Goal: Submit feedback/report problem

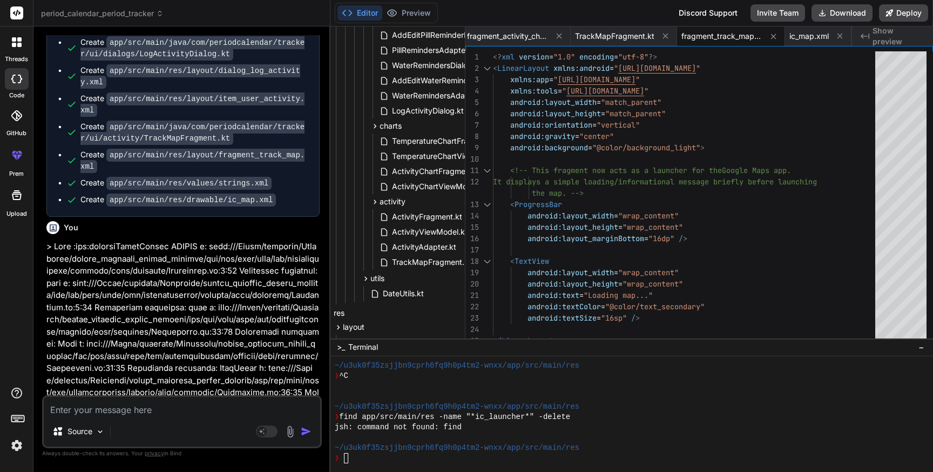
scroll to position [994, 40]
click at [426, 257] on span "TrackMapFragment.kt" at bounding box center [432, 261] width 82 height 13
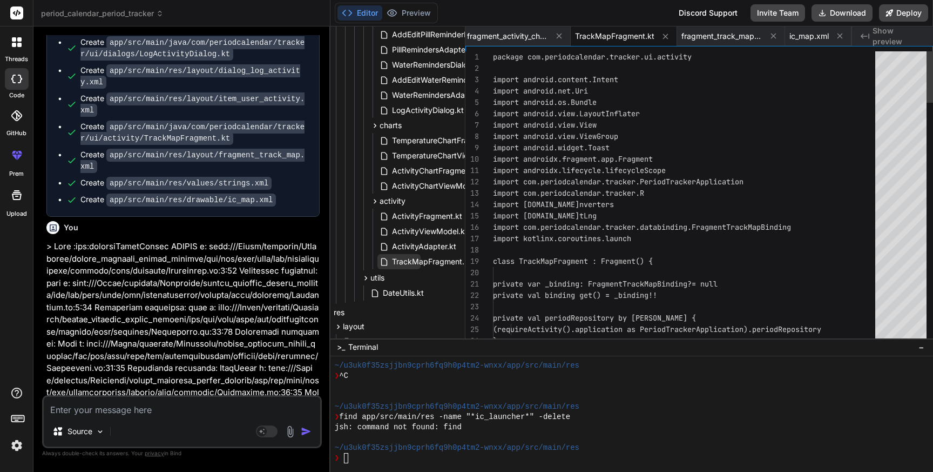
click at [426, 257] on span "TrackMapFragment.kt" at bounding box center [432, 261] width 82 height 13
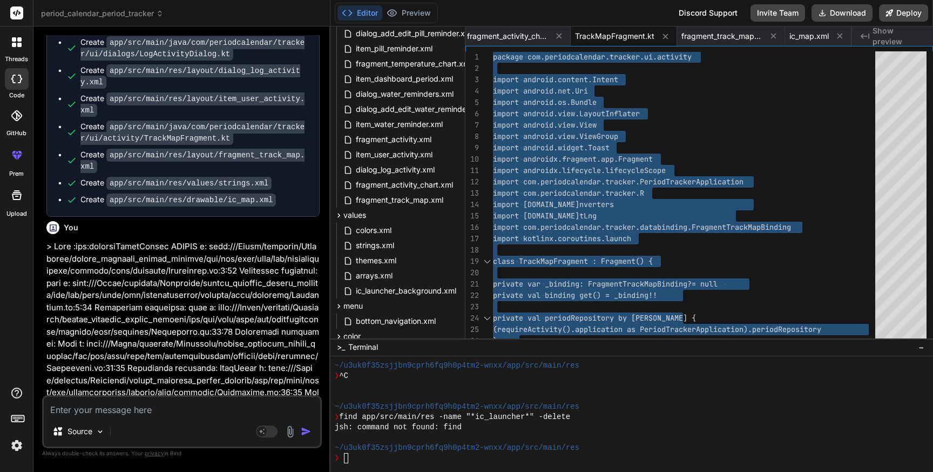
scroll to position [1546, 39]
click at [406, 199] on span "fragment_track_map.xml" at bounding box center [400, 197] width 90 height 13
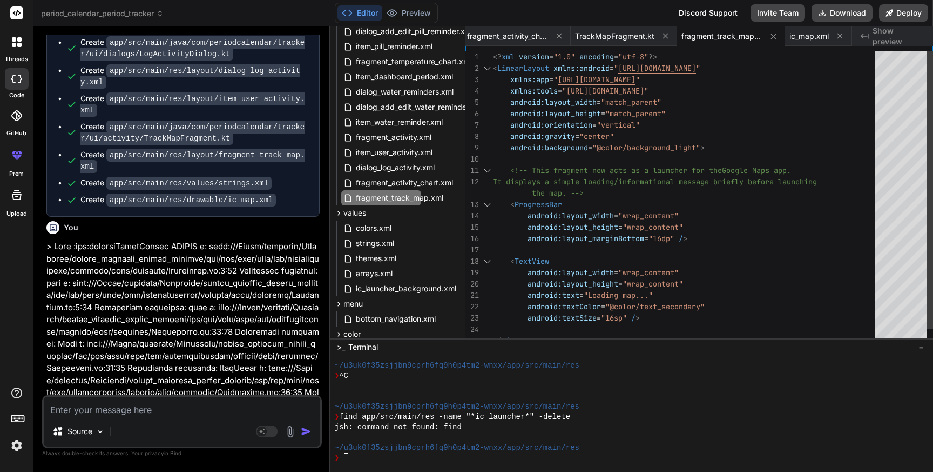
click at [600, 230] on div "android:background = "@color/background_light" > android:orientation = "vertica…" at bounding box center [687, 204] width 389 height 306
type textarea "<?xml version="1.0" encoding="utf-8"?> <LinearLayout xmlns:android="[URL][DOMAI…"
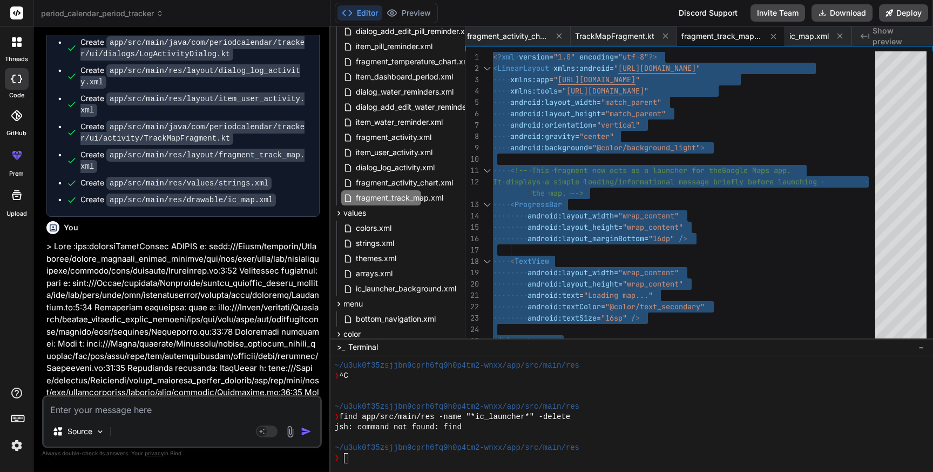
click at [111, 408] on textarea at bounding box center [182, 405] width 277 height 19
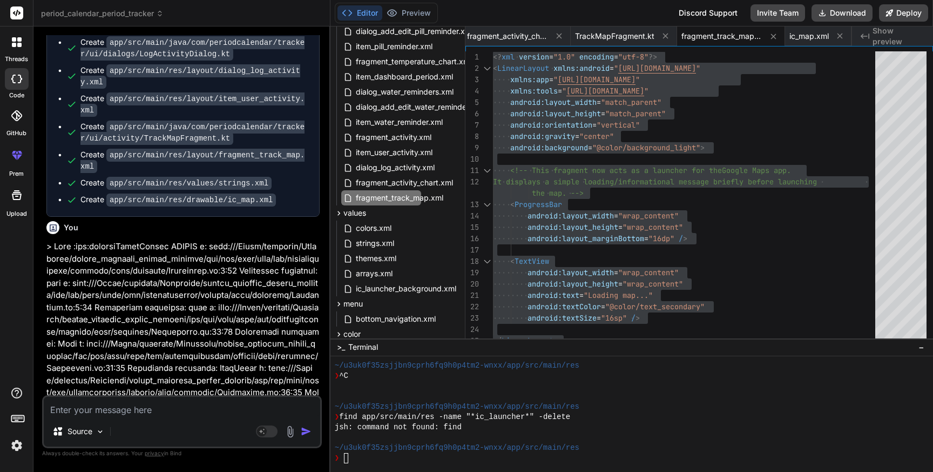
type textarea "O"
type textarea "x"
type textarea "On"
type textarea "x"
type textarea "On"
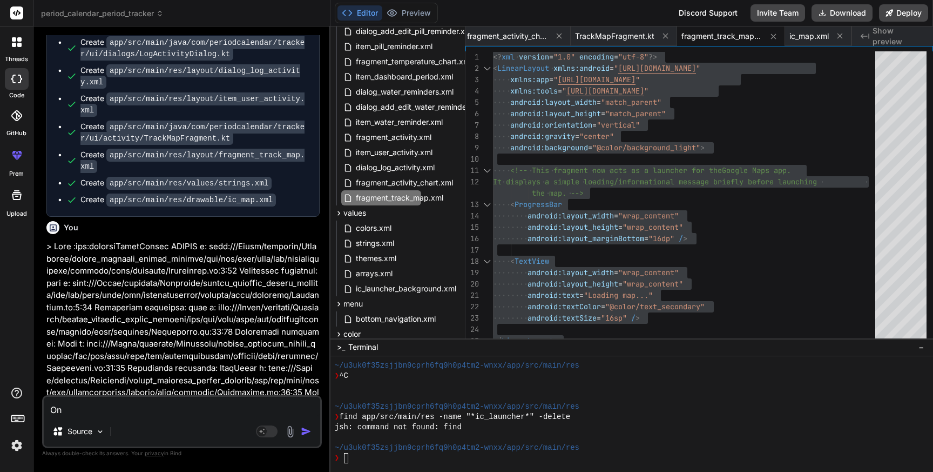
type textarea "x"
type textarea "On c"
type textarea "x"
type textarea "On cl"
type textarea "x"
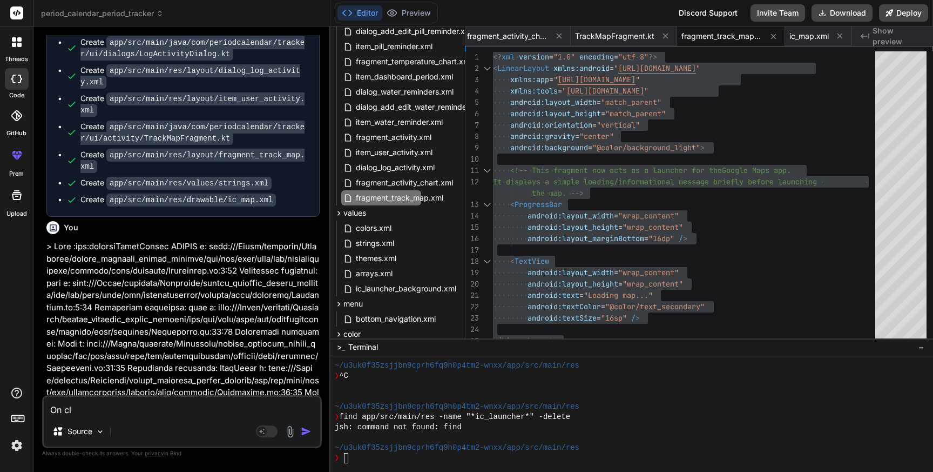
type textarea "On cli"
type textarea "x"
type textarea "On clic"
type textarea "x"
type textarea "On click"
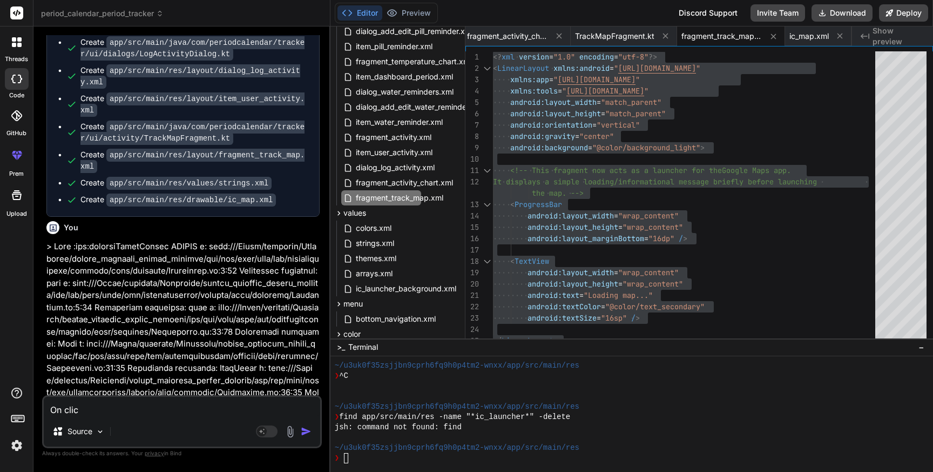
type textarea "x"
type textarea "On click"
type textarea "x"
type textarea "On click o"
type textarea "x"
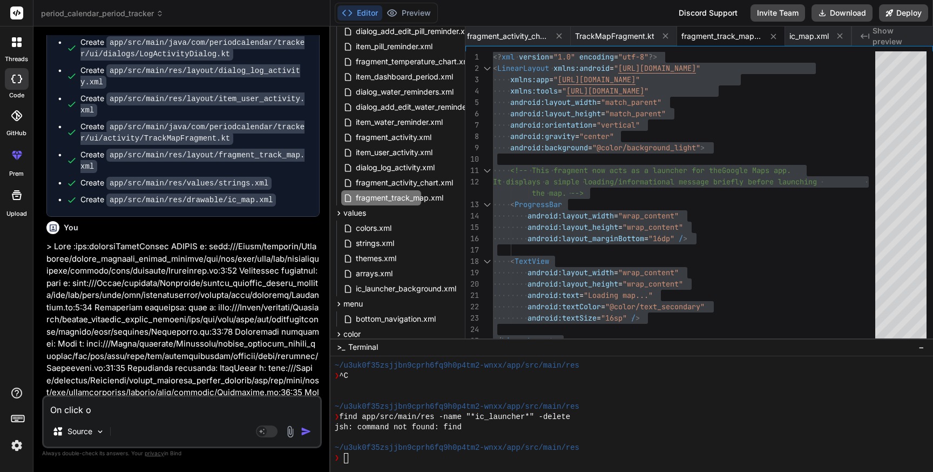
type textarea "On click of"
type textarea "x"
type textarea "On click of"
type textarea "x"
type textarea "On click of v"
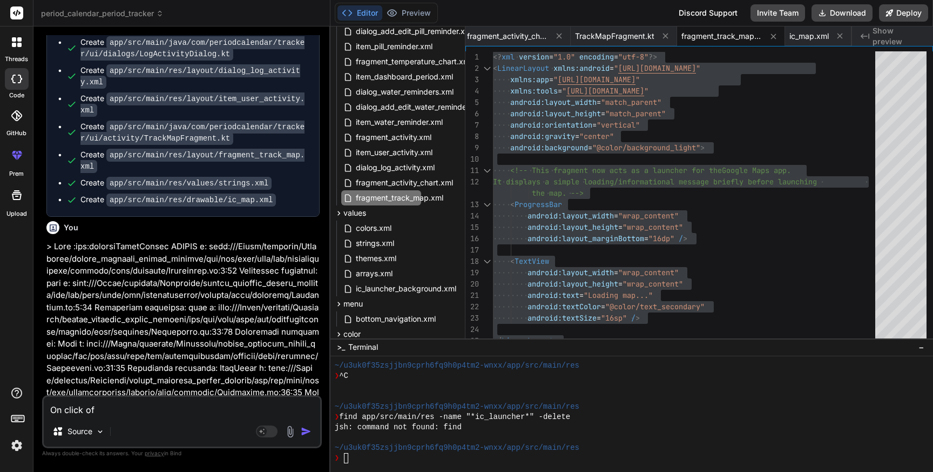
type textarea "x"
type textarea "On click of vi"
type textarea "x"
type textarea "On click of vie"
type textarea "x"
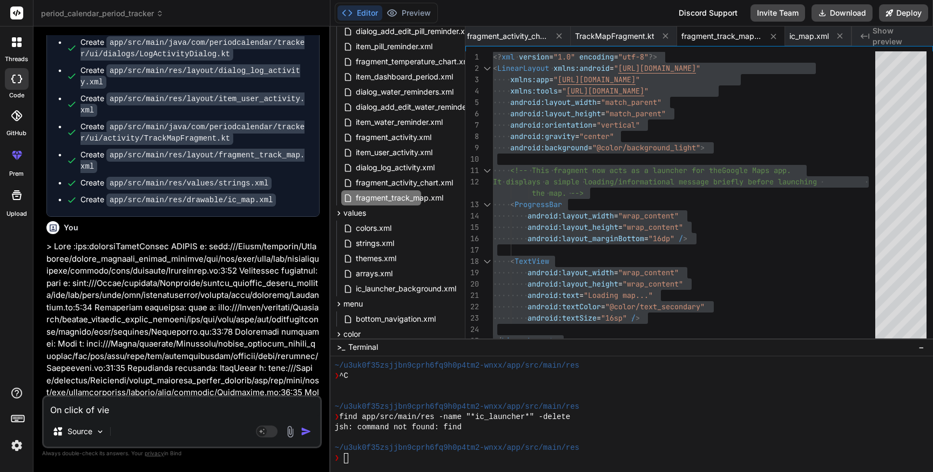
type textarea "On click of view"
type textarea "x"
type textarea "On click of view"
type textarea "x"
type textarea "On click of view t"
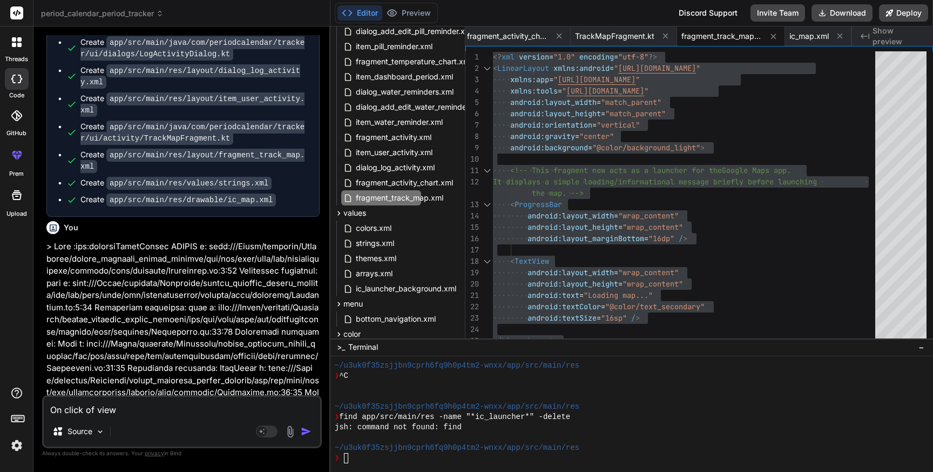
type textarea "x"
type textarea "On click of view tr"
type textarea "x"
type textarea "On click of view tra"
type textarea "x"
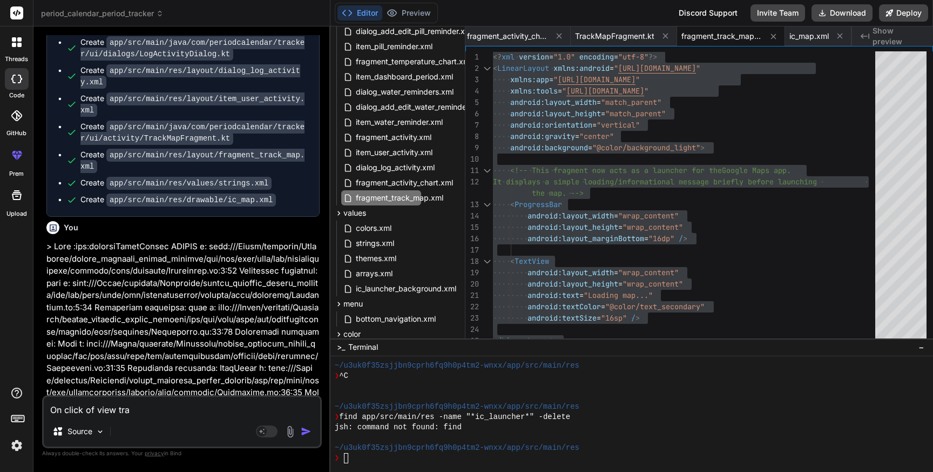
type textarea "On click of view trac"
type textarea "x"
type textarea "On click of view track"
type textarea "x"
type textarea "On click of view track"
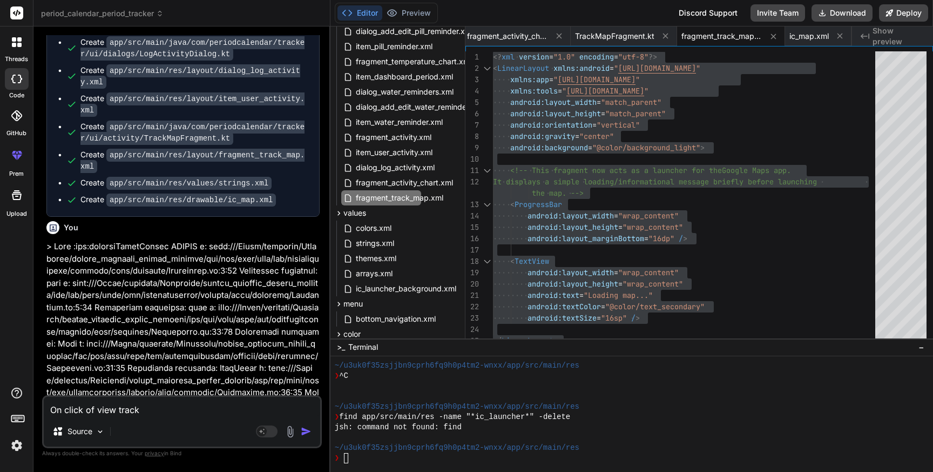
type textarea "x"
type textarea "On click of view track b"
type textarea "x"
type textarea "On click of view track bu"
type textarea "x"
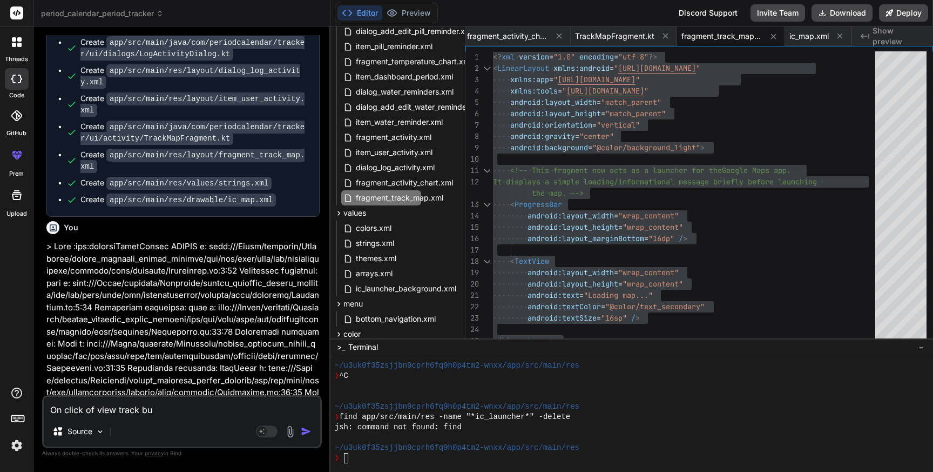
type textarea "On click of view track but"
type textarea "x"
type textarea "On click of view track butt"
type textarea "x"
type textarea "On click of view track butto"
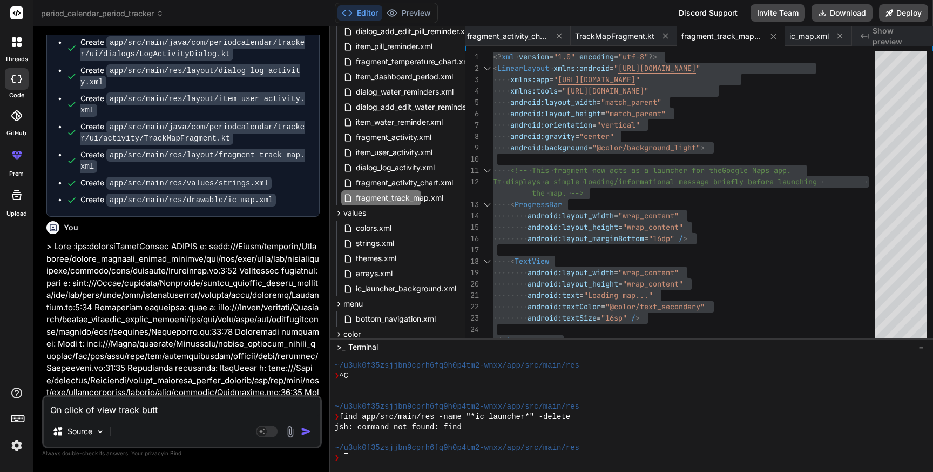
type textarea "x"
type textarea "On click of view track button"
type textarea "x"
type textarea "On click of view track button"
type textarea "x"
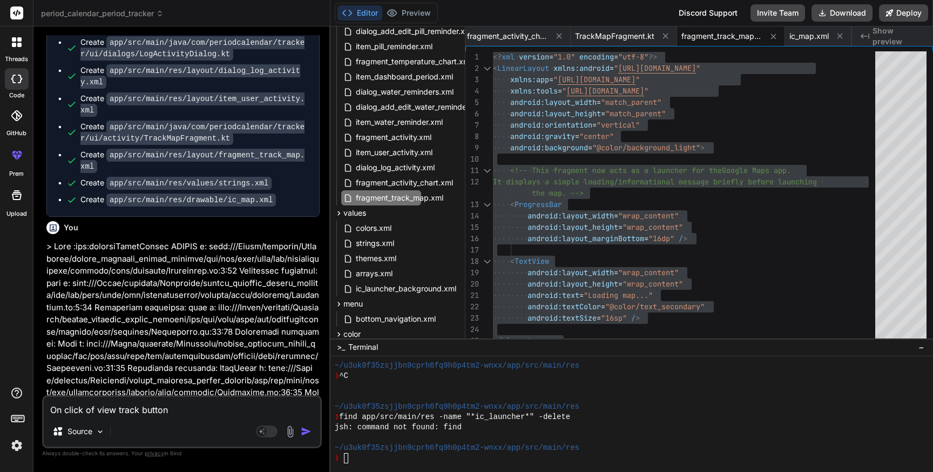
type textarea "On click of view track button i"
type textarea "x"
type textarea "On click of view track button i"
type textarea "x"
type textarea "On click of view track button i a"
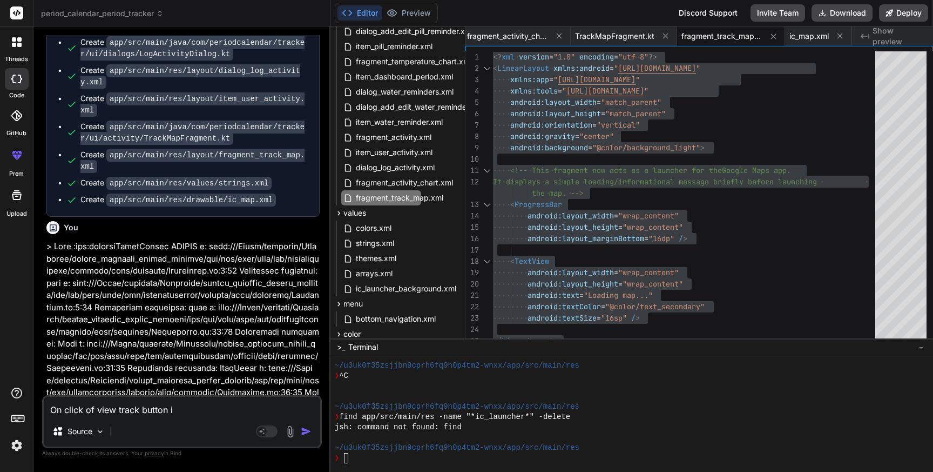
type textarea "x"
type textarea "On click of view track button i am"
type textarea "x"
type textarea "On click of view track button i am"
type textarea "x"
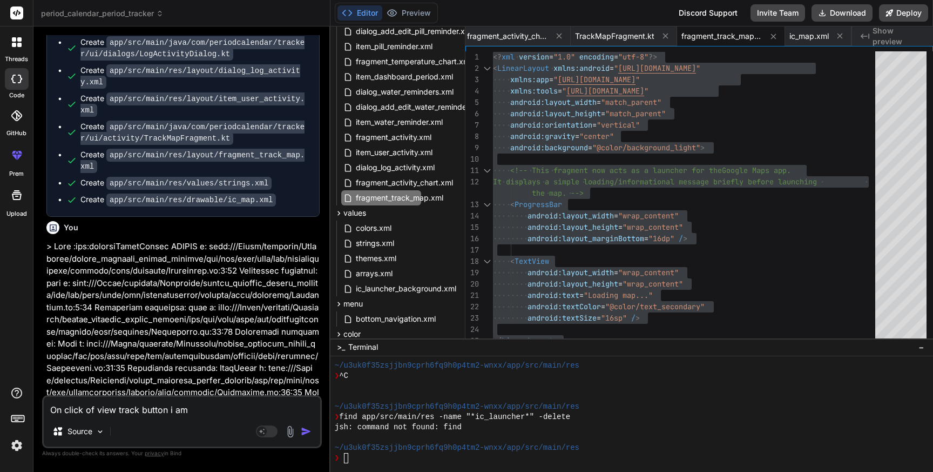
type textarea "On click of view track button i am g"
type textarea "x"
type textarea "On click of view track button i am ge"
type textarea "x"
type textarea "On click of view track button i am get"
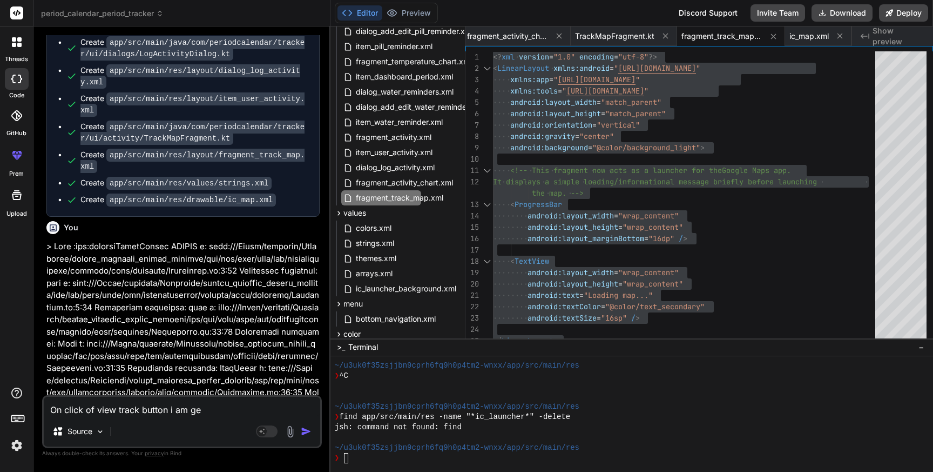
type textarea "x"
type textarea "On click of view track button i am gett"
type textarea "x"
type textarea "On click of view track button i am getti"
type textarea "x"
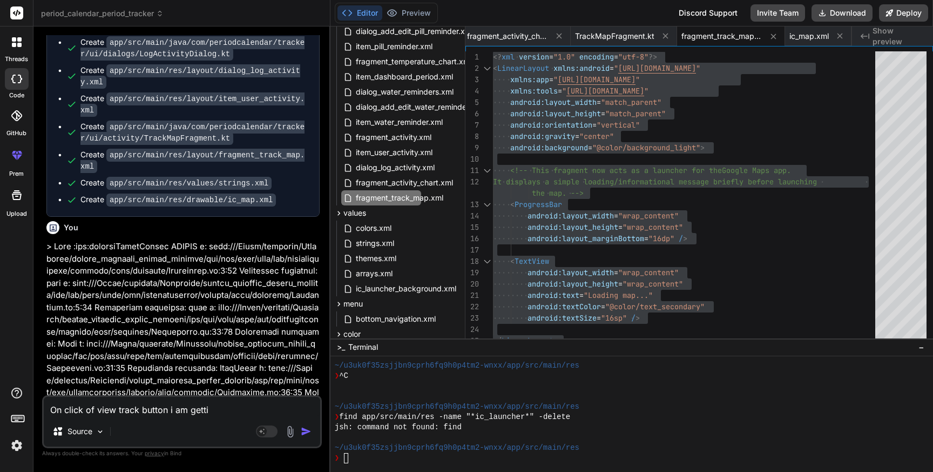
type textarea "On click of view track button i am gettin"
type textarea "x"
type textarea "On click of view track button i am getting"
type textarea "x"
type textarea "On click of view track button i am getting"
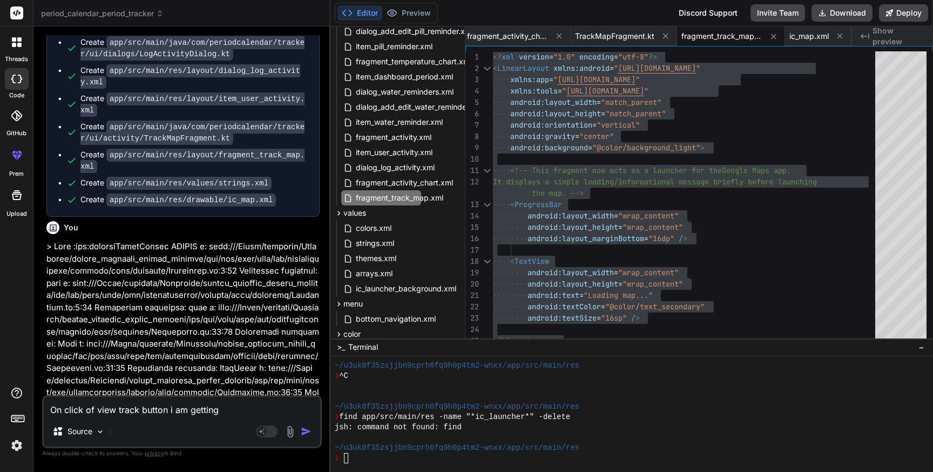
type textarea "x"
type textarea "On click of view track button i am getting t"
type textarea "x"
type textarea "On click of view track button i am getting to"
type textarea "x"
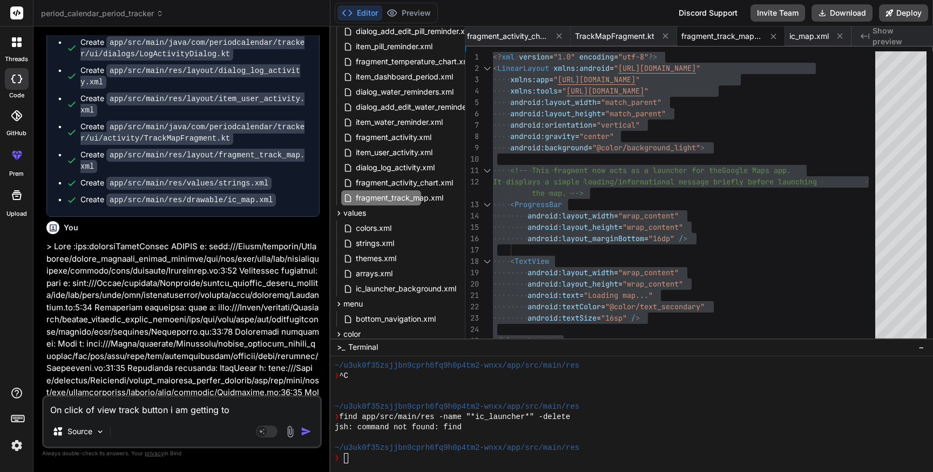
type textarea "On click of view track button i am getting toa"
type textarea "x"
type textarea "On click of view track button i am getting toas"
type textarea "x"
type textarea "On click of view track button i am getting toast"
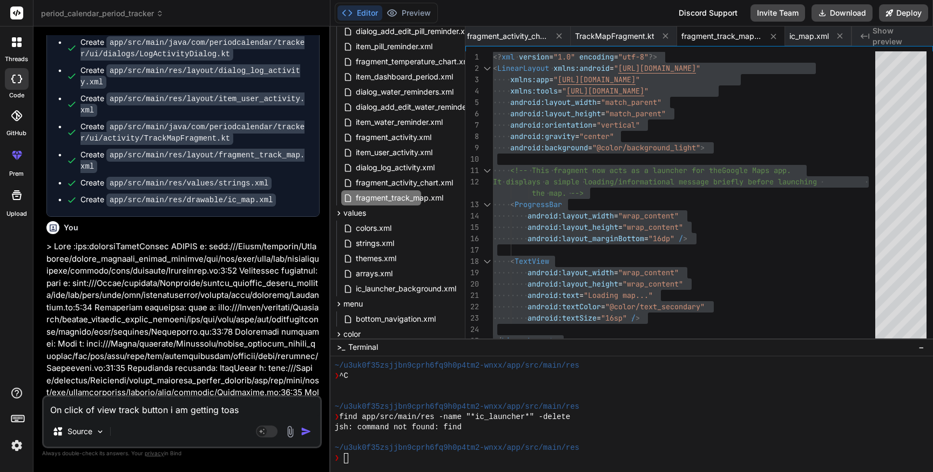
type textarea "x"
type textarea "On click of view track button i am getting toast"
type textarea "x"
type textarea "On click of view track button i am getting toast a"
type textarea "x"
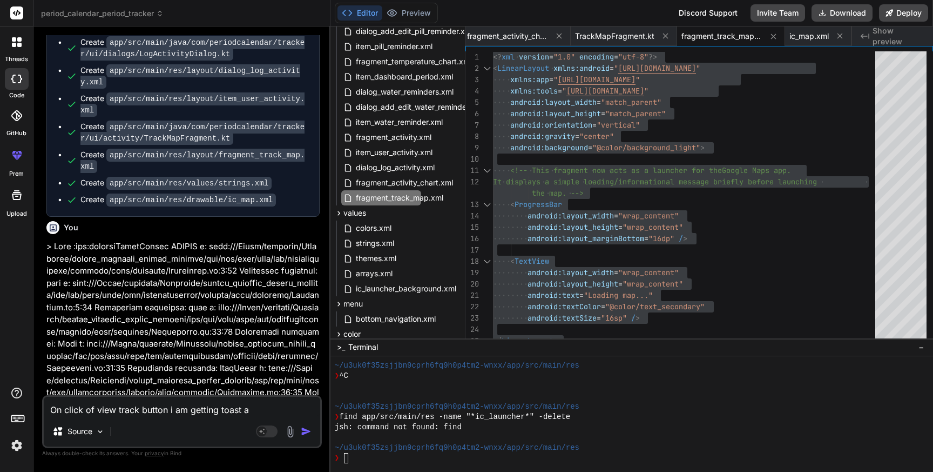
type textarea "On click of view track button i am getting toast ac"
type textarea "x"
type textarea "On click of view track button i am getting toast act"
type textarea "x"
type textarea "On click of view track button i am getting toast acti"
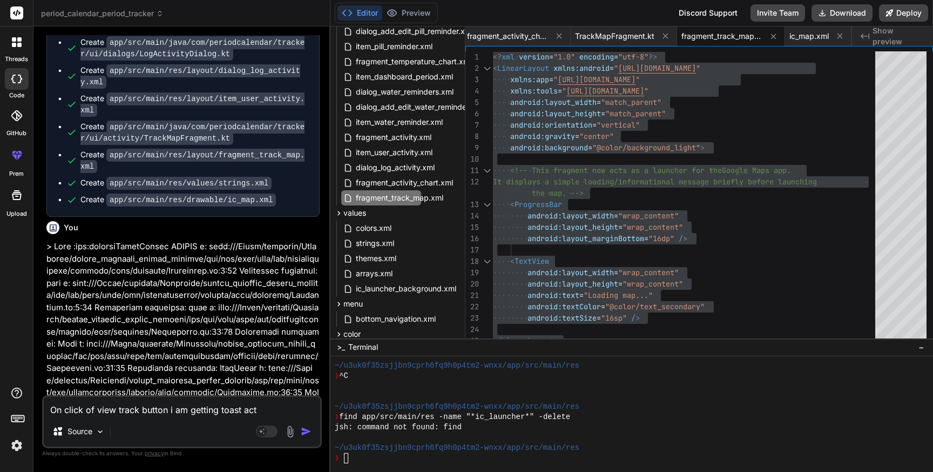
type textarea "x"
type textarea "On click of view track button i am getting toast activ"
type textarea "x"
type textarea "On click of view track button i am getting toast activi"
type textarea "x"
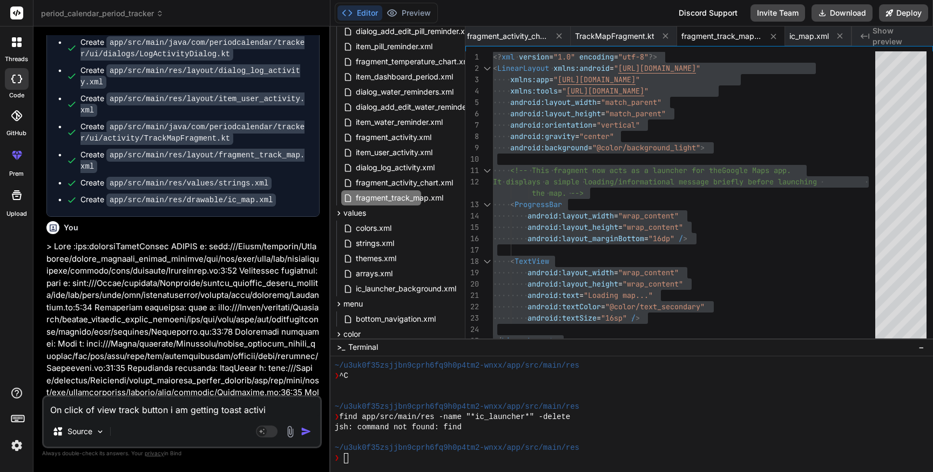
type textarea "On click of view track button i am getting toast activit"
type textarea "x"
type textarea "On click of view track button i am getting toast activity"
type textarea "x"
type textarea "On click of view track button i am getting toast activity"
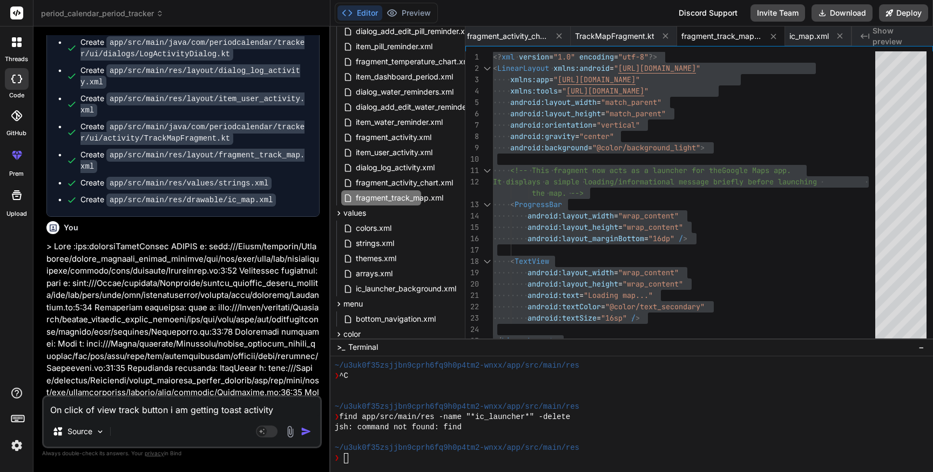
type textarea "x"
type textarea "On click of view track button i am getting toast activity n"
type textarea "x"
type textarea "On click of view track button i am getting toast activity no"
type textarea "x"
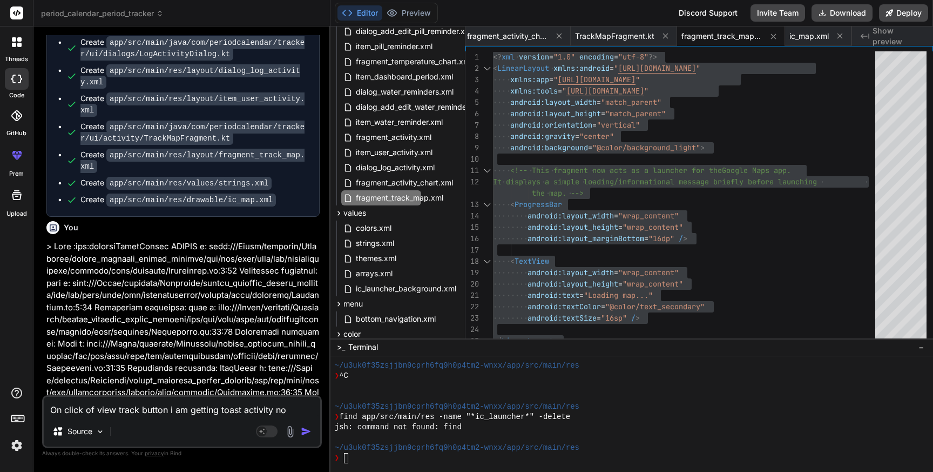
type textarea "On click of view track button i am getting toast activity not"
type textarea "x"
type textarea "On click of view track button i am getting toast activity not"
type textarea "x"
type textarea "On click of view track button i am getting toast activity not f"
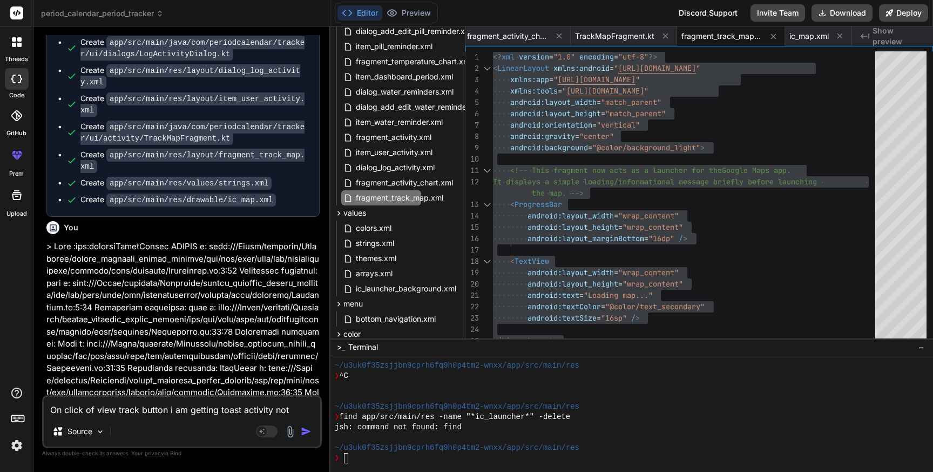
type textarea "x"
type textarea "On click of view track button i am getting toast activity not fo"
type textarea "x"
type textarea "On click of view track button i am getting toast activity not fou"
type textarea "x"
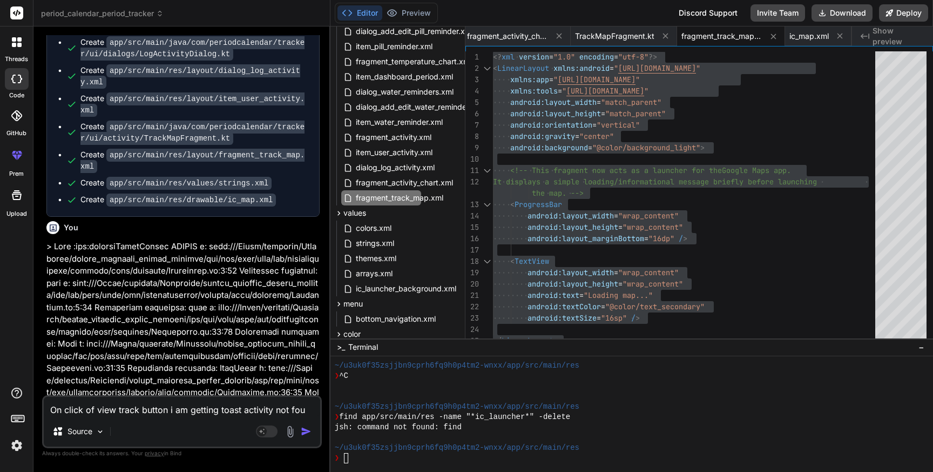
type textarea "On click of view track button i am getting toast activity not foun"
type textarea "x"
type textarea "On click of view track button i am getting toast activity not found"
type textarea "x"
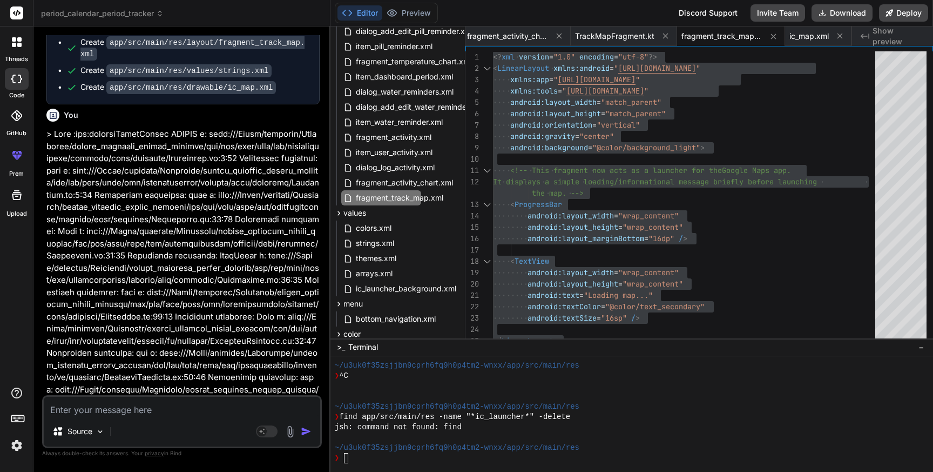
scroll to position [95780, 0]
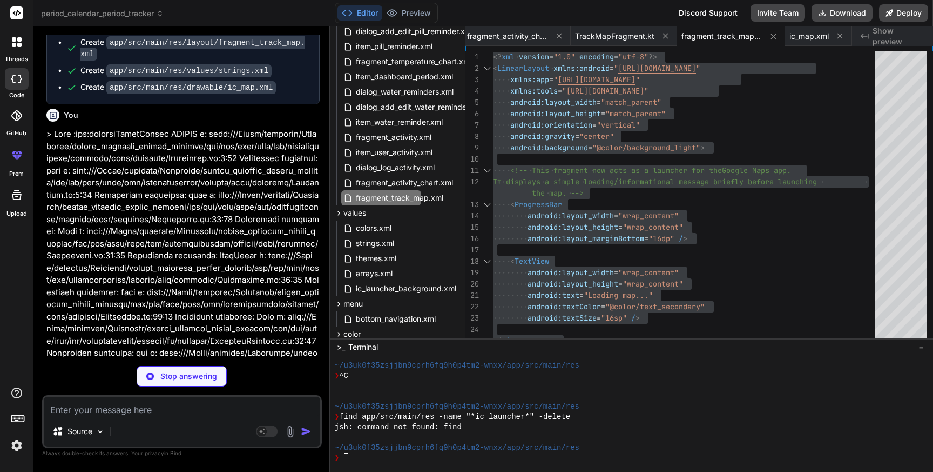
type textarea "x"
type textarea "suspend fun updateActivity(activity: UserActivity) @Delete suspend fun deleteAc…"
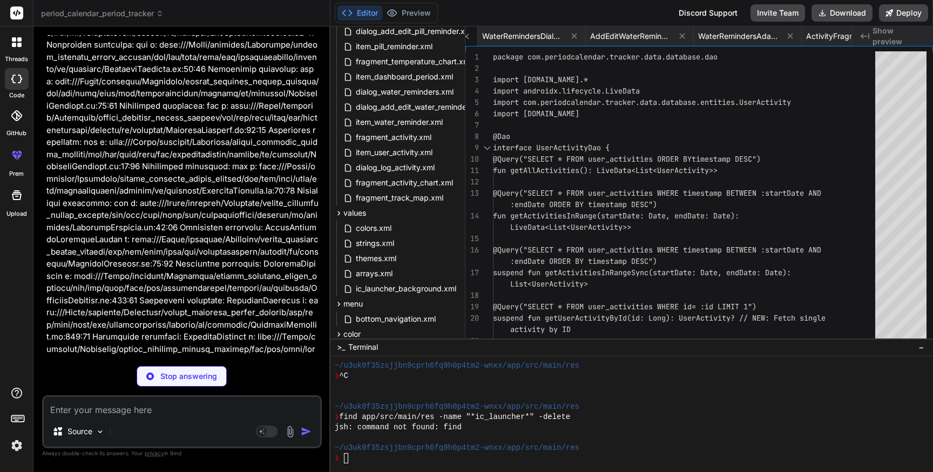
scroll to position [96163, 0]
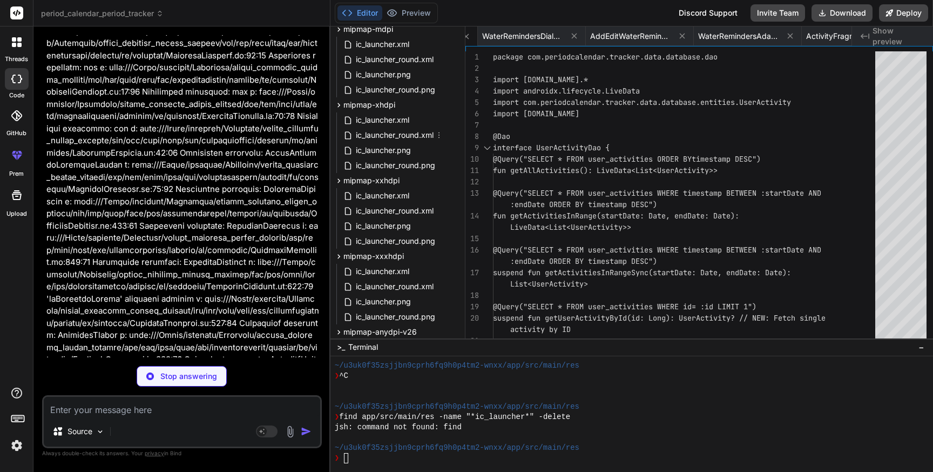
type textarea "x"
type textarea "\n symptomDao.insertSymptom(symptom)\n }\n }\n }\n }\n reader.close()\n true\n …"
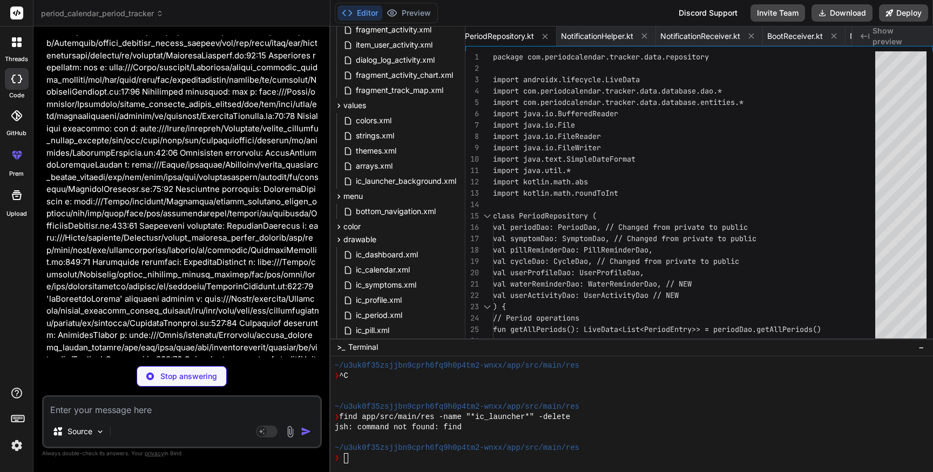
scroll to position [96190, 0]
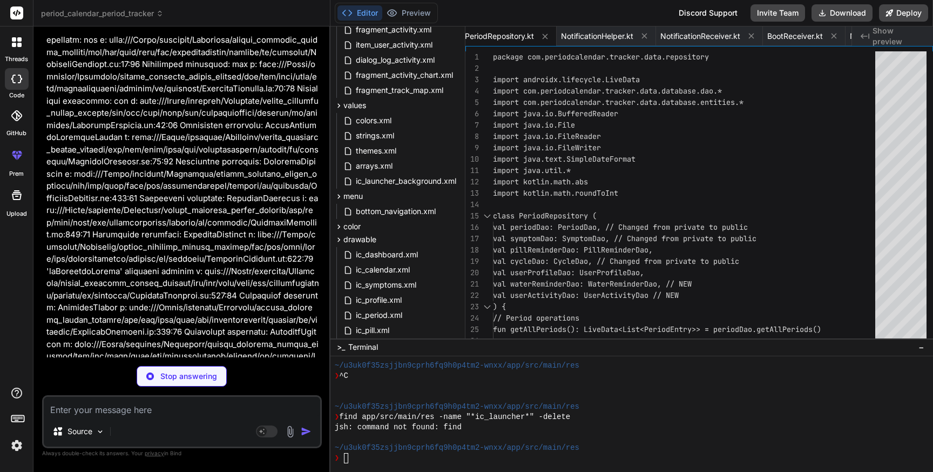
type textarea "x"
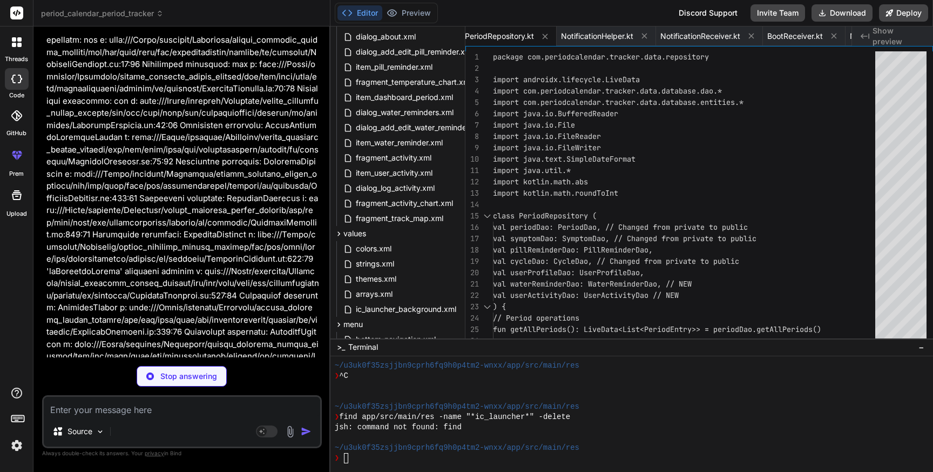
type textarea "override fun onDestroyView() { super.onDestroyView() _binding = null } }"
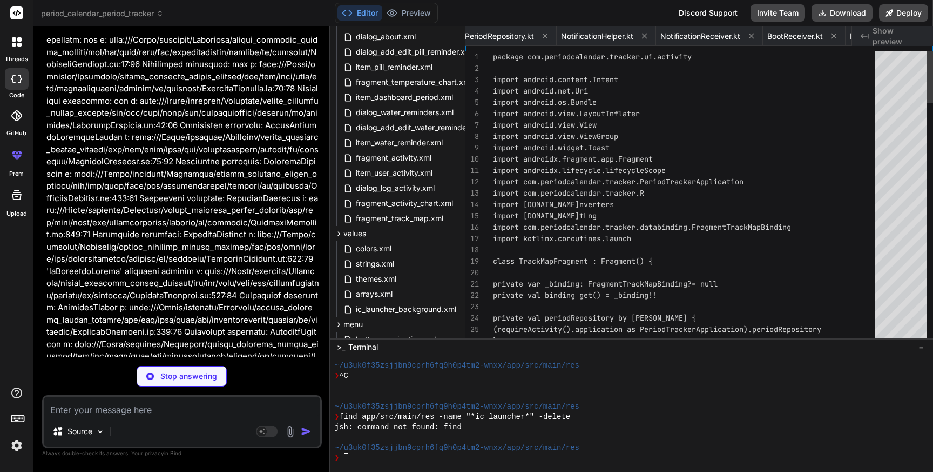
type textarea "x"
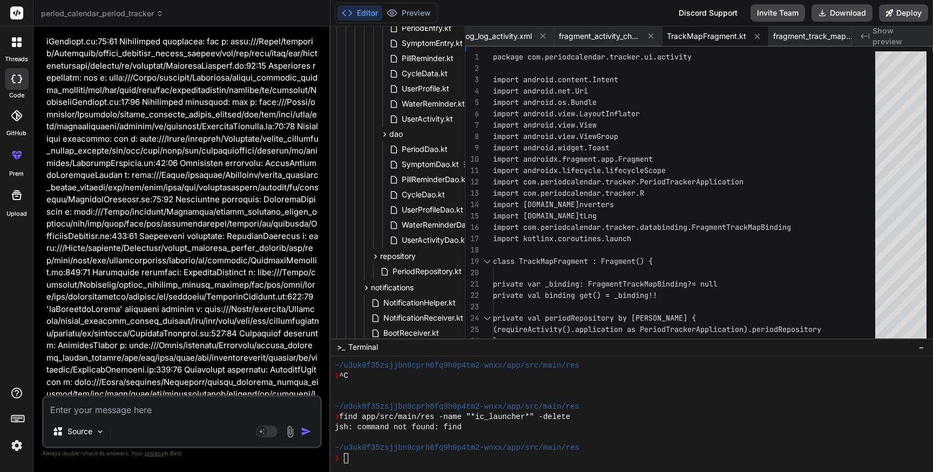
scroll to position [269, 39]
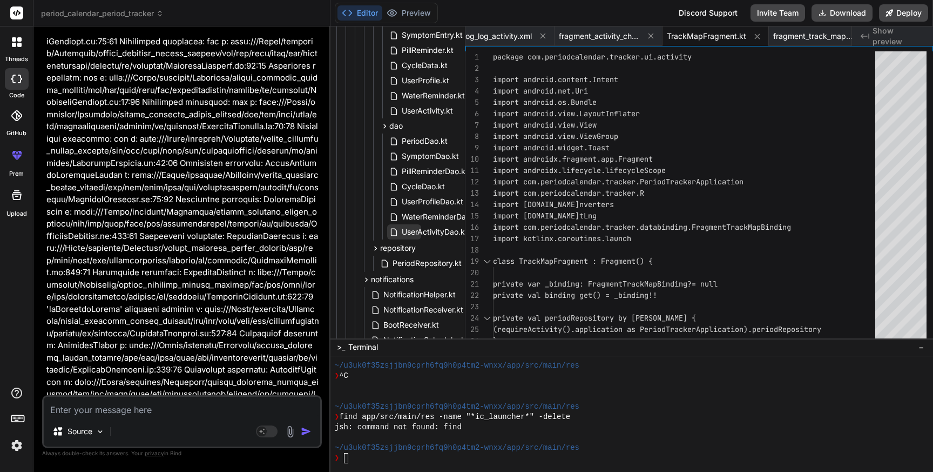
click at [423, 226] on span "UserActivityDao.kt" at bounding box center [435, 231] width 68 height 13
click at [427, 232] on span "UserActivityDao.kt" at bounding box center [435, 231] width 68 height 13
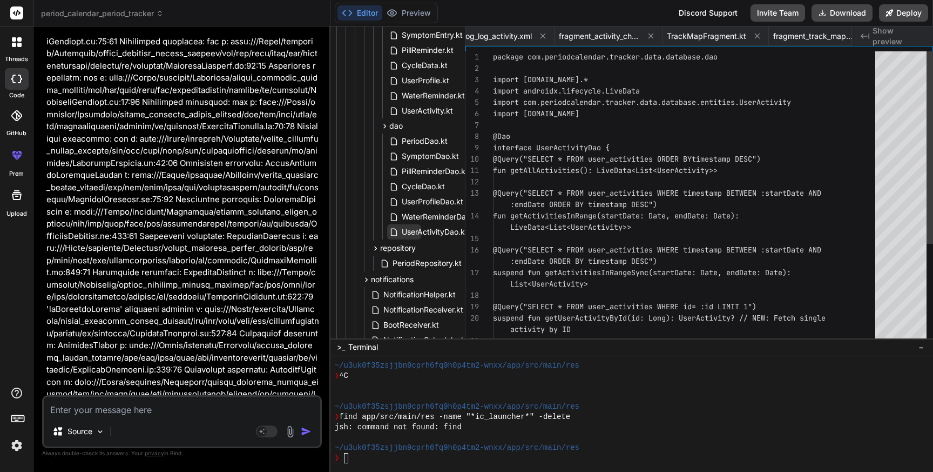
scroll to position [0, 12372]
click at [427, 232] on span "UserActivityDao.kt" at bounding box center [435, 231] width 68 height 13
click at [660, 212] on div "@Query("SELECT * FROM user_activities ORDER BY timestamp DESC") interface UserA…" at bounding box center [687, 272] width 389 height 442
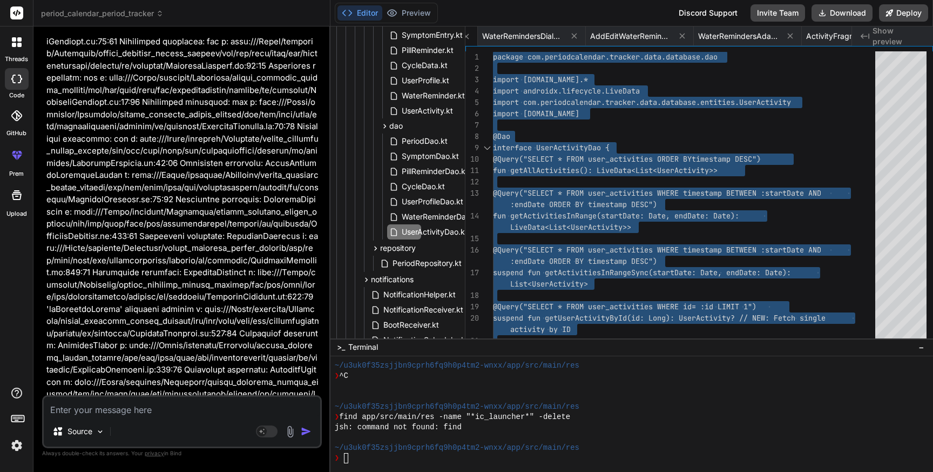
scroll to position [294, 39]
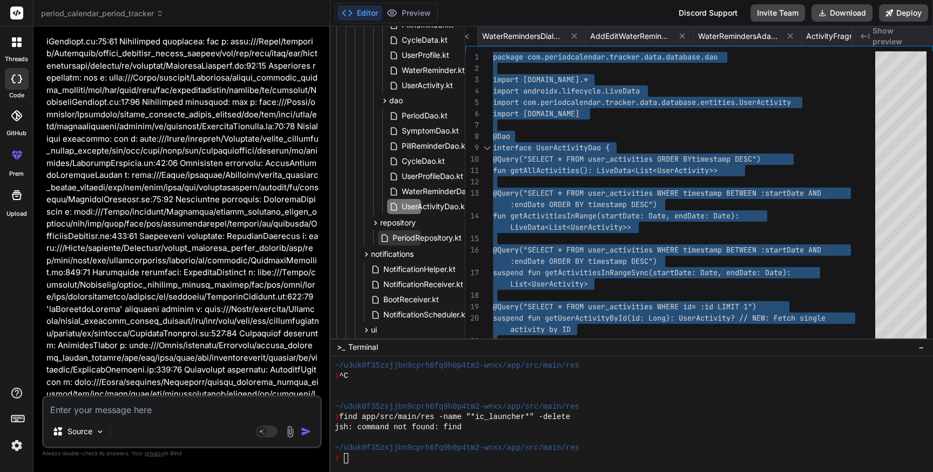
click at [411, 237] on span "PeriodRepository.kt" at bounding box center [427, 237] width 71 height 13
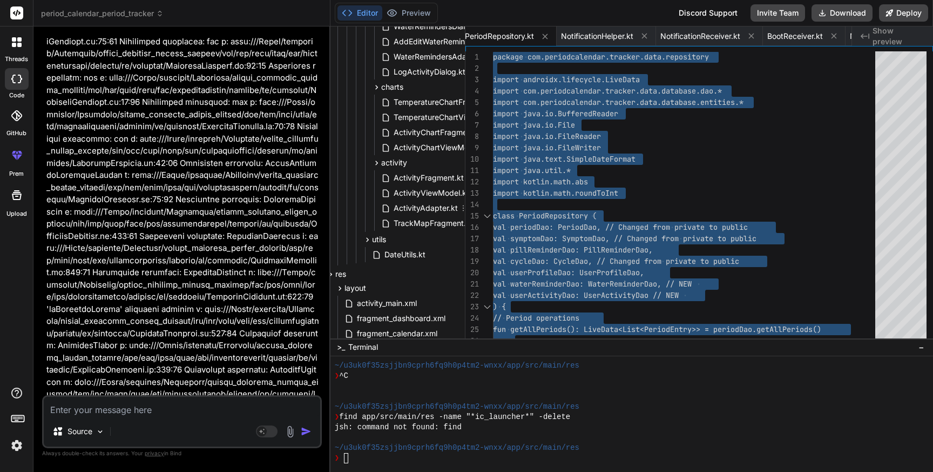
scroll to position [1043, 38]
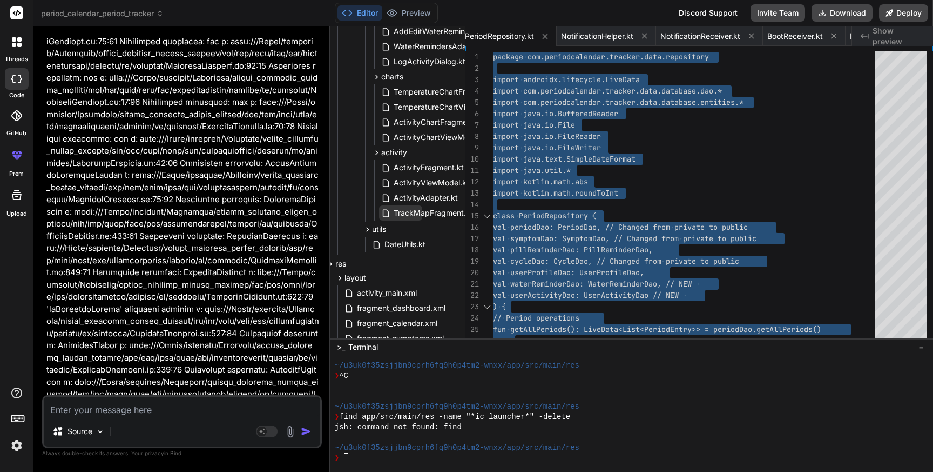
click at [420, 206] on span "TrackMapFragment.kt" at bounding box center [434, 212] width 82 height 13
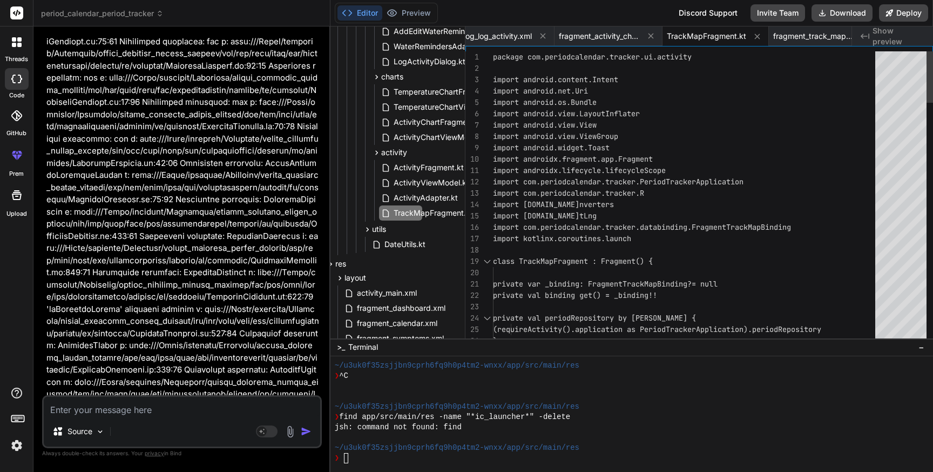
type textarea "package com.periodcalendar.tracker.ui.activity import android.content.Intent im…"
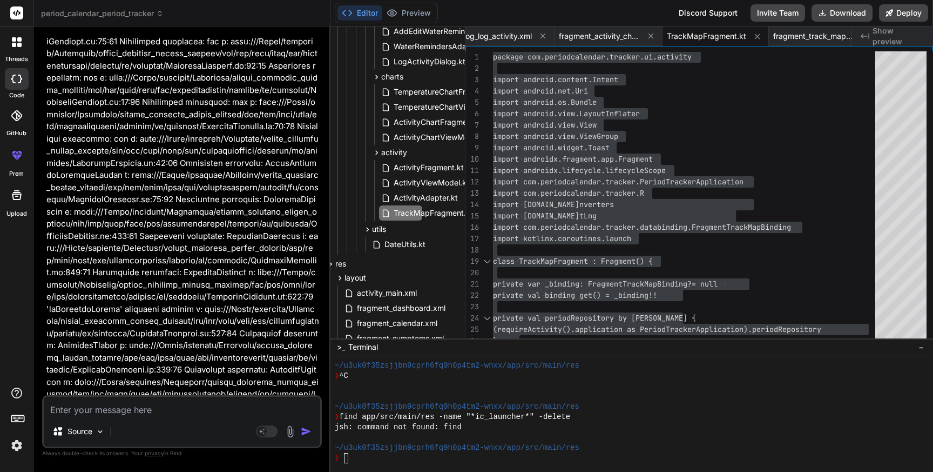
drag, startPoint x: 161, startPoint y: 350, endPoint x: 260, endPoint y: 348, distance: 99.4
copy code "PeriodRepository.kt"
click at [195, 413] on textarea at bounding box center [182, 405] width 277 height 19
type textarea "T"
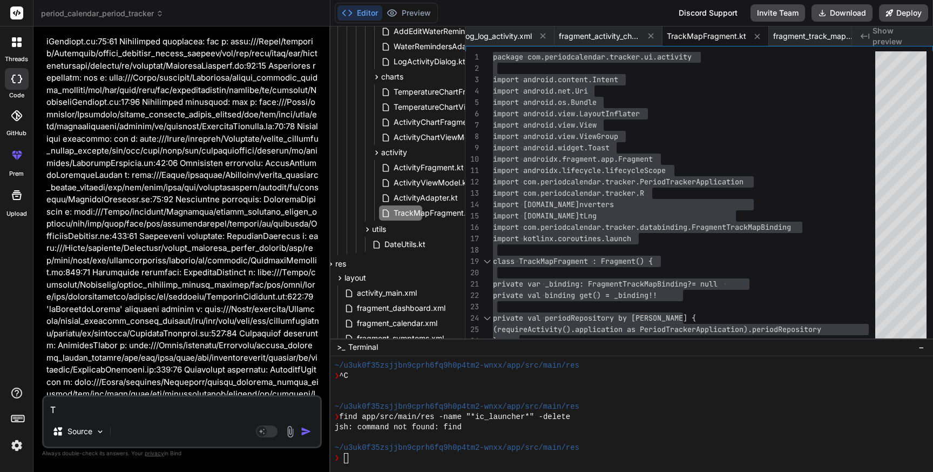
type textarea "x"
type textarea "Te"
type textarea "x"
type textarea "Tex"
type textarea "x"
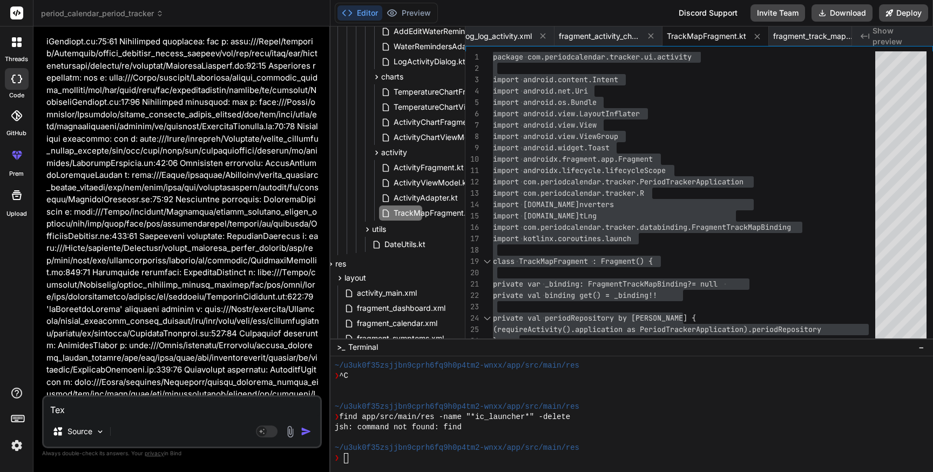
type textarea "Text"
type textarea "x"
type textarea "Text"
type textarea "x"
type textarea "Text i"
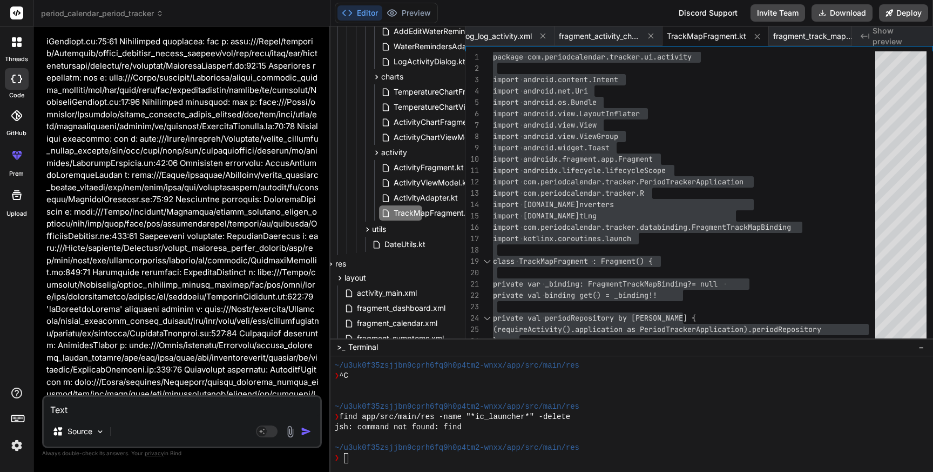
type textarea "x"
type textarea "Text is"
type textarea "x"
type textarea "Text is"
type textarea "x"
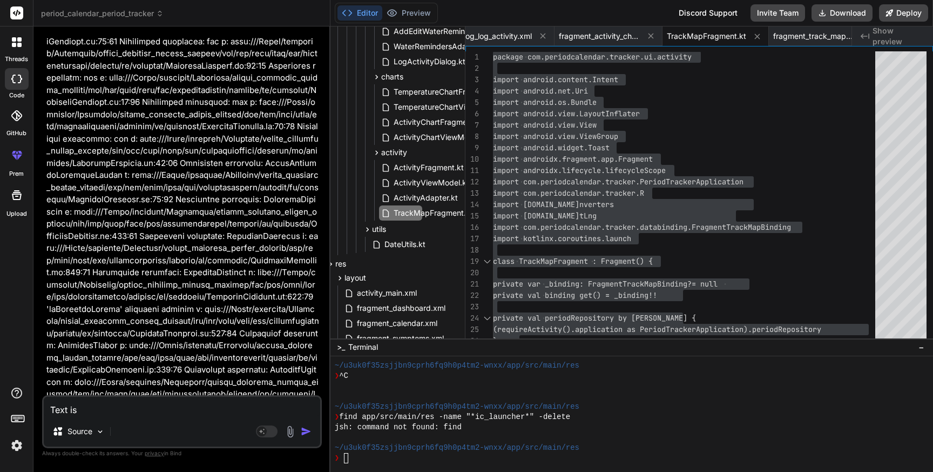
type textarea "Text is t"
type textarea "x"
type textarea "Text is tr"
type textarea "x"
type textarea "Text is tra"
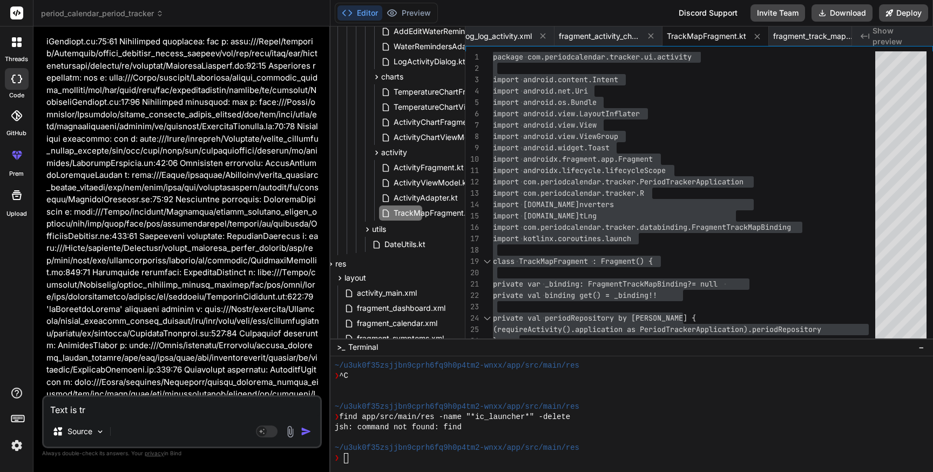
type textarea "x"
type textarea "Text is trac"
type textarea "x"
type textarea "Text is tra"
type textarea "x"
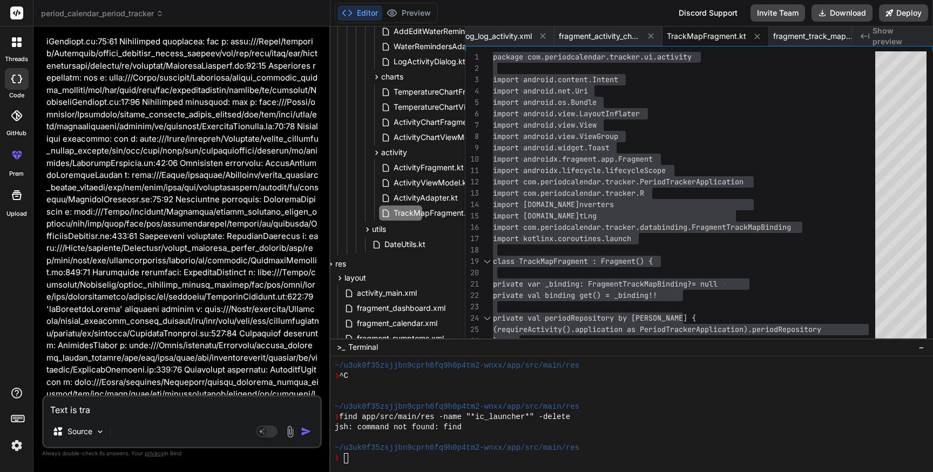
type textarea "Text is [PERSON_NAME]"
type textarea "x"
type textarea "Text is tra"
type textarea "x"
type textarea "Text is tr"
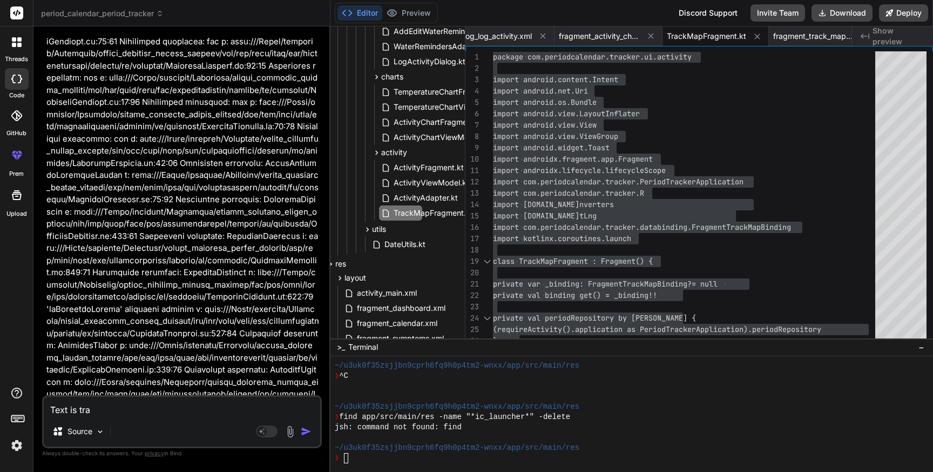
type textarea "x"
type textarea "Text is tru"
type textarea "x"
type textarea "Text is trun"
type textarea "x"
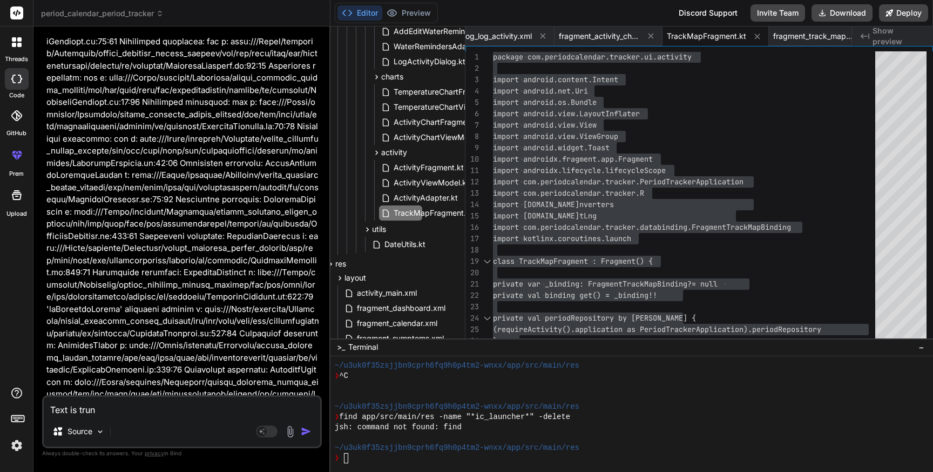
type textarea "Text is trunc"
type textarea "x"
type textarea "Text is trunca"
type textarea "x"
type textarea "Text is truncat"
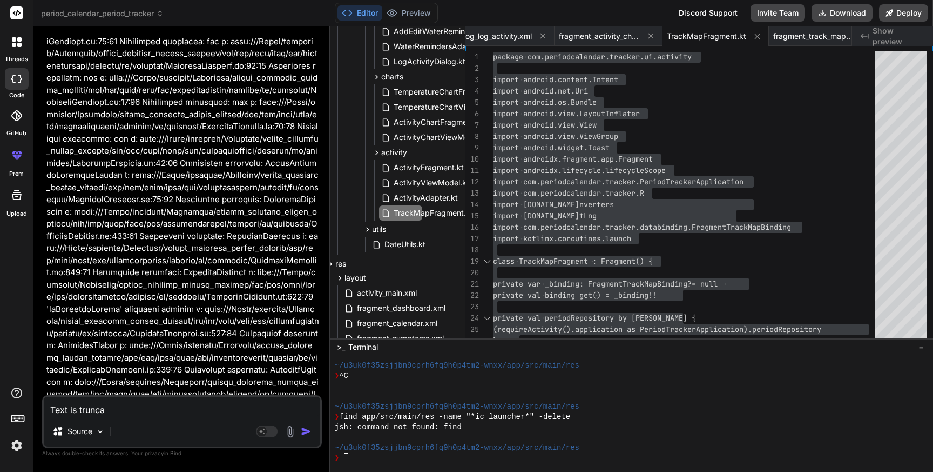
type textarea "x"
type textarea "Text is truncate"
type textarea "x"
type textarea "Text is truncated"
type textarea "x"
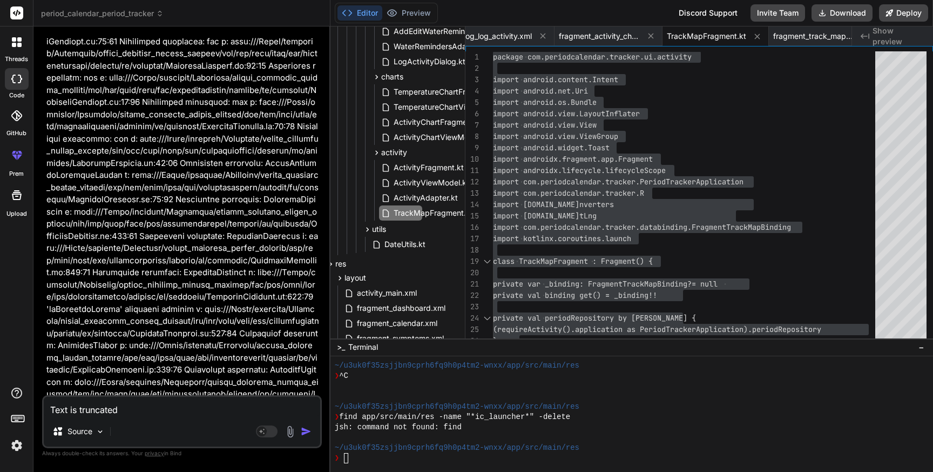
type textarea "Text is truncated"
type textarea "x"
type textarea "Text is truncated i"
type textarea "x"
type textarea "Text is truncated in"
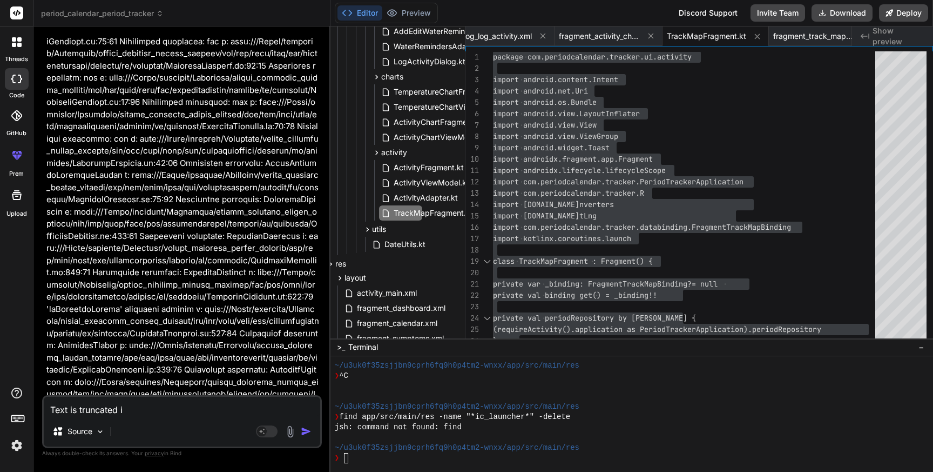
type textarea "x"
type textarea "Text is truncated in"
type textarea "x"
type textarea "Text is truncated in t"
type textarea "x"
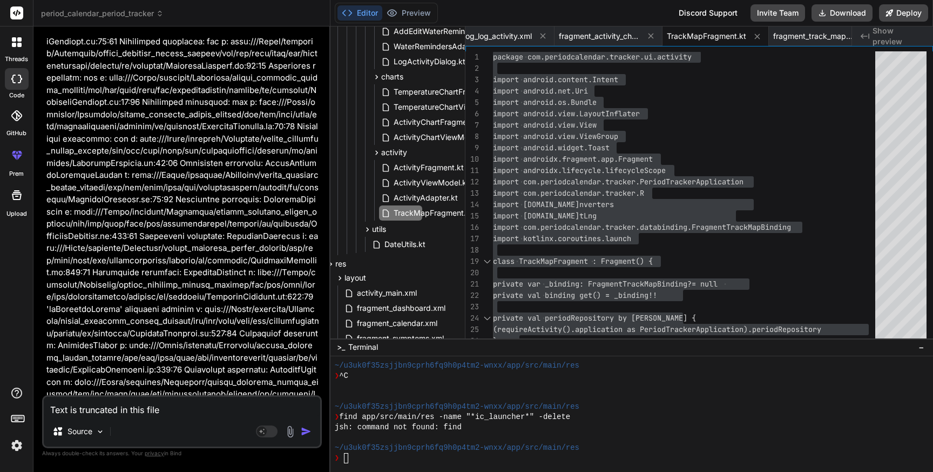
paste textarea "PeriodRepository.kt"
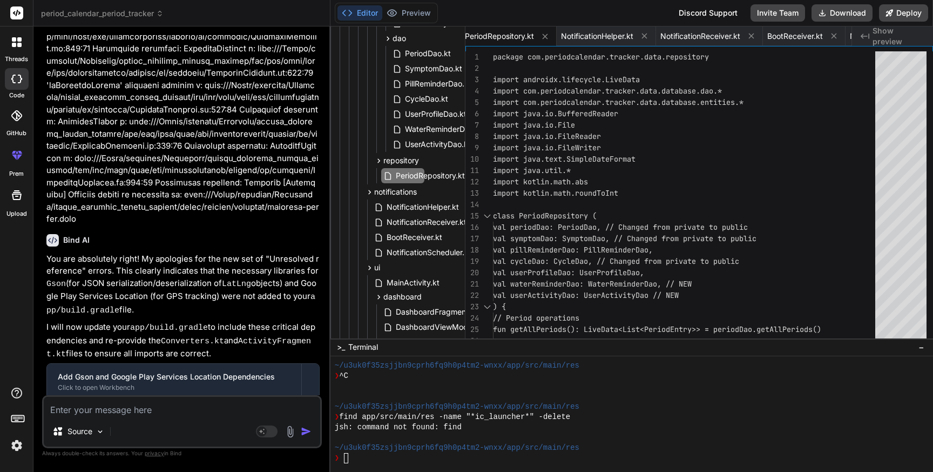
scroll to position [346, 36]
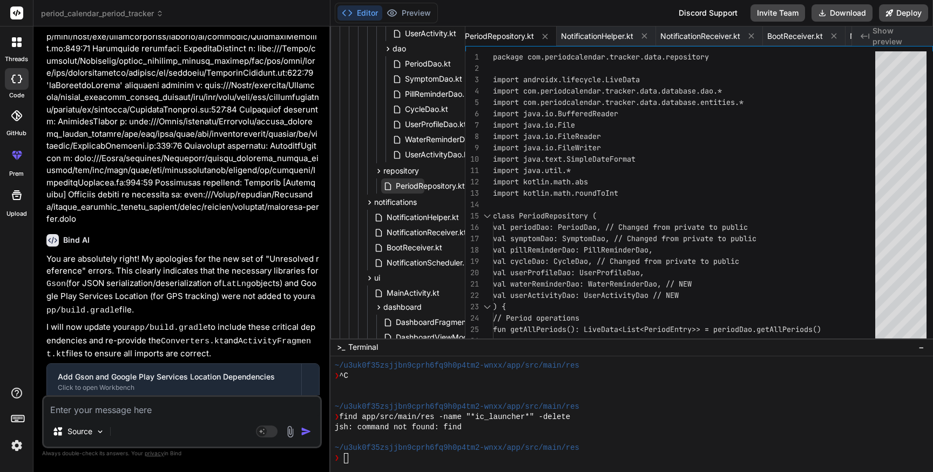
click at [415, 185] on span "PeriodRepository.kt" at bounding box center [430, 185] width 71 height 13
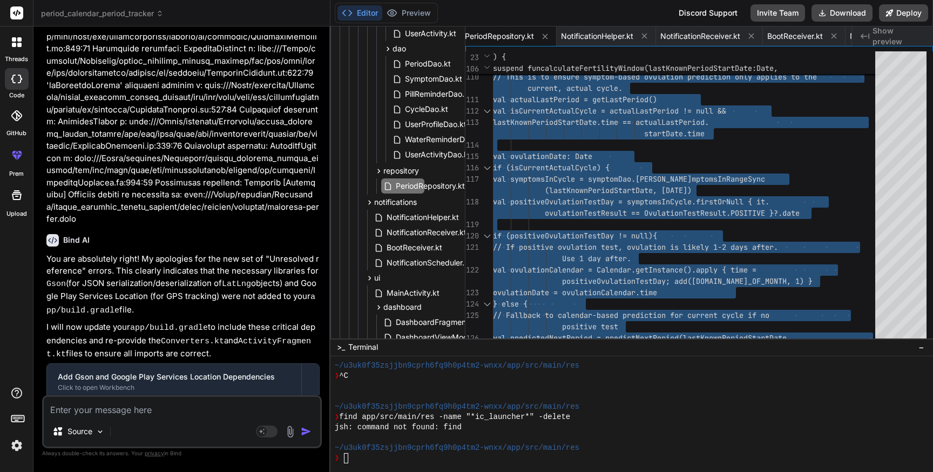
click at [144, 406] on textarea at bounding box center [182, 405] width 277 height 19
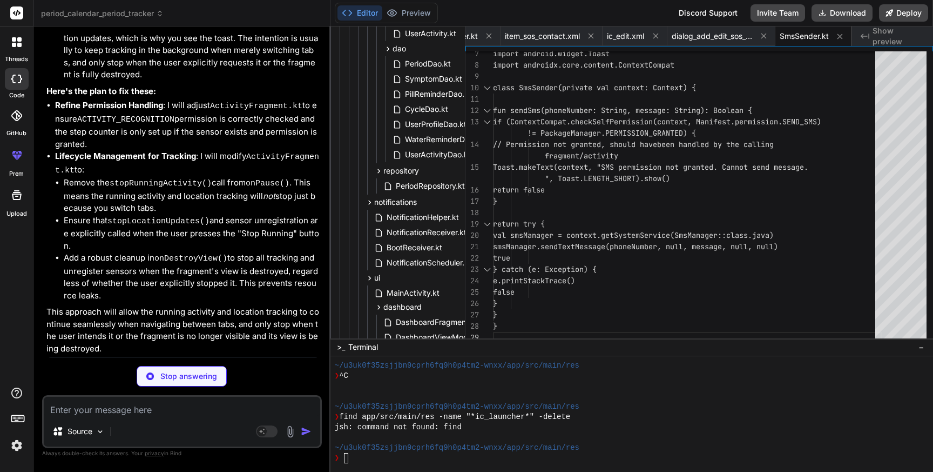
scroll to position [0, 0]
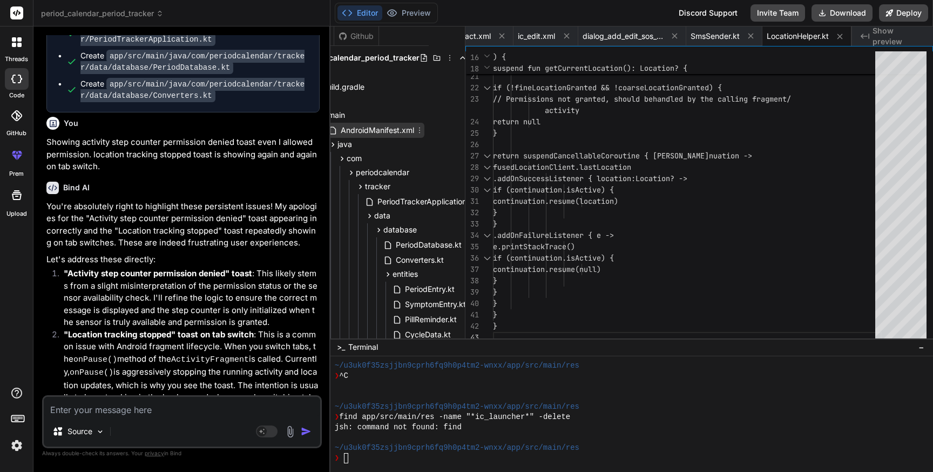
click at [392, 133] on span "AndroidManifest.xml" at bounding box center [378, 130] width 76 height 13
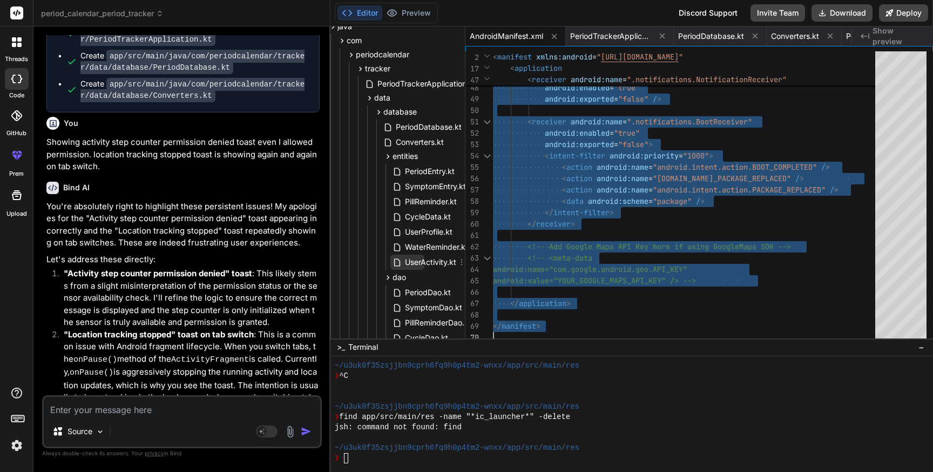
click at [418, 260] on span "UserActivity.kt" at bounding box center [430, 261] width 53 height 13
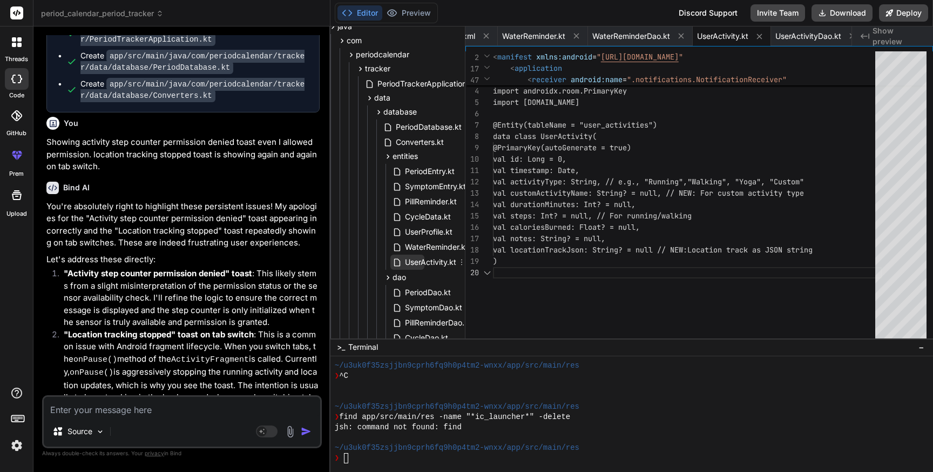
click at [418, 260] on span "UserActivity.kt" at bounding box center [430, 261] width 53 height 13
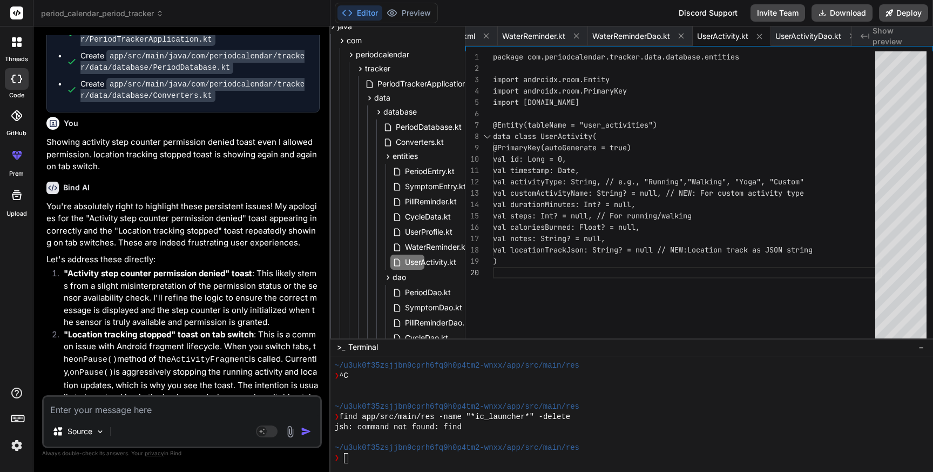
click at [576, 232] on div "package com.periodcalendar.tracker.data.database.e ntities import androidx.room…" at bounding box center [687, 197] width 389 height 292
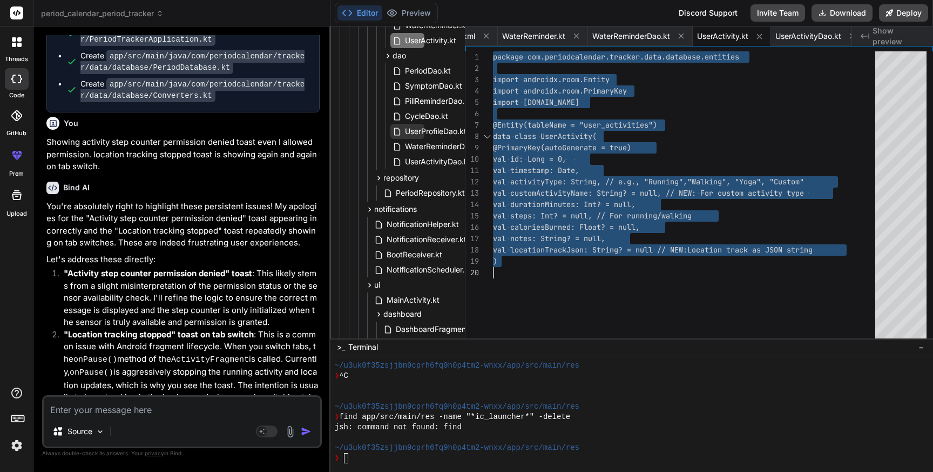
click at [420, 130] on span "UserProfileDao.kt" at bounding box center [436, 131] width 64 height 13
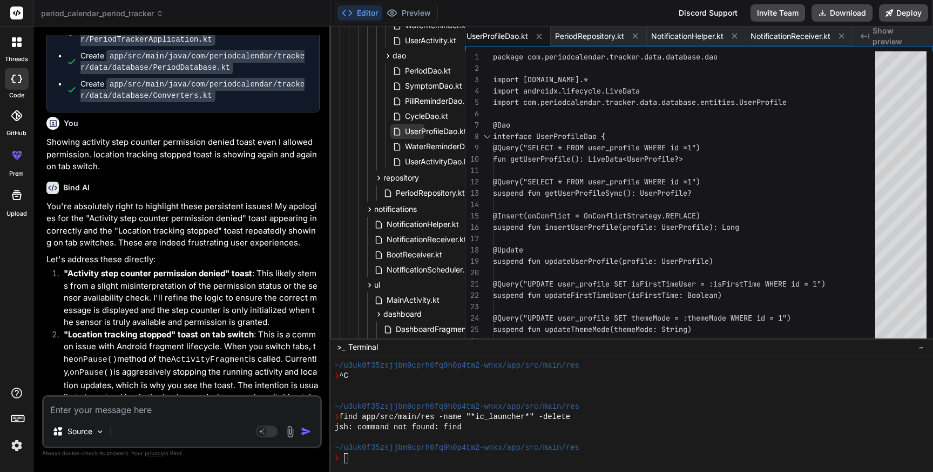
click at [420, 130] on span "UserProfileDao.kt" at bounding box center [436, 131] width 64 height 13
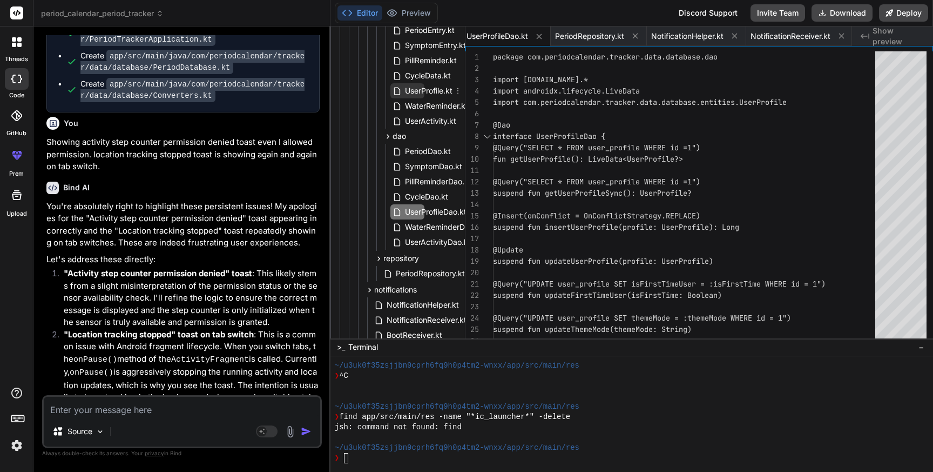
click at [420, 94] on span "UserProfile.kt" at bounding box center [429, 90] width 50 height 13
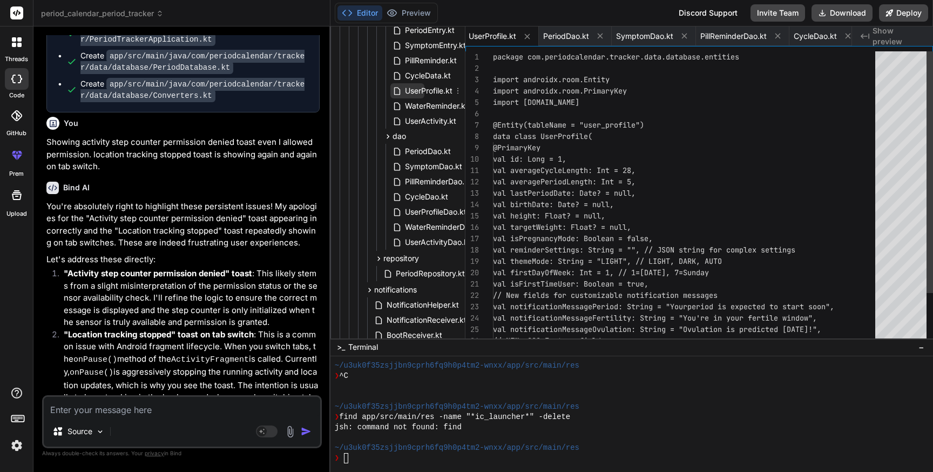
click at [420, 94] on span "UserProfile.kt" at bounding box center [429, 90] width 50 height 13
click at [558, 192] on div "package com.periodcalendar.tracker.data.database.e ntities import androidx.room…" at bounding box center [687, 227] width 389 height 352
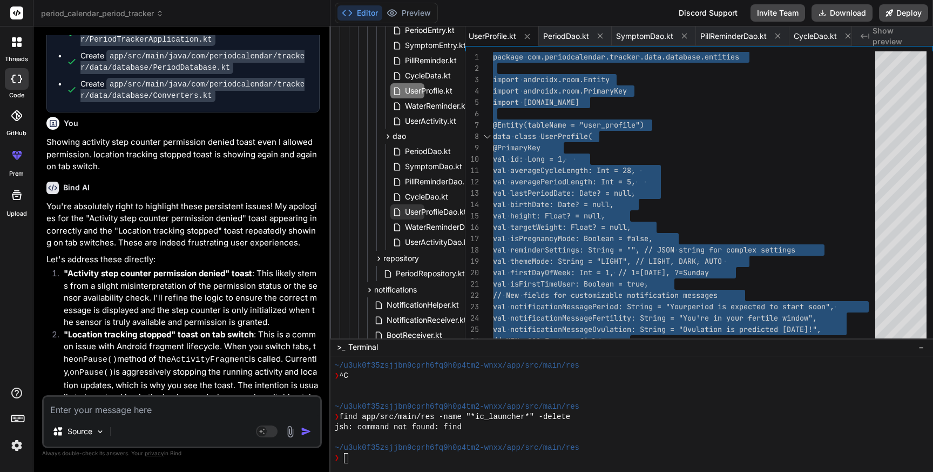
click at [427, 212] on span "UserProfileDao.kt" at bounding box center [436, 211] width 64 height 13
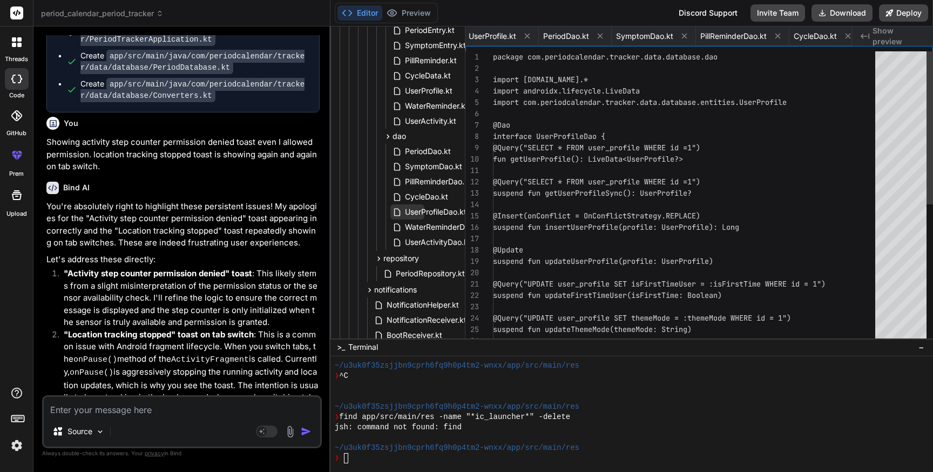
scroll to position [0, 865]
click at [427, 212] on span "UserProfileDao.kt" at bounding box center [436, 211] width 64 height 13
click at [676, 184] on div "package com.periodcalendar.tracker.data.database.d ao import [DOMAIN_NAME].* im…" at bounding box center [687, 329] width 389 height 556
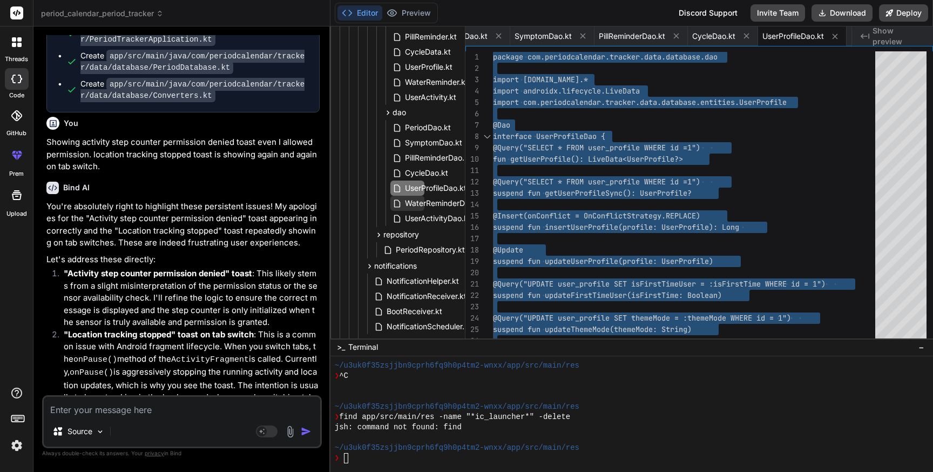
scroll to position [285, 36]
click at [412, 244] on span "PeriodRepository.kt" at bounding box center [430, 246] width 71 height 13
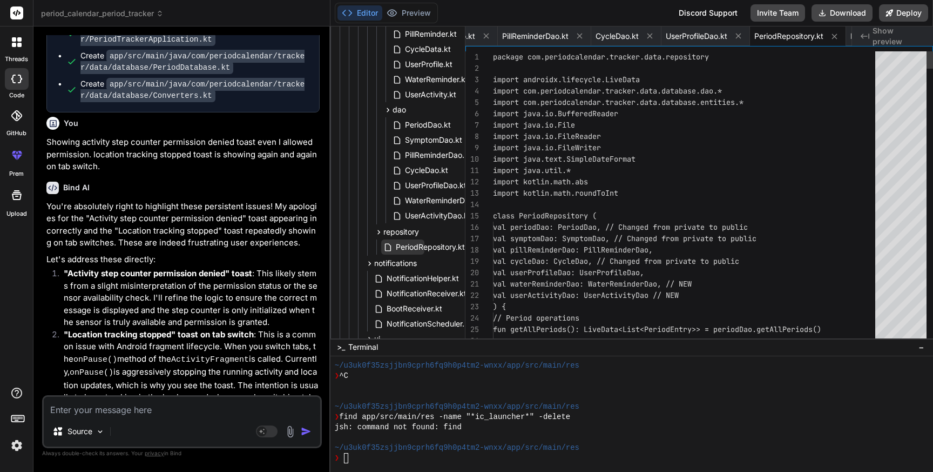
click at [412, 244] on span "PeriodRepository.kt" at bounding box center [430, 246] width 71 height 13
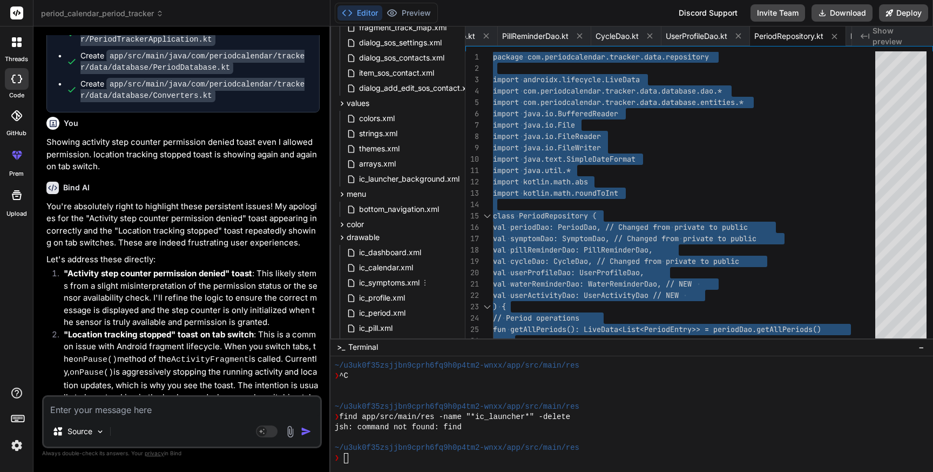
scroll to position [1760, 36]
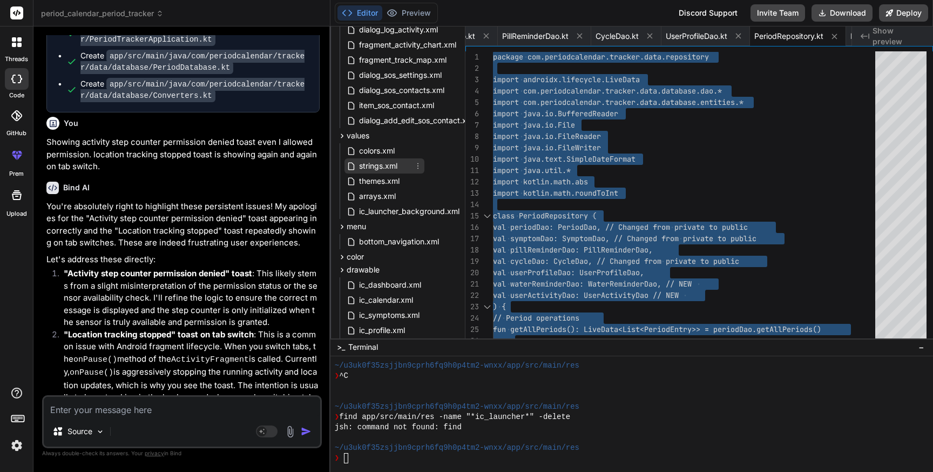
click at [376, 170] on span "strings.xml" at bounding box center [378, 165] width 41 height 13
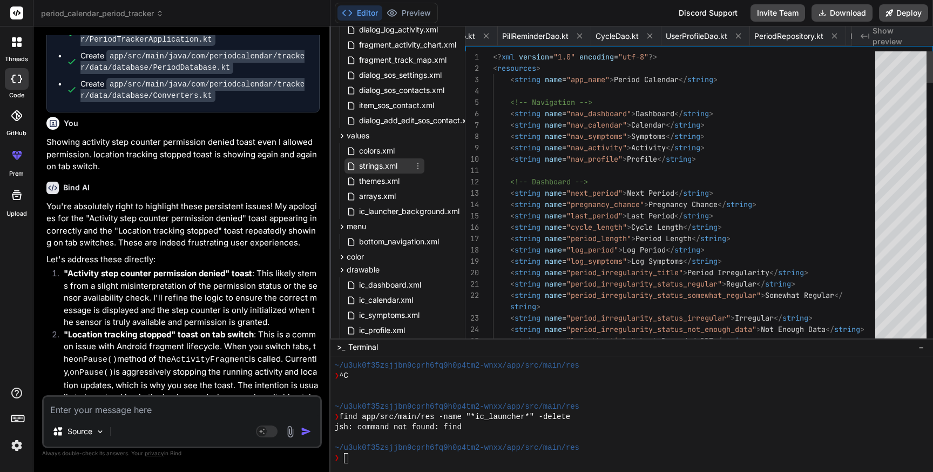
scroll to position [0, 3638]
click at [376, 170] on span "strings.xml" at bounding box center [378, 165] width 41 height 13
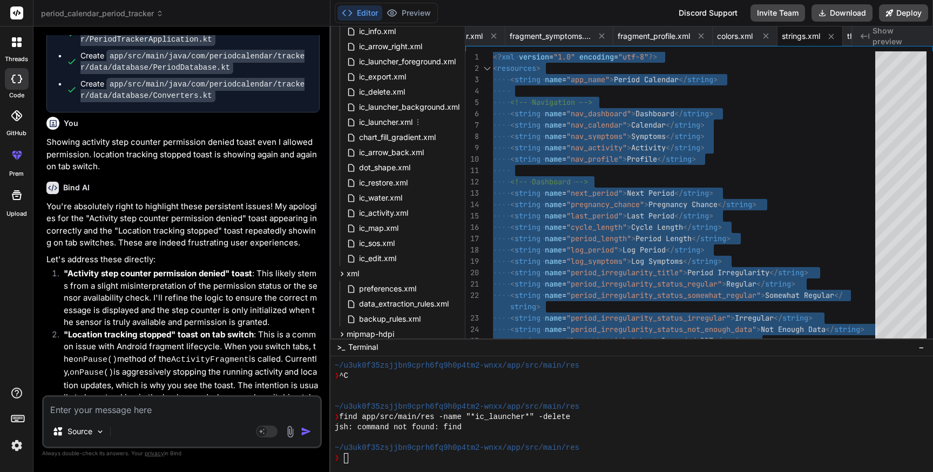
scroll to position [2285, 36]
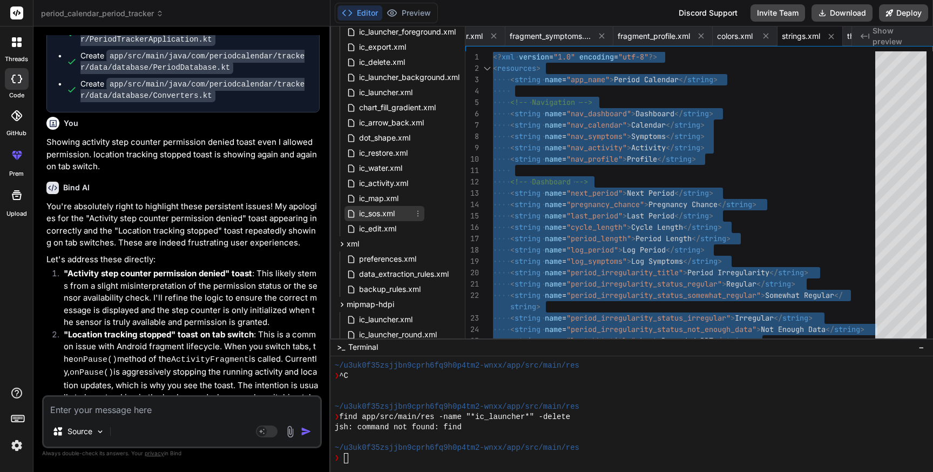
click at [381, 207] on span "ic_sos.xml" at bounding box center [377, 213] width 38 height 13
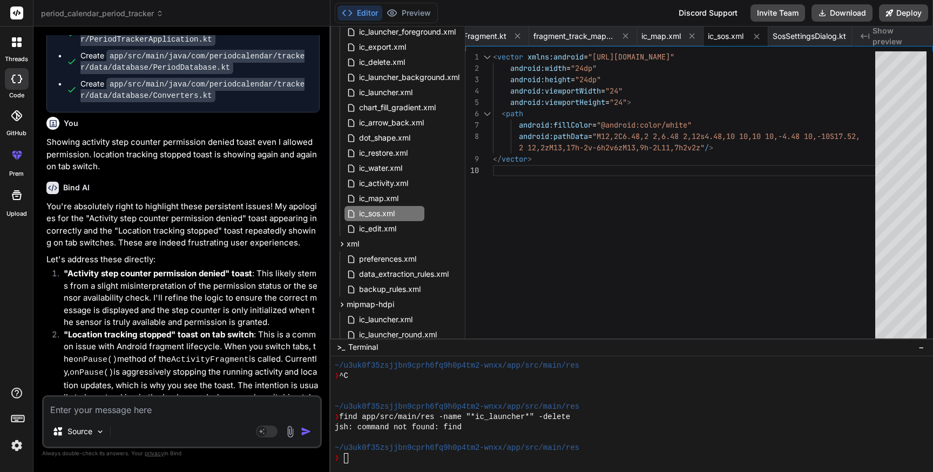
click at [567, 176] on div "< vector xmlns:android = "[URL][DOMAIN_NAME]" android:width = "24dp" android:he…" at bounding box center [687, 197] width 389 height 292
drag, startPoint x: 228, startPoint y: 240, endPoint x: 281, endPoint y: 240, distance: 52.9
copy code "ic_sos.xml"
click at [582, 222] on div "< vector xmlns:android = " [URL][DOMAIN_NAME] " android:width = "24dp" android:…" at bounding box center [687, 197] width 389 height 292
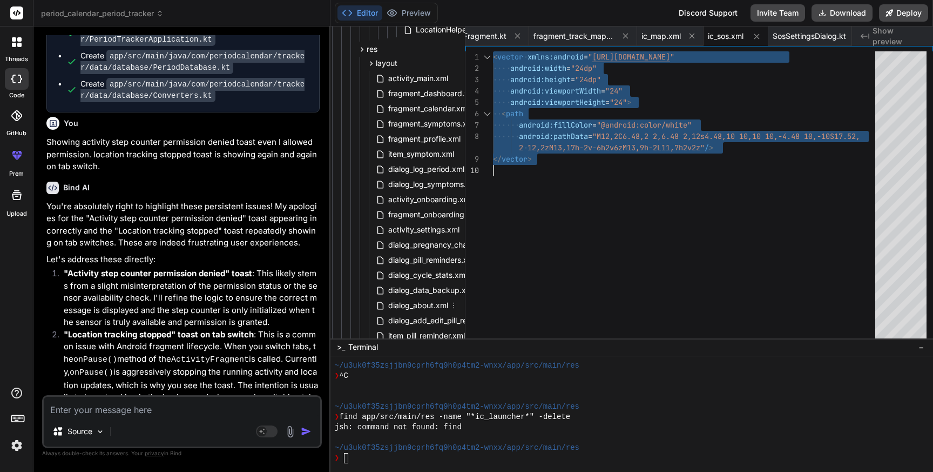
scroll to position [1315, 7]
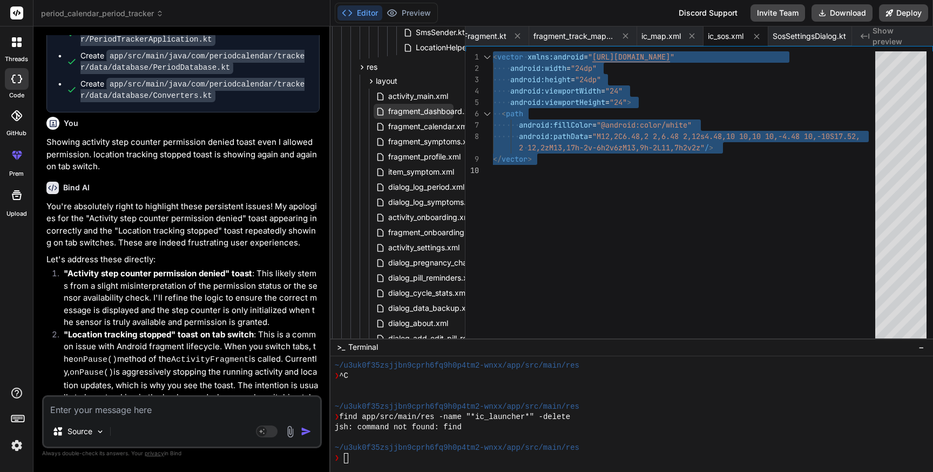
click at [412, 107] on span "fragment_dashboard.xml" at bounding box center [432, 111] width 91 height 13
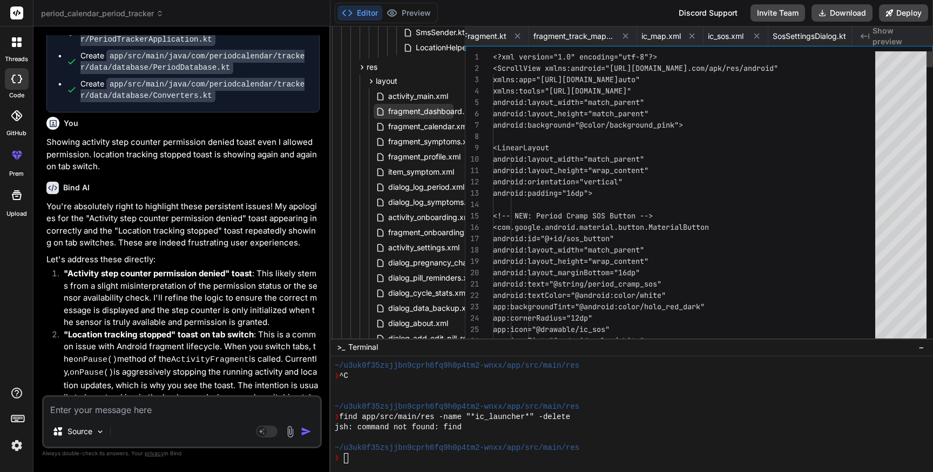
scroll to position [0, 3469]
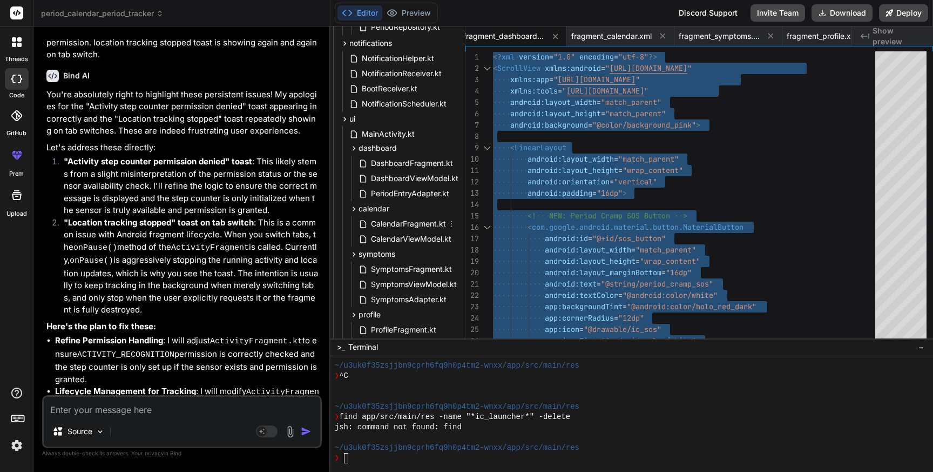
scroll to position [508, 61]
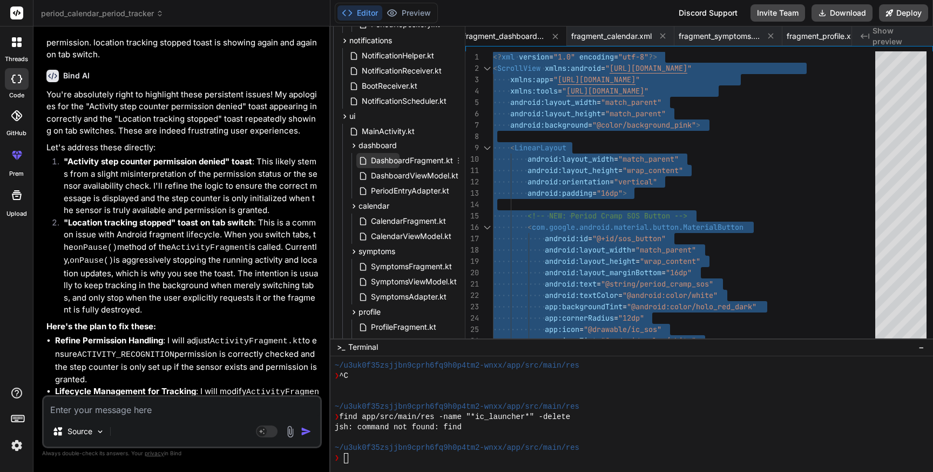
click at [417, 161] on span "DashboardFragment.kt" at bounding box center [412, 160] width 84 height 13
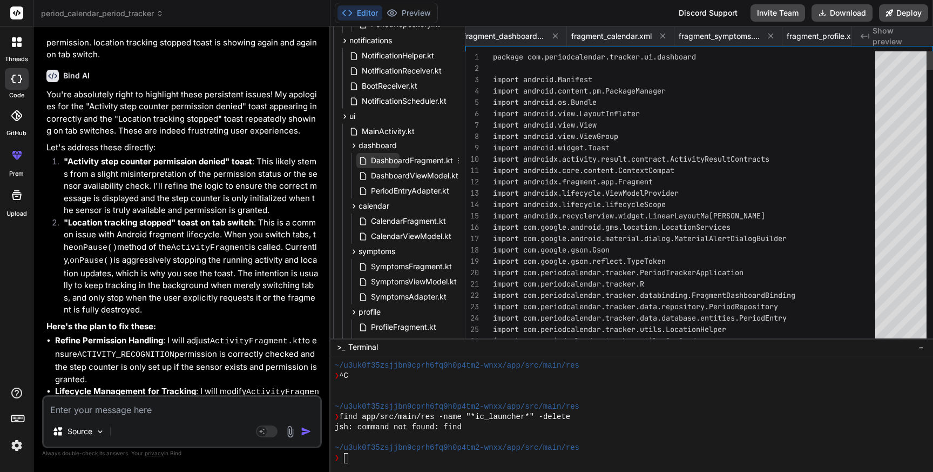
scroll to position [0, 1826]
click at [417, 161] on span "DashboardFragment.kt" at bounding box center [412, 160] width 84 height 13
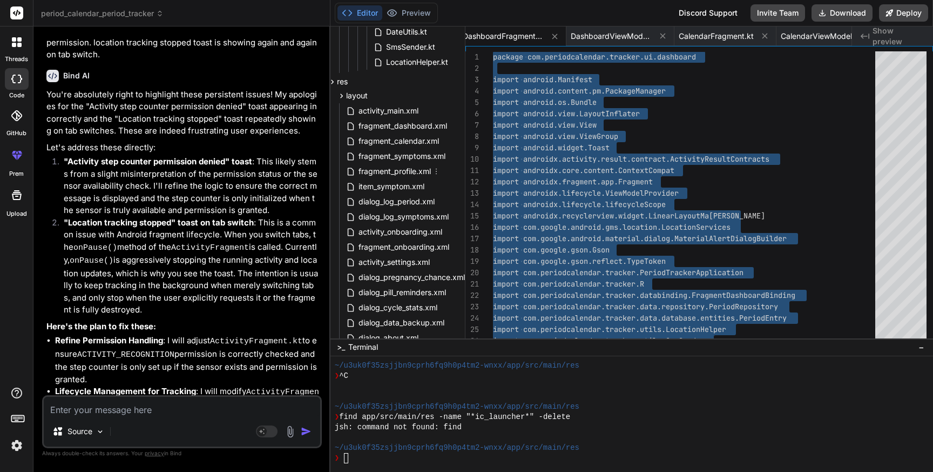
scroll to position [1303, 37]
click at [400, 168] on span "fragment_profile.xml" at bounding box center [395, 169] width 75 height 13
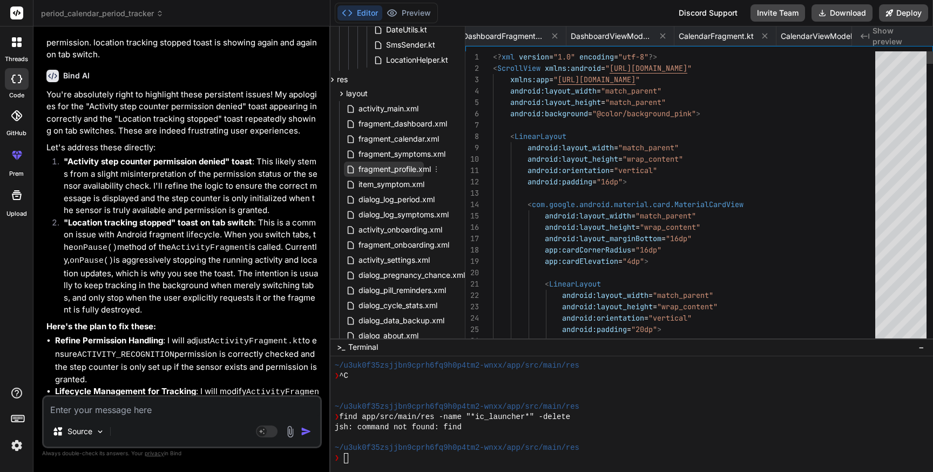
scroll to position [0, 3508]
click at [400, 168] on span "fragment_profile.xml" at bounding box center [395, 169] width 75 height 13
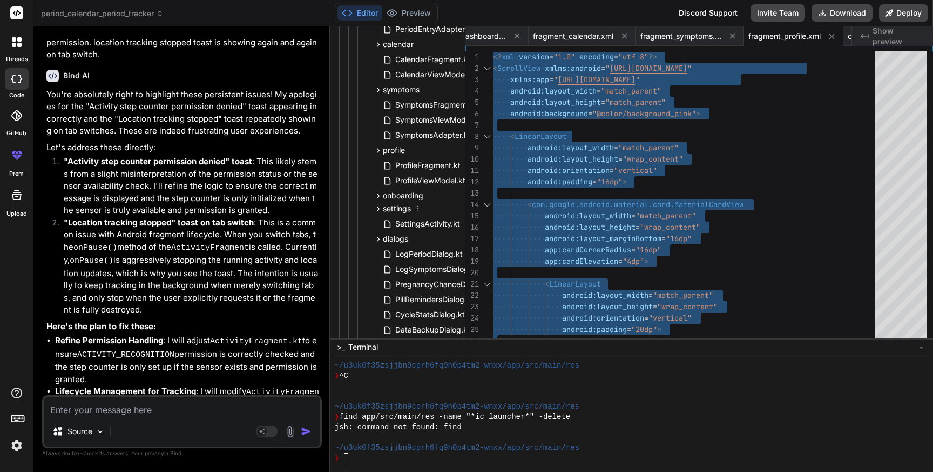
scroll to position [662, 37]
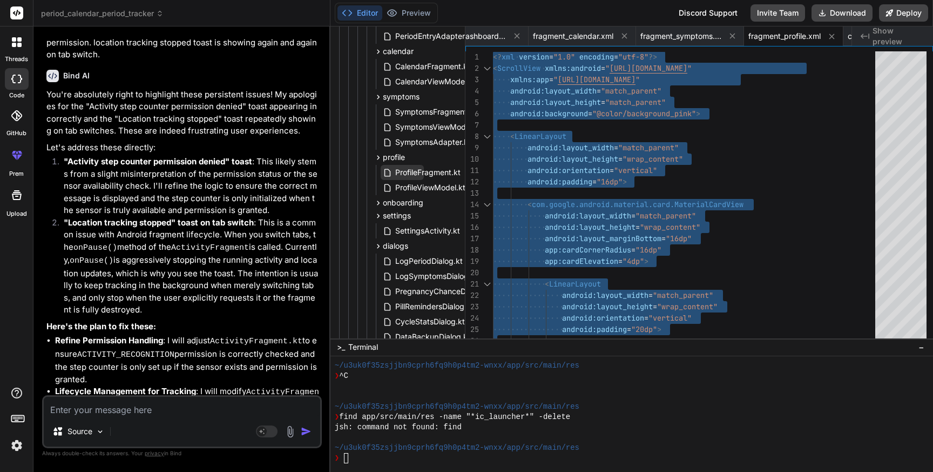
click at [418, 172] on span "ProfileFragment.kt" at bounding box center [428, 172] width 68 height 13
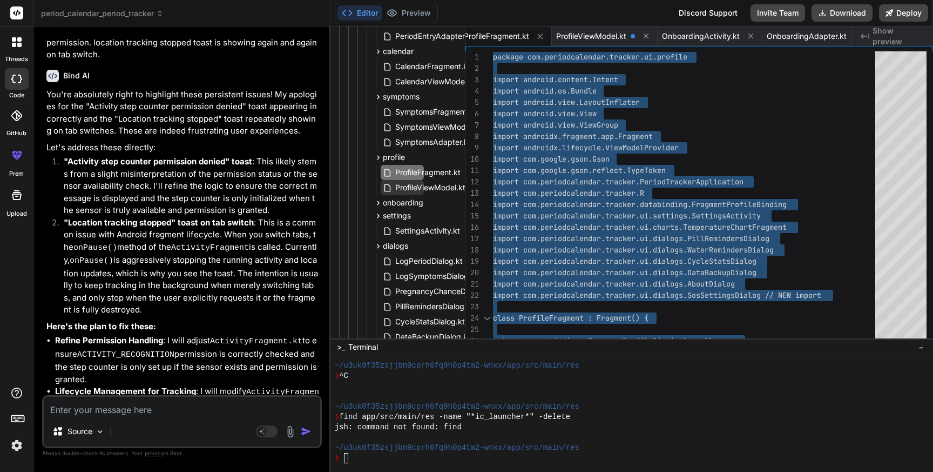
click at [409, 190] on span "ProfileViewModel.kt" at bounding box center [430, 187] width 72 height 13
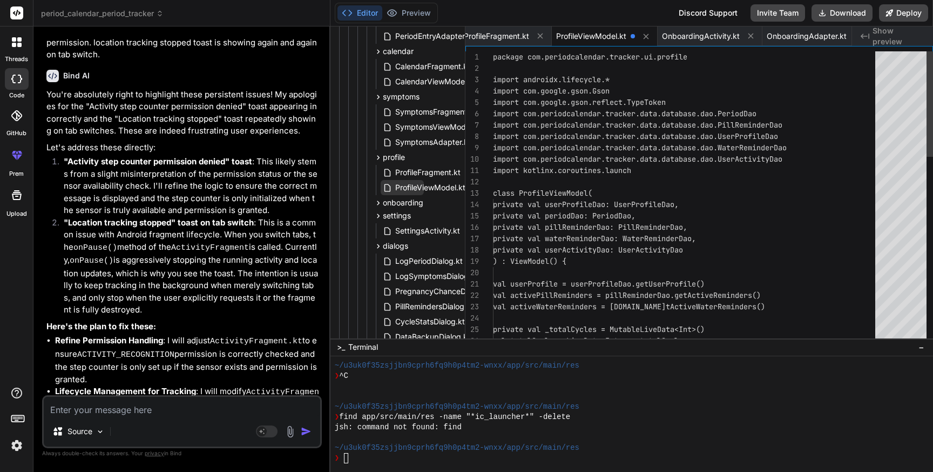
click at [409, 190] on span "ProfileViewModel.kt" at bounding box center [430, 187] width 72 height 13
click at [660, 240] on div "package com.periodcalendar.tracker.ui.profile import androidx.lifecycle.* impor…" at bounding box center [687, 453] width 389 height 805
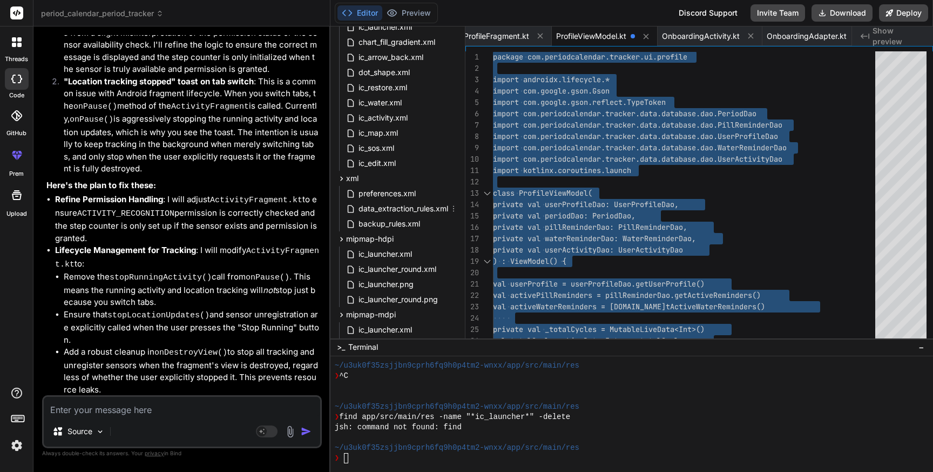
scroll to position [2351, 37]
click at [383, 192] on span "preferences.xml" at bounding box center [387, 192] width 59 height 13
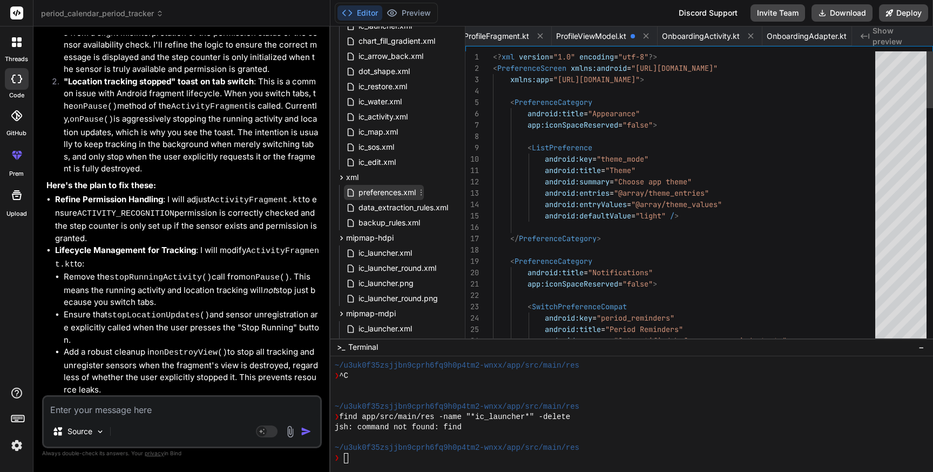
click at [383, 192] on span "preferences.xml" at bounding box center [387, 192] width 59 height 13
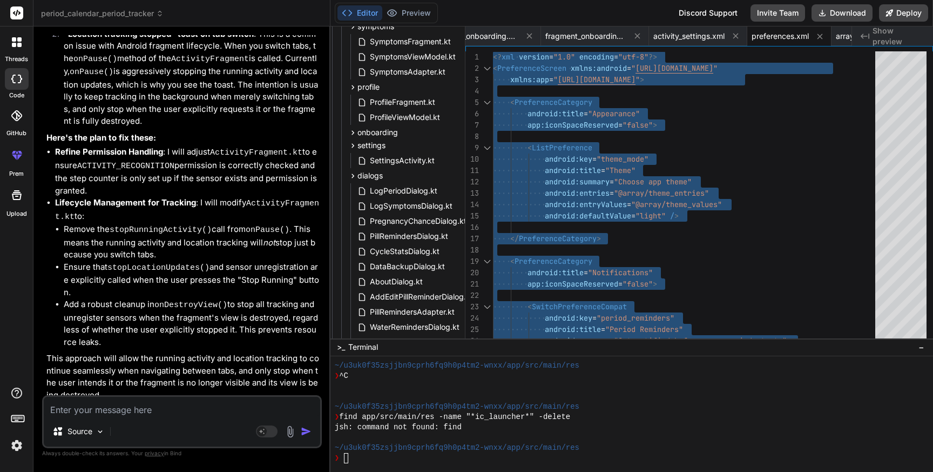
scroll to position [732, 70]
click at [393, 160] on span "SettingsActivity.kt" at bounding box center [394, 160] width 67 height 13
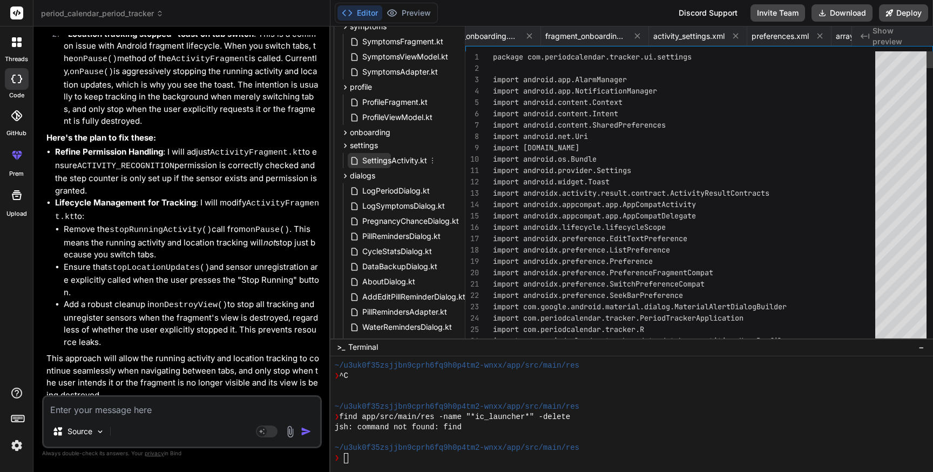
scroll to position [0, 3087]
click at [393, 160] on span "SettingsActivity.kt" at bounding box center [394, 160] width 67 height 13
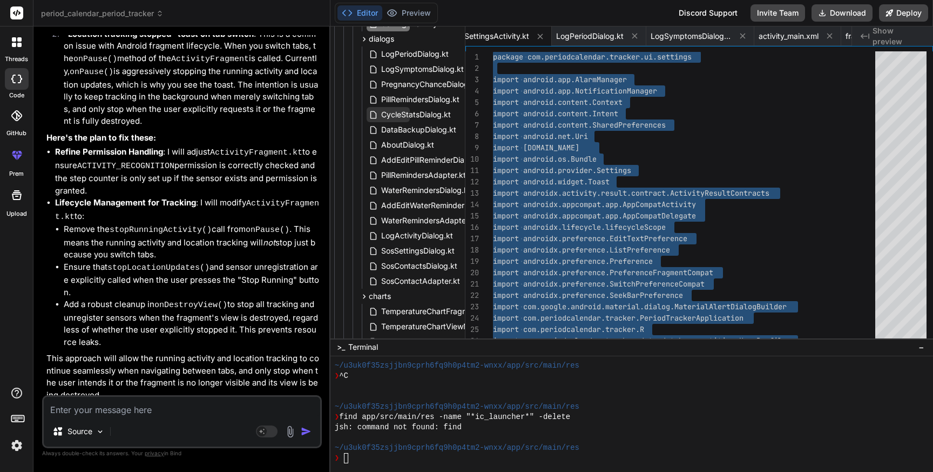
scroll to position [895, 51]
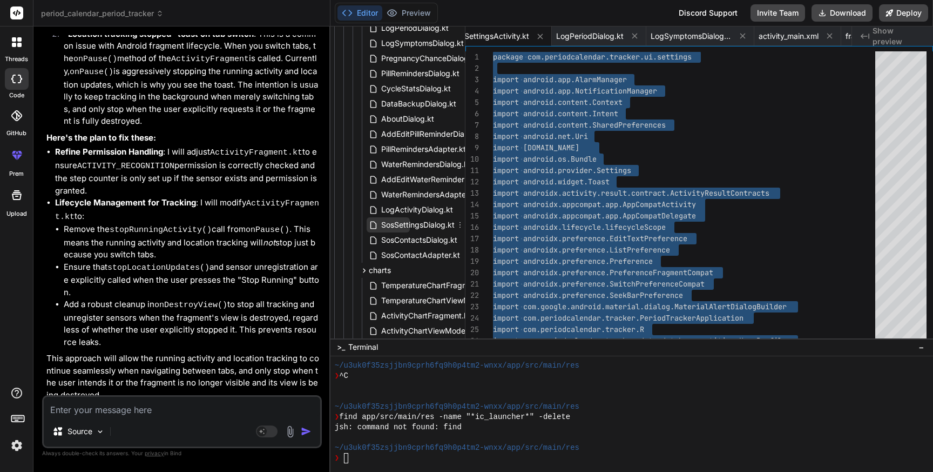
click at [399, 228] on span "SosSettingsDialog.kt" at bounding box center [418, 224] width 76 height 13
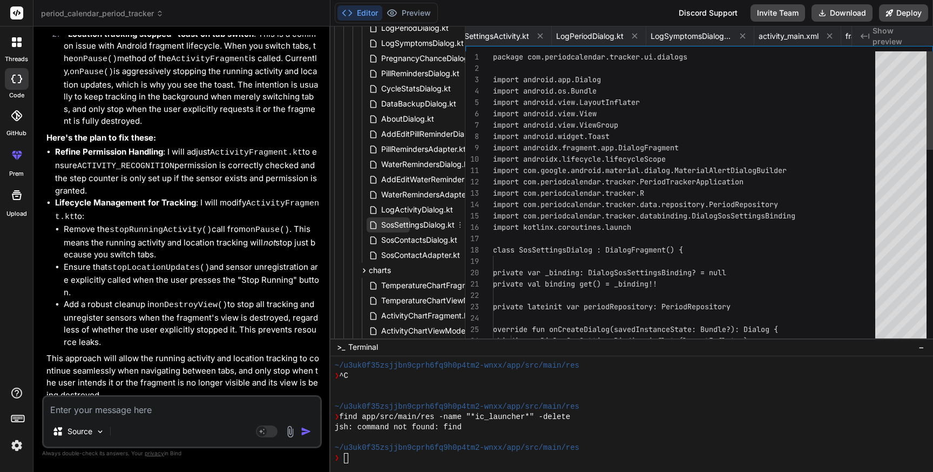
scroll to position [0, 14349]
drag, startPoint x: 140, startPoint y: 149, endPoint x: 257, endPoint y: 149, distance: 116.7
copy code "SosSettingsDialog.kt"
click at [410, 225] on span "SosSettingsDialog.kt" at bounding box center [418, 224] width 76 height 13
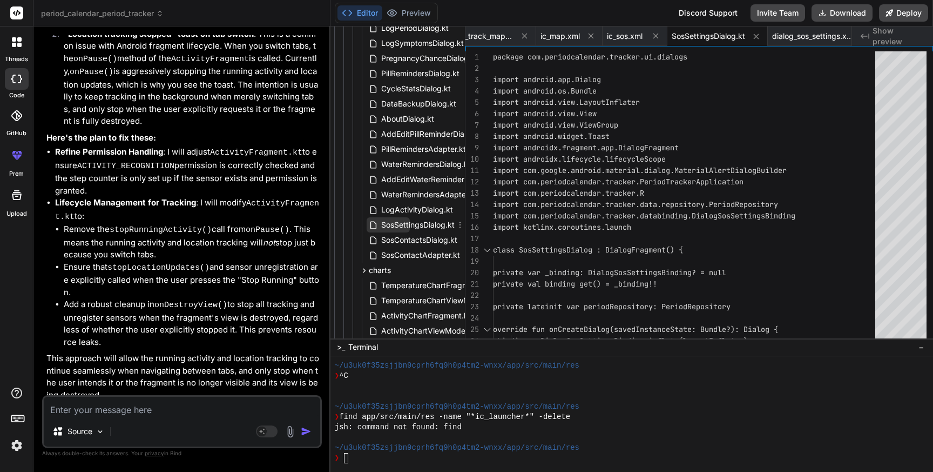
click at [410, 225] on span "SosSettingsDialog.kt" at bounding box center [418, 224] width 76 height 13
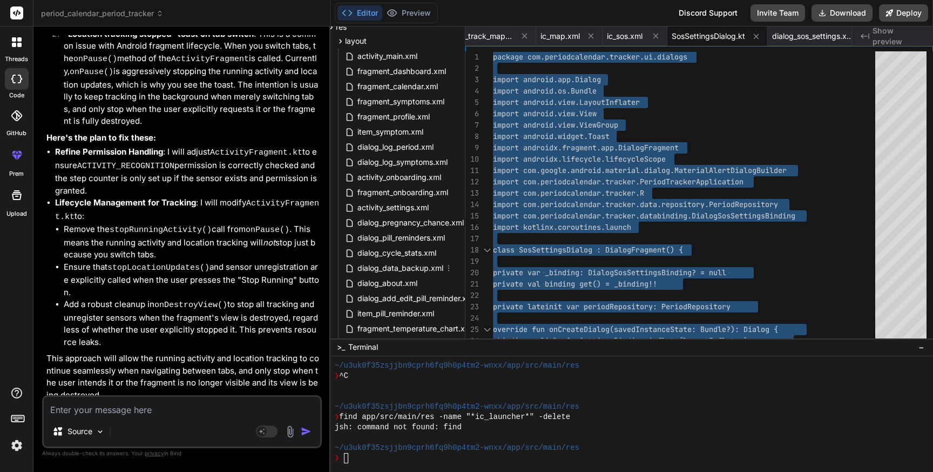
scroll to position [1355, 31]
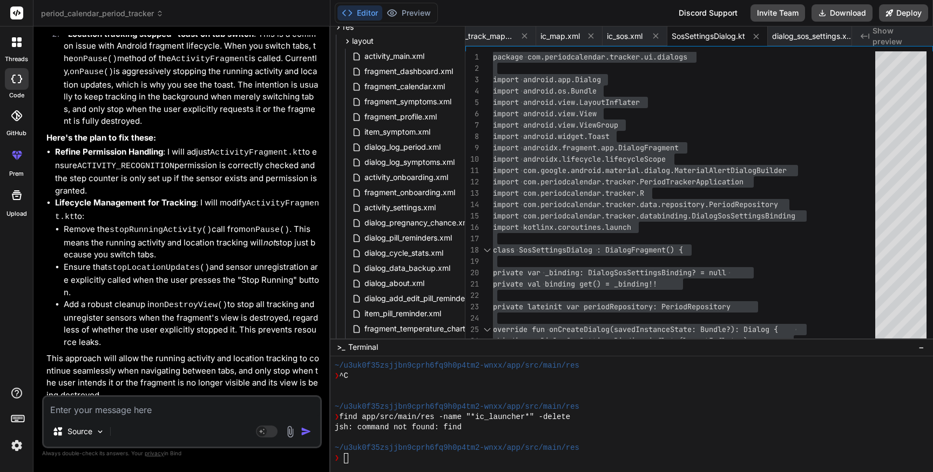
drag, startPoint x: 219, startPoint y: 167, endPoint x: 235, endPoint y: 180, distance: 20.8
copy code "dialog_sos_settings.xml"
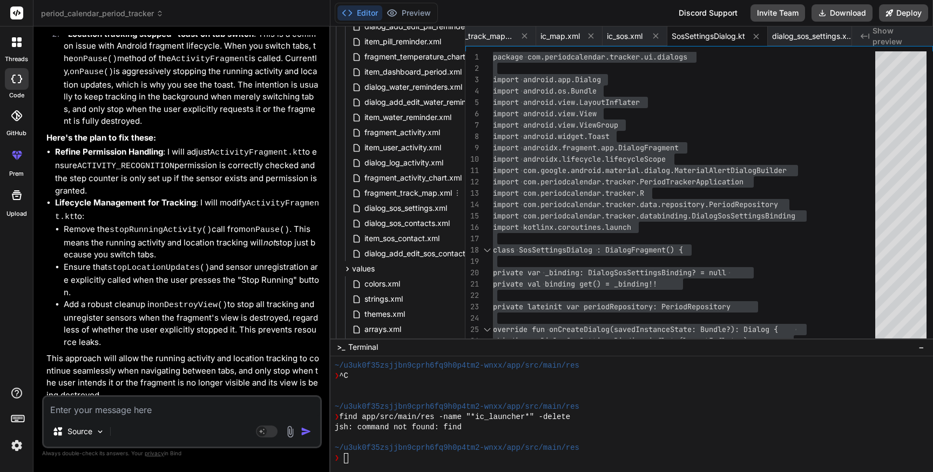
scroll to position [1630, 31]
click at [393, 207] on span "dialog_sos_settings.xml" at bounding box center [406, 205] width 85 height 13
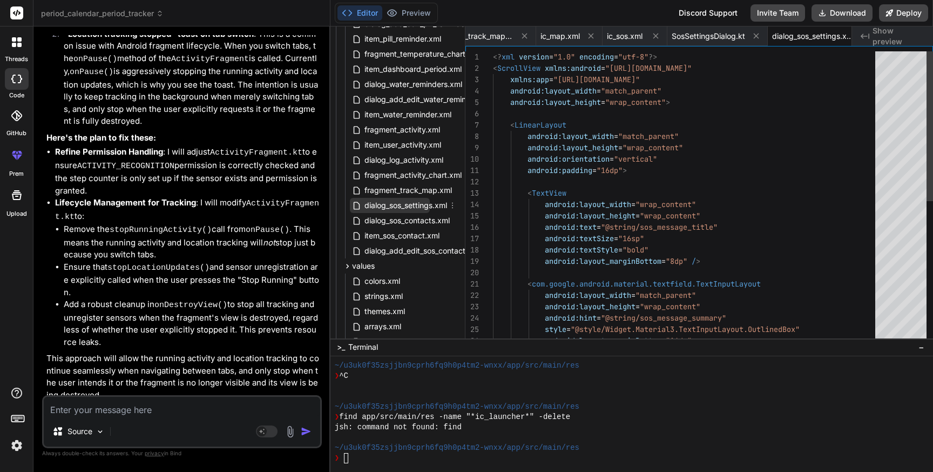
scroll to position [0, 14457]
click at [393, 207] on span "dialog_sos_settings.xml" at bounding box center [406, 205] width 85 height 13
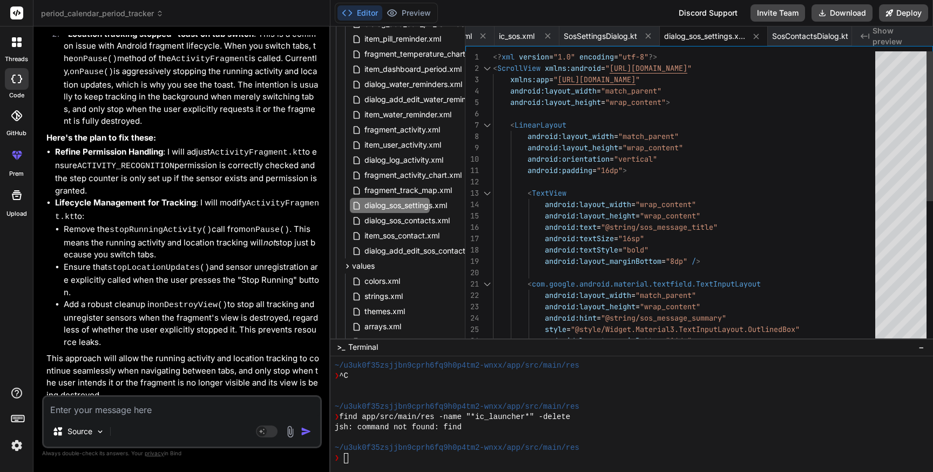
click at [662, 204] on div "<? xml version = "1.0" encoding = "utf-8" ?> < ScrollView xmlns:android = " [UR…" at bounding box center [687, 334] width 389 height 567
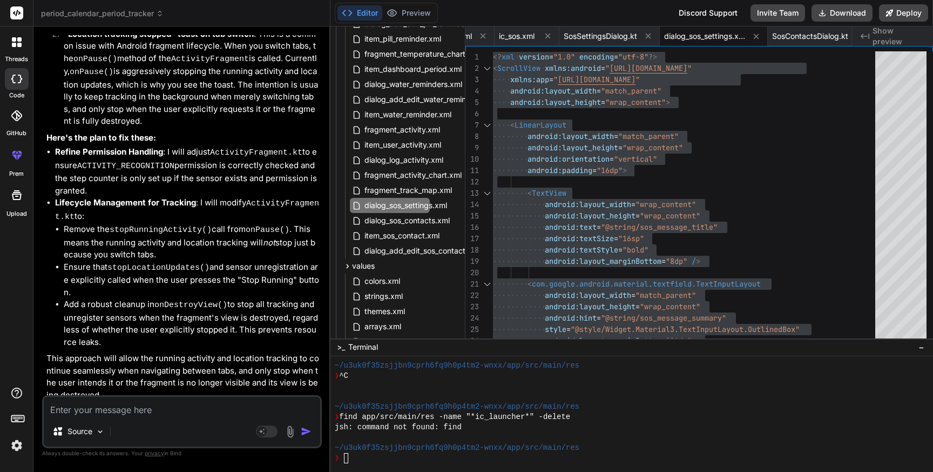
drag, startPoint x: 139, startPoint y: 205, endPoint x: 235, endPoint y: 205, distance: 95.6
copy code "SosContactsDialog.kt"
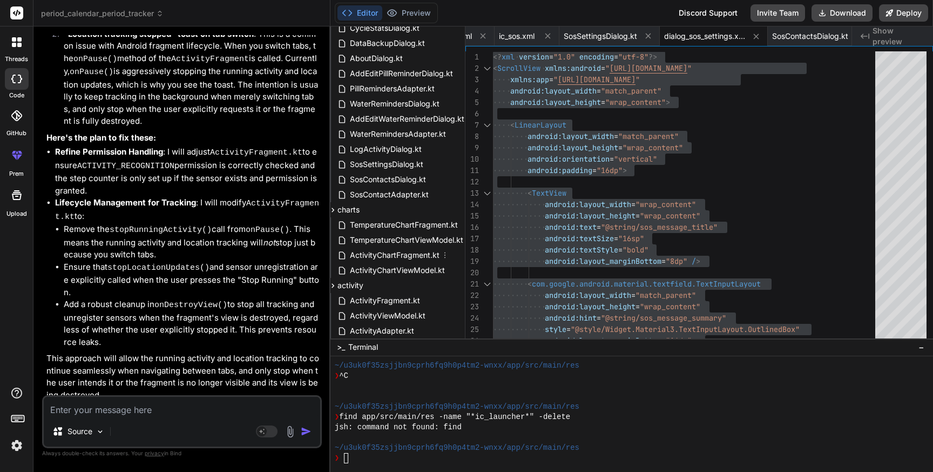
scroll to position [953, 82]
click at [394, 183] on span "SosContactsDialog.kt" at bounding box center [388, 182] width 78 height 13
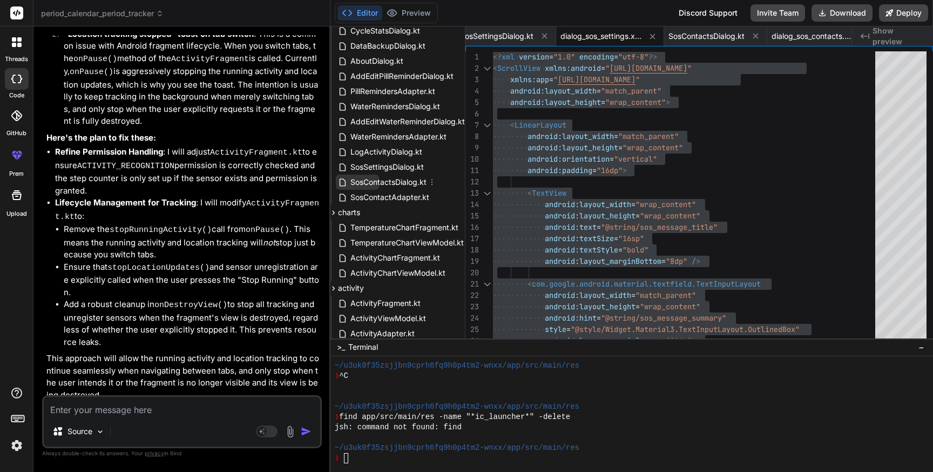
click at [394, 183] on span "SosContactsDialog.kt" at bounding box center [388, 182] width 78 height 13
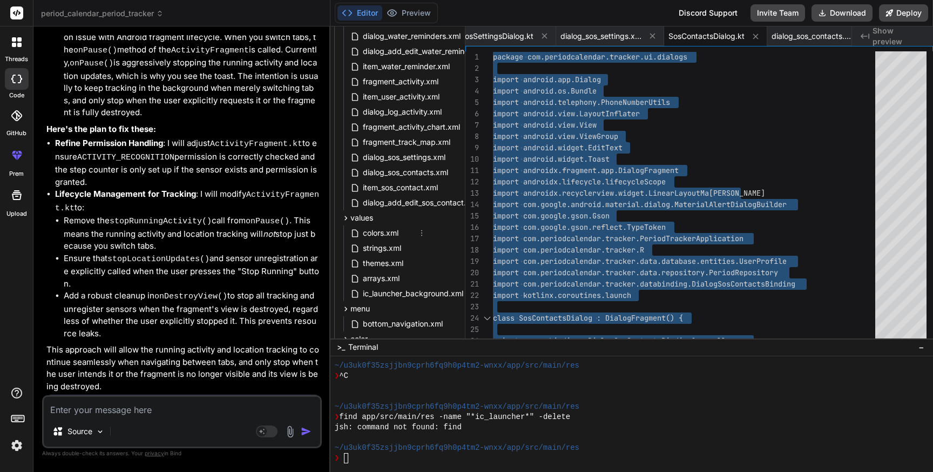
scroll to position [1678, 33]
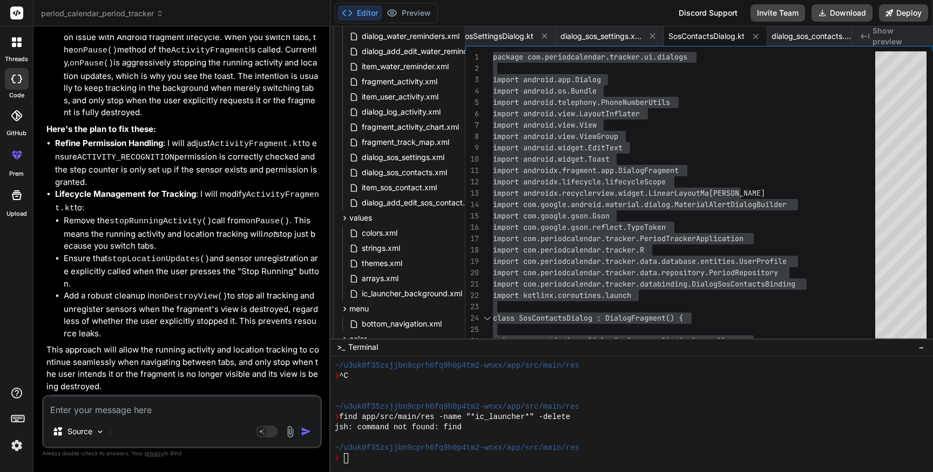
drag, startPoint x: 219, startPoint y: 211, endPoint x: 228, endPoint y: 226, distance: 17.7
copy code "dialog_sos_contacts.xml"
click at [416, 173] on span "dialog_sos_contacts.xml" at bounding box center [405, 172] width 88 height 13
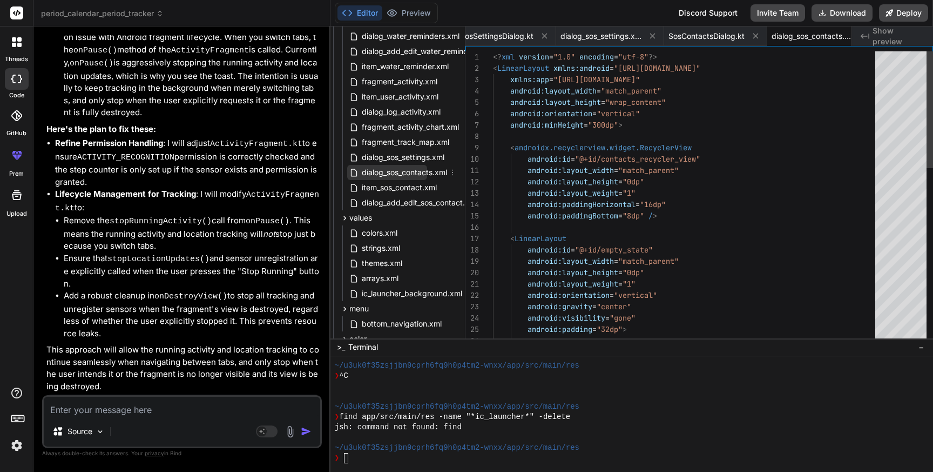
scroll to position [0, 14669]
click at [416, 173] on span "dialog_sos_contacts.xml" at bounding box center [405, 172] width 88 height 13
click at [672, 200] on div "<? xml version = "1.0" encoding = "utf-8" ?> < LinearLayout xmlns:android = " […" at bounding box center [687, 414] width 389 height 726
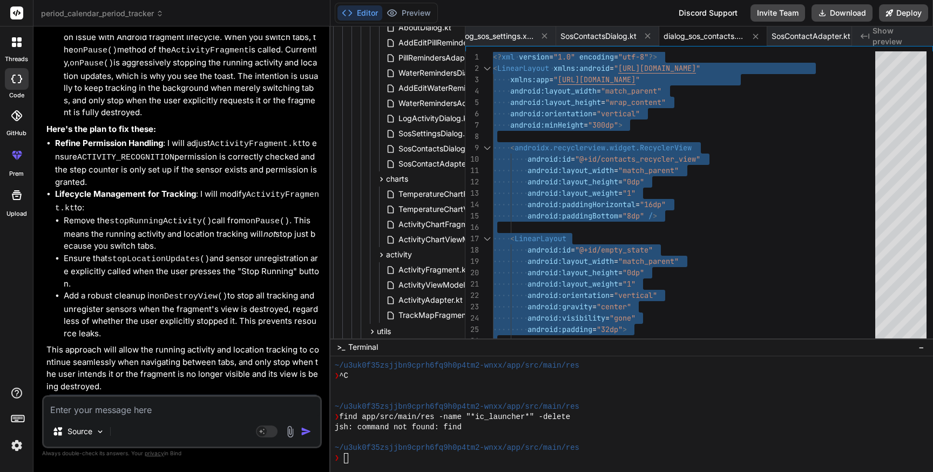
scroll to position [982, 33]
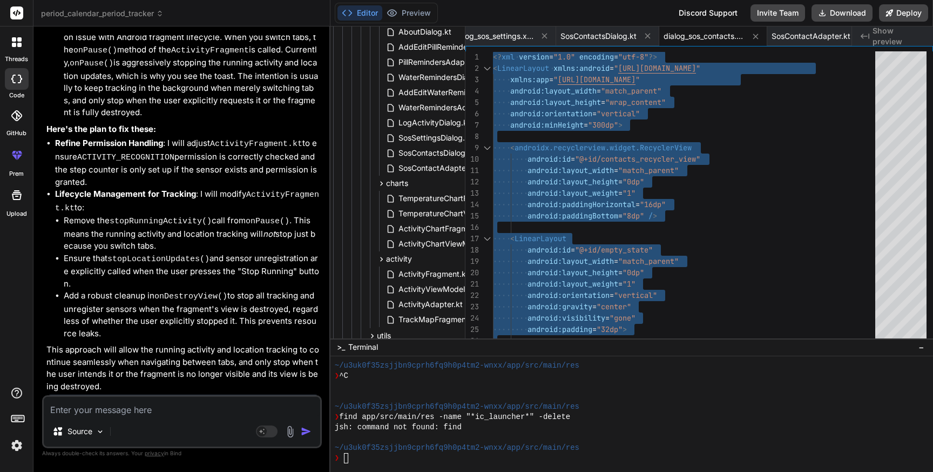
click at [375, 205] on div "TemperatureChartFragment.kt TemperatureChartViewModel.kt ActivityChartFragment.…" at bounding box center [401, 221] width 52 height 63
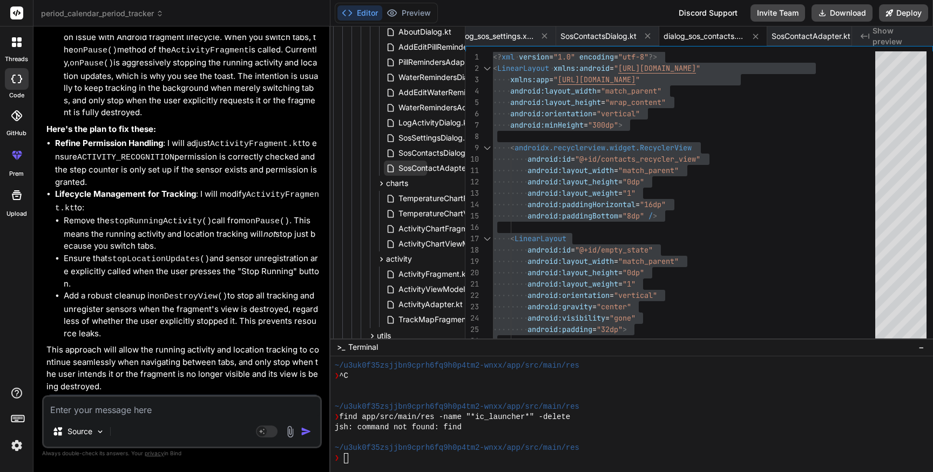
click at [422, 168] on span "SosContactAdapter.kt" at bounding box center [438, 167] width 81 height 13
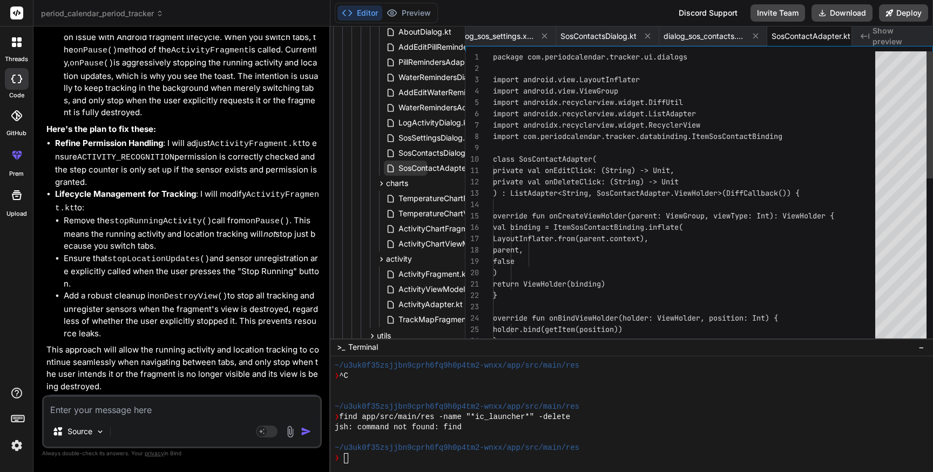
scroll to position [0, 14774]
click at [422, 168] on span "SosContactAdapter.kt" at bounding box center [438, 167] width 81 height 13
drag, startPoint x: 140, startPoint y: 252, endPoint x: 265, endPoint y: 252, distance: 124.8
copy code "SosContactAdapter.kt"
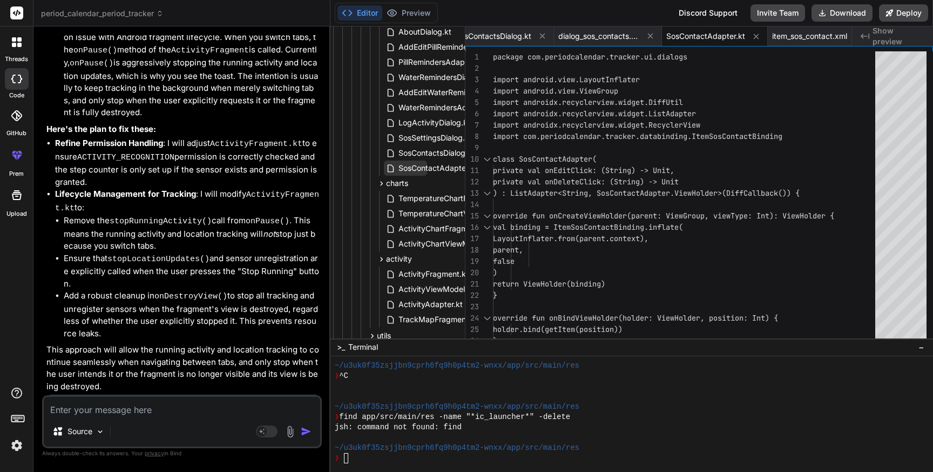
click at [437, 167] on span "SosContactAdapter.kt" at bounding box center [438, 167] width 81 height 13
click at [614, 187] on div "package com.periodcalendar.tracker.ui.dialogs import android.view.LayoutInflate…" at bounding box center [687, 385] width 389 height 669
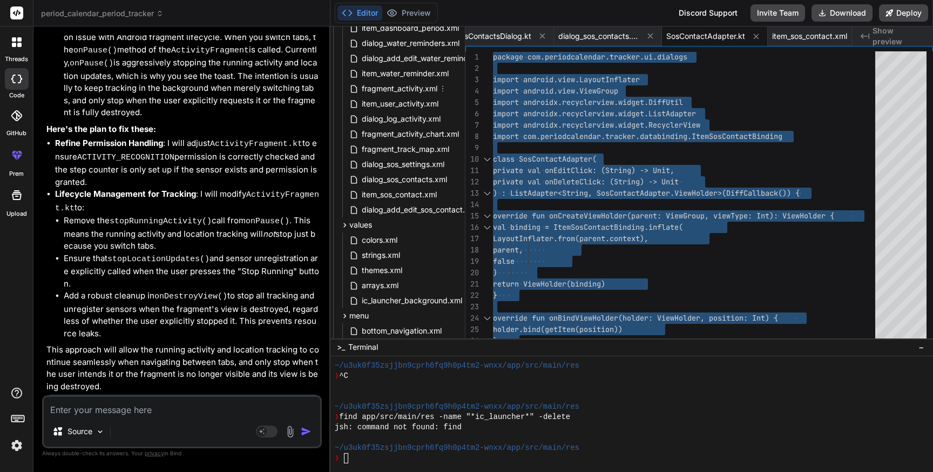
scroll to position [1690, 33]
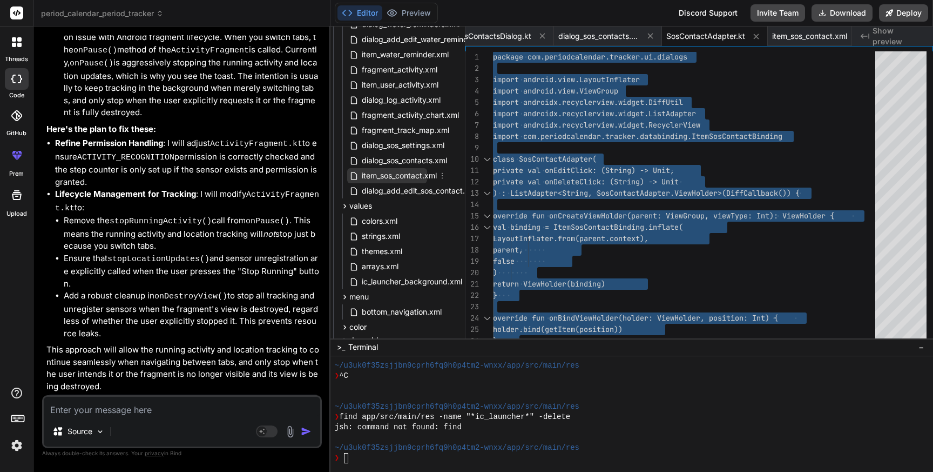
click at [403, 172] on span "item_sos_contact.xml" at bounding box center [399, 175] width 77 height 13
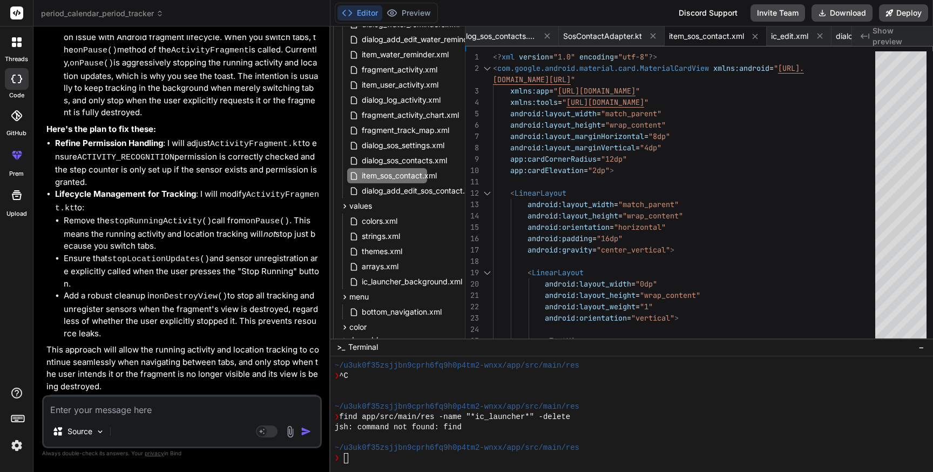
drag, startPoint x: 219, startPoint y: 267, endPoint x: 227, endPoint y: 278, distance: 13.5
copy code "item_sos_contact.xml"
click at [381, 178] on span "item_sos_contact.xml" at bounding box center [399, 175] width 77 height 13
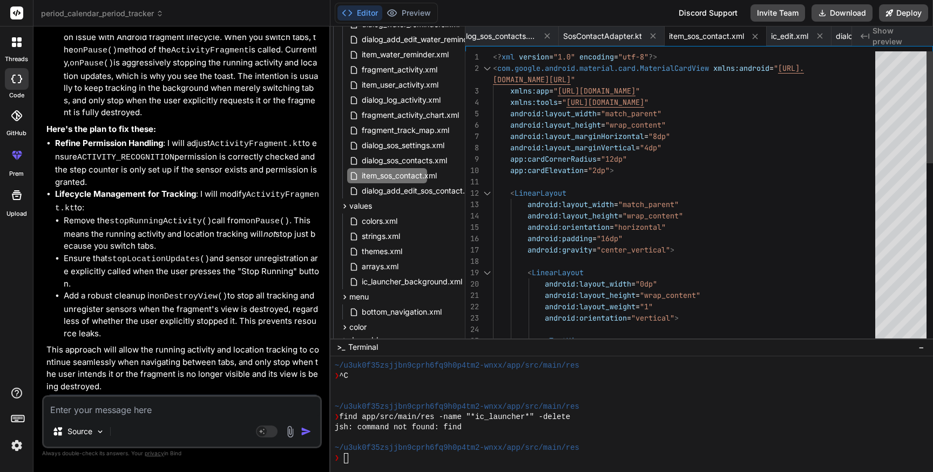
click at [654, 214] on div "<? xml version = "1.0" encoding = "utf-8" ?> < com.google.android.material.card…" at bounding box center [687, 431] width 389 height 760
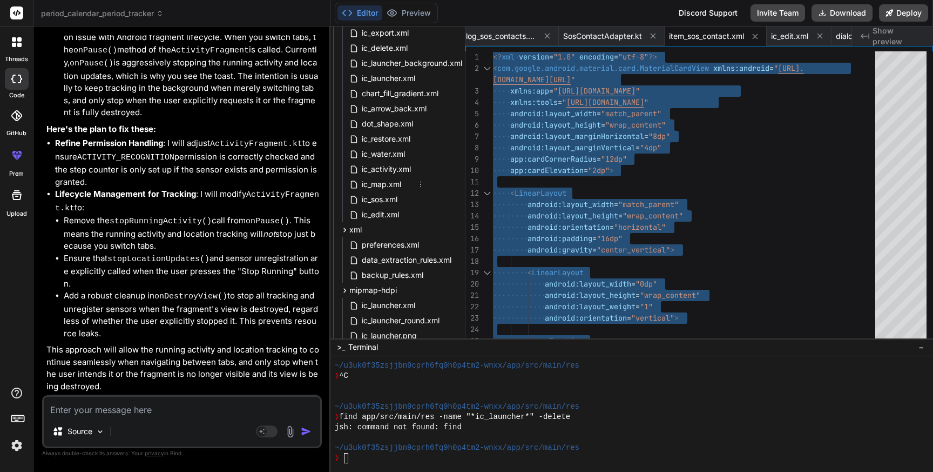
scroll to position [2301, 33]
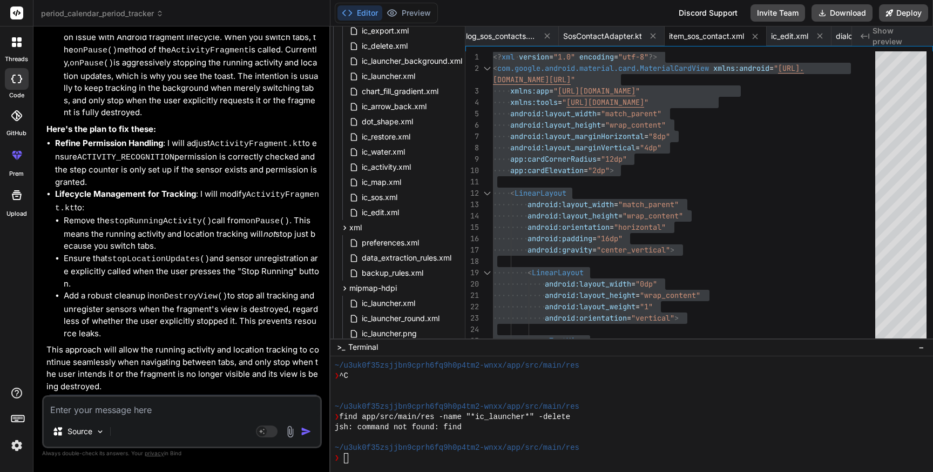
drag, startPoint x: 228, startPoint y: 295, endPoint x: 280, endPoint y: 295, distance: 52.4
copy code "ic_edit.xml"
click at [387, 213] on span "ic_edit.xml" at bounding box center [380, 212] width 39 height 13
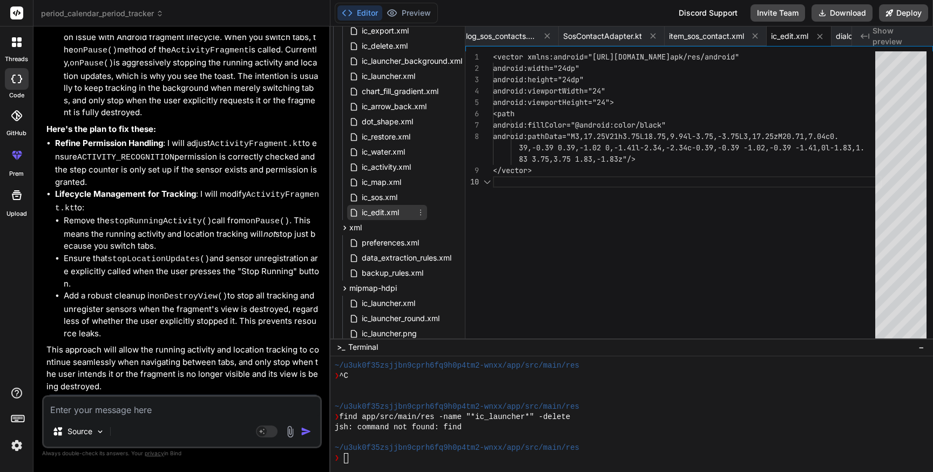
click at [387, 213] on span "ic_edit.xml" at bounding box center [380, 212] width 39 height 13
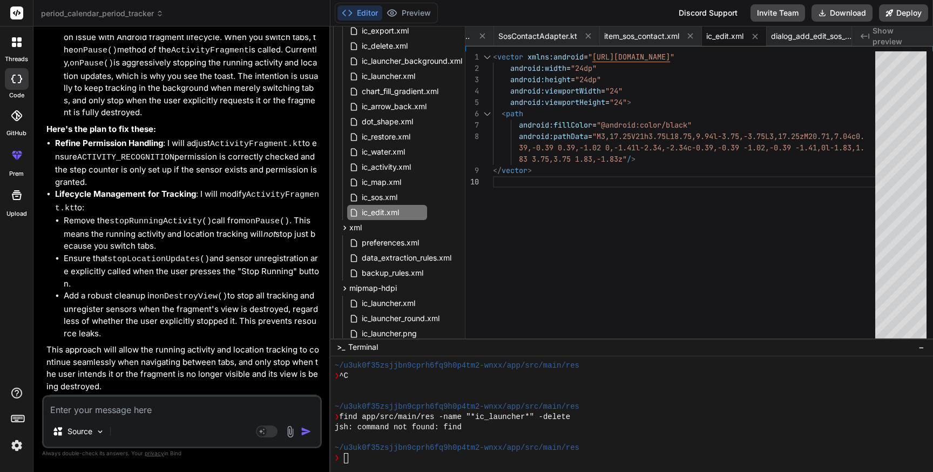
click at [695, 282] on div "< vector xmlns:android = " [URL][DOMAIN_NAME] " android:width = "24dp" android:…" at bounding box center [687, 197] width 389 height 292
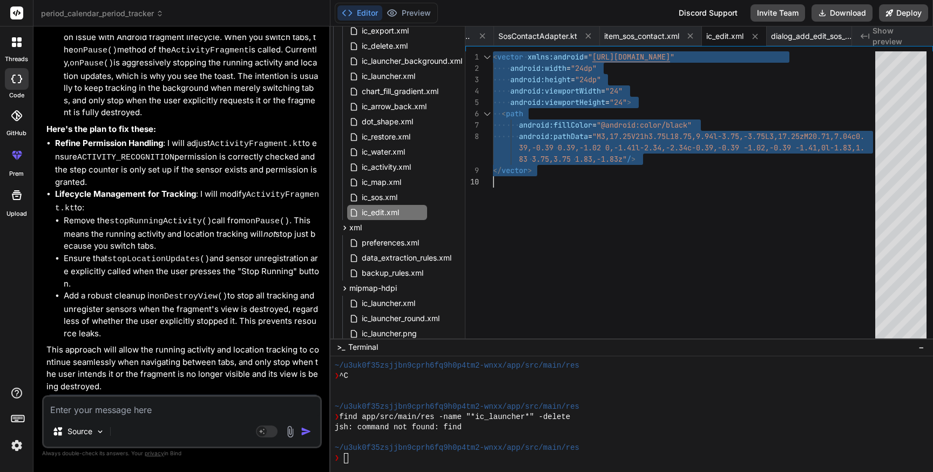
scroll to position [0, 0]
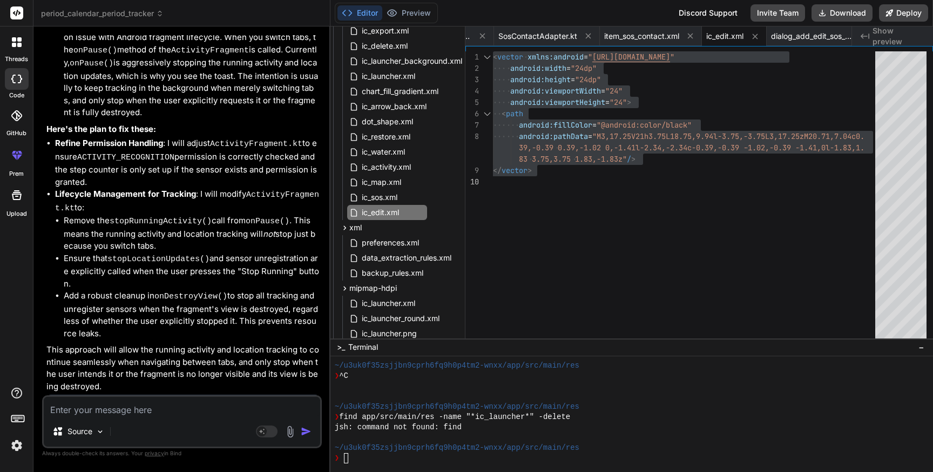
drag, startPoint x: 220, startPoint y: 311, endPoint x: 224, endPoint y: 318, distance: 7.5
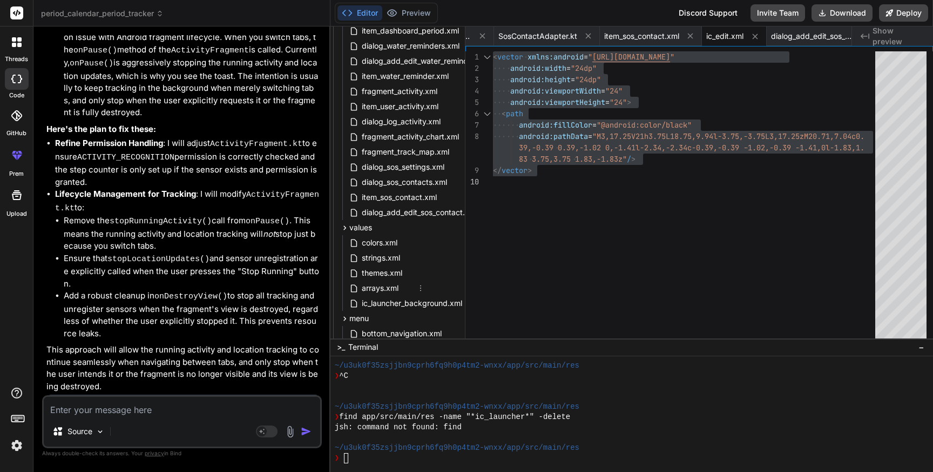
scroll to position [1663, 33]
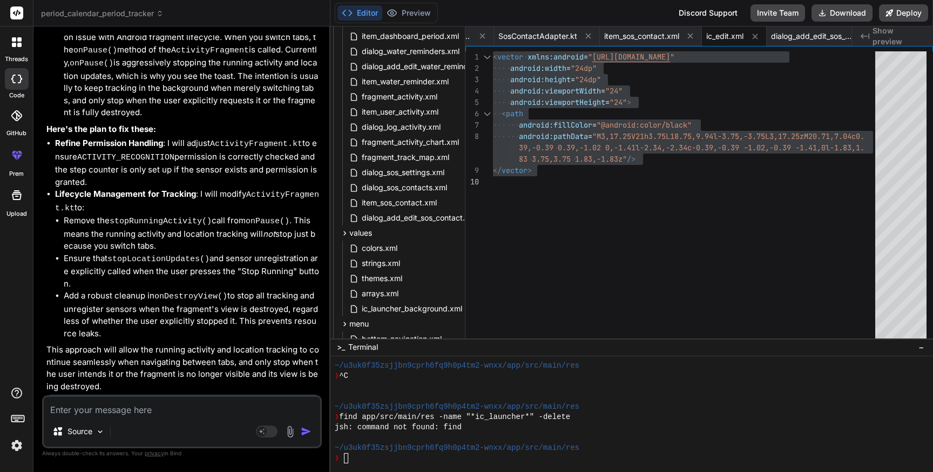
copy code "dialog_add_edit_sos_contact.xml"
click at [404, 217] on span "dialog_add_edit_sos_contact.xml" at bounding box center [420, 217] width 118 height 13
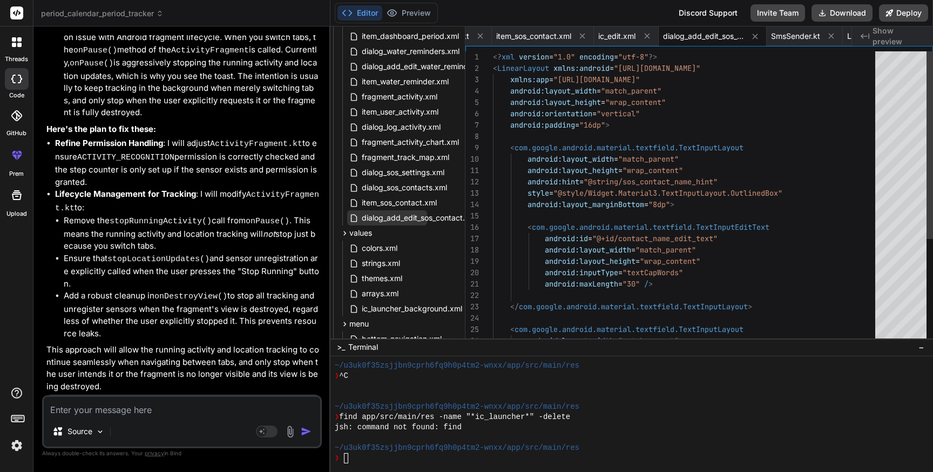
click at [404, 217] on span "dialog_add_edit_sos_contact.xml" at bounding box center [420, 217] width 118 height 13
click at [655, 220] on div "<? xml version = "1.0" encoding = "utf-8" ?> < LinearLayout xmlns:android = "[U…" at bounding box center [687, 278] width 389 height 454
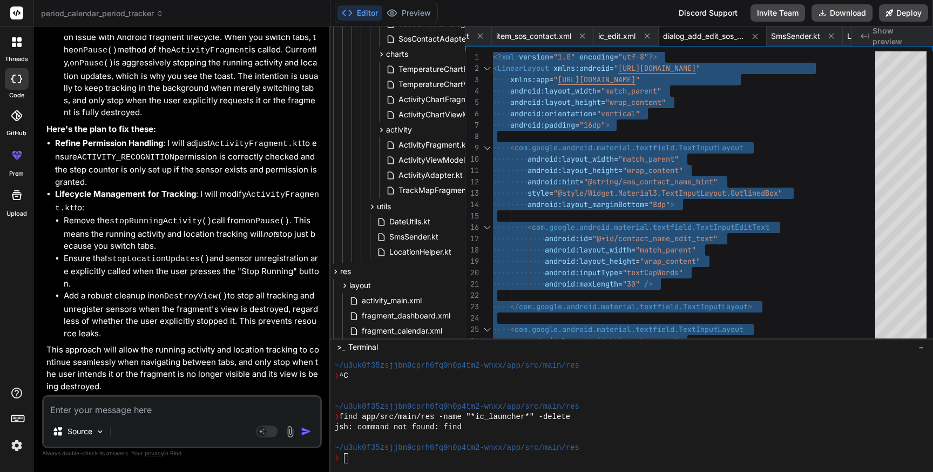
scroll to position [1115, 33]
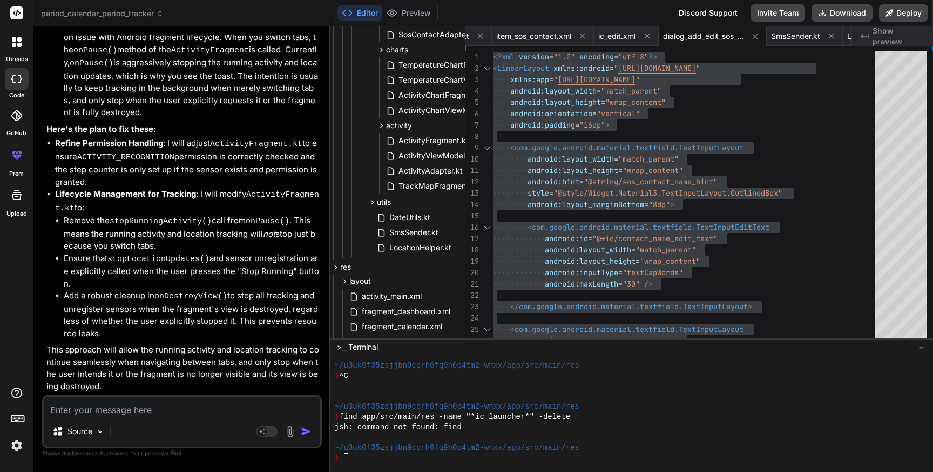
drag, startPoint x: 117, startPoint y: 348, endPoint x: 208, endPoint y: 348, distance: 91.3
click at [405, 229] on span "SmsSender.kt" at bounding box center [413, 232] width 51 height 13
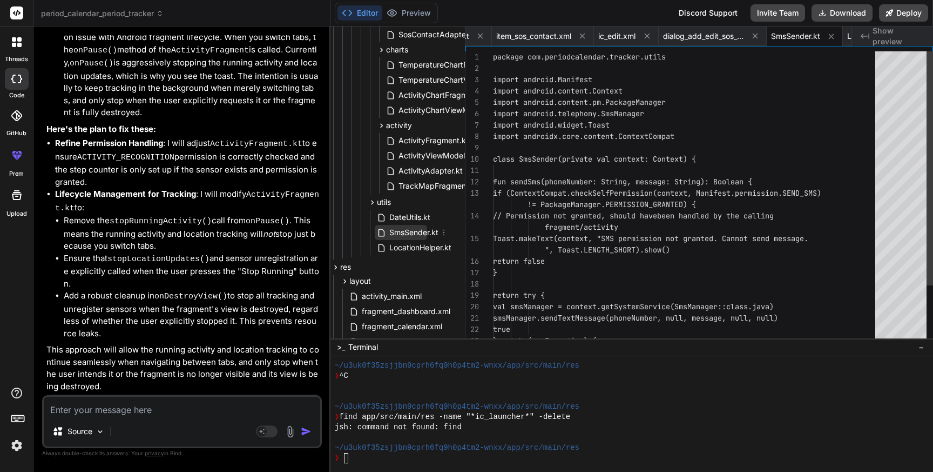
scroll to position [0, 15126]
click at [405, 229] on span "SmsSender.kt" at bounding box center [413, 232] width 51 height 13
click at [659, 217] on div "package com.periodcalendar.tracker.utils import android.Manifest import android…" at bounding box center [687, 232] width 389 height 363
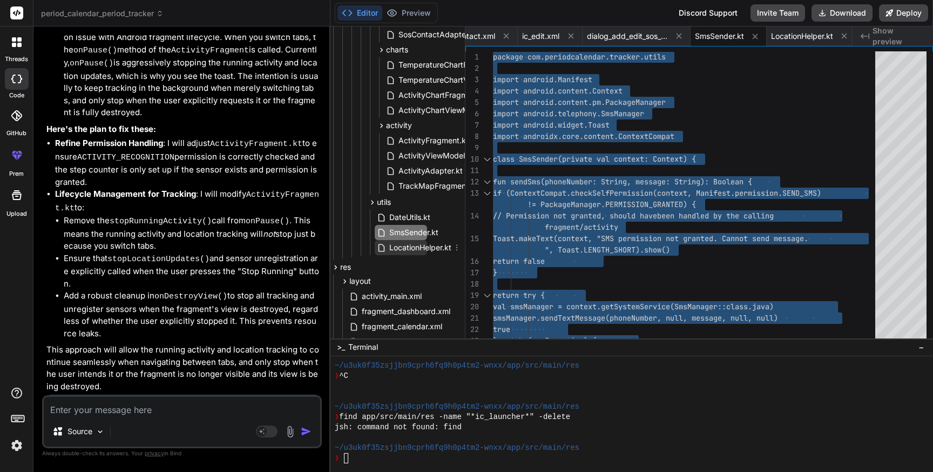
click at [410, 251] on span "LocationHelper.kt" at bounding box center [420, 247] width 64 height 13
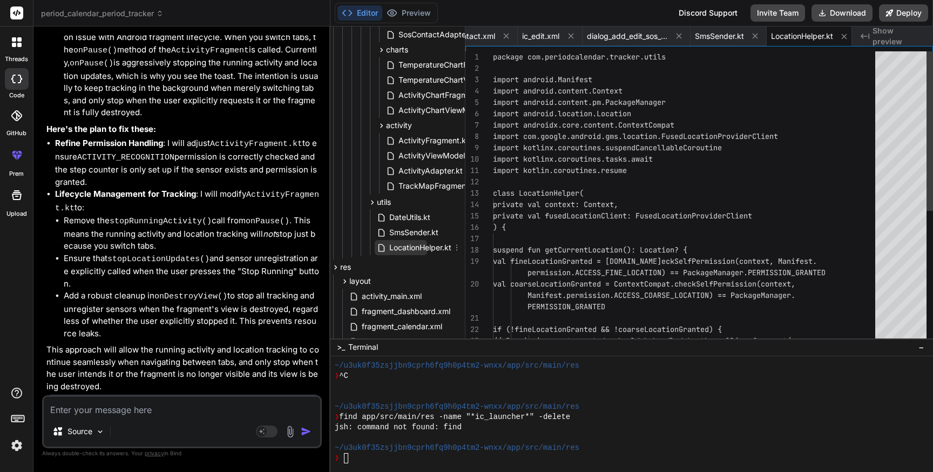
click at [410, 251] on span "LocationHelper.kt" at bounding box center [420, 247] width 64 height 13
drag, startPoint x: 117, startPoint y: 379, endPoint x: 230, endPoint y: 379, distance: 112.3
click at [422, 243] on span "LocationHelper.kt" at bounding box center [420, 247] width 64 height 13
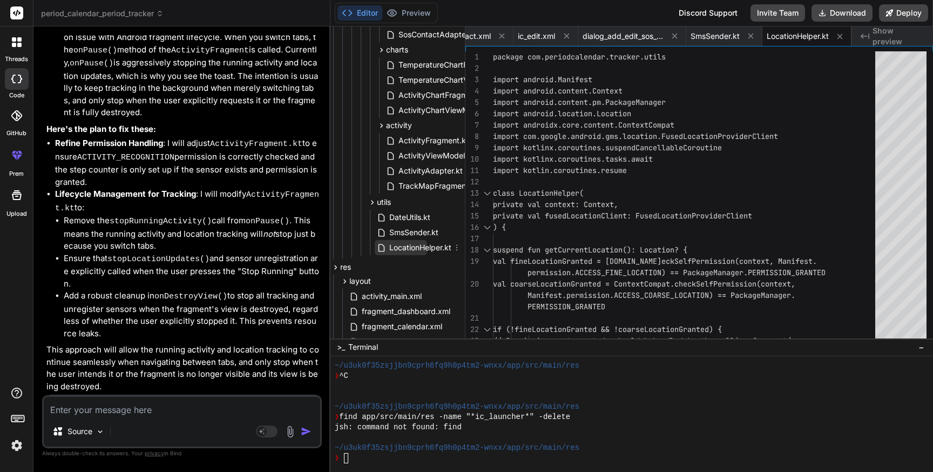
click at [422, 243] on span "LocationHelper.kt" at bounding box center [420, 247] width 64 height 13
click at [594, 243] on div "package com.periodcalendar.tracker.utils import android.Manifest import android…" at bounding box center [687, 317] width 389 height 533
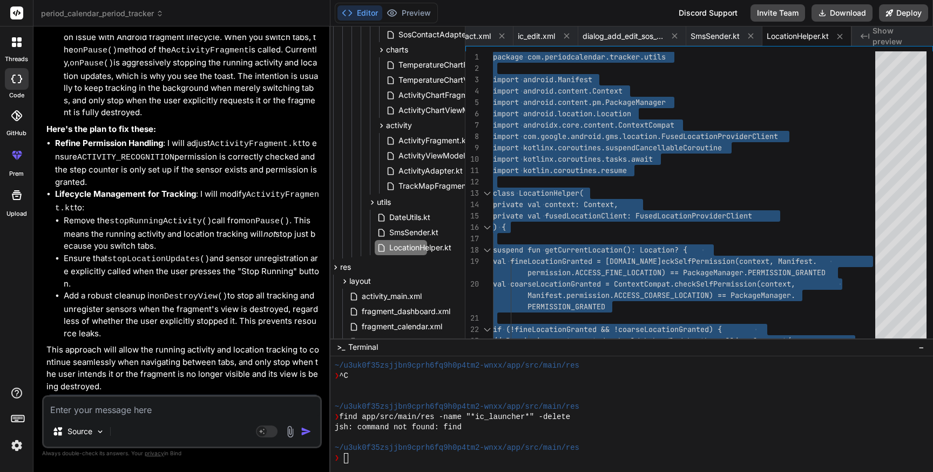
click at [138, 409] on textarea at bounding box center [182, 405] width 277 height 19
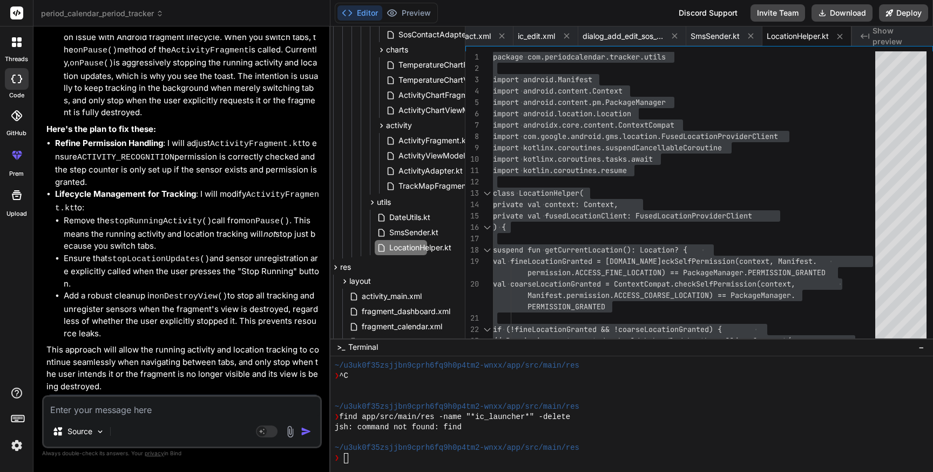
paste textarea "> Task :app:compileDebugKotlin FAILED e: file:///Users/personal/Downloads/perio…"
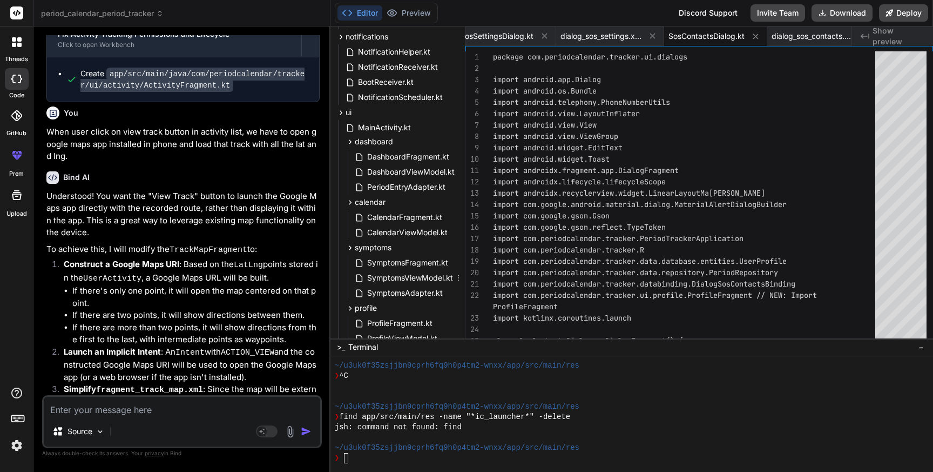
scroll to position [505, 65]
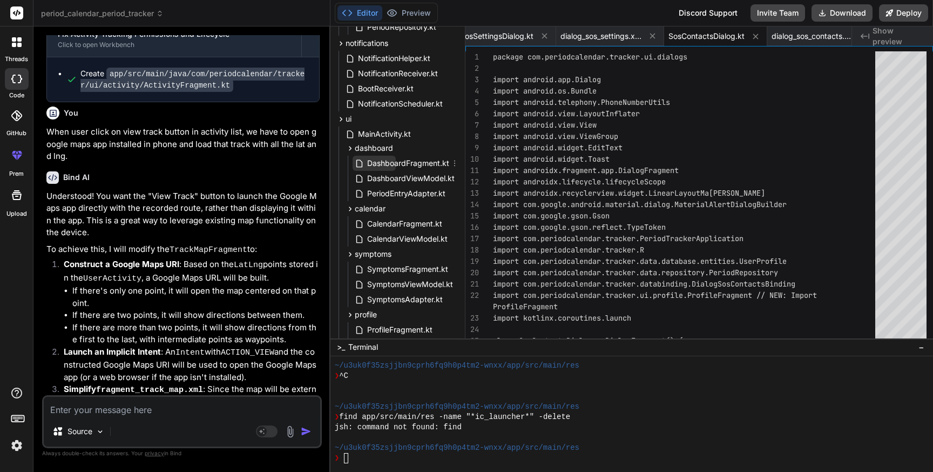
click at [417, 164] on span "DashboardFragment.kt" at bounding box center [408, 163] width 84 height 13
click at [420, 163] on span "DashboardFragment.kt" at bounding box center [408, 163] width 84 height 13
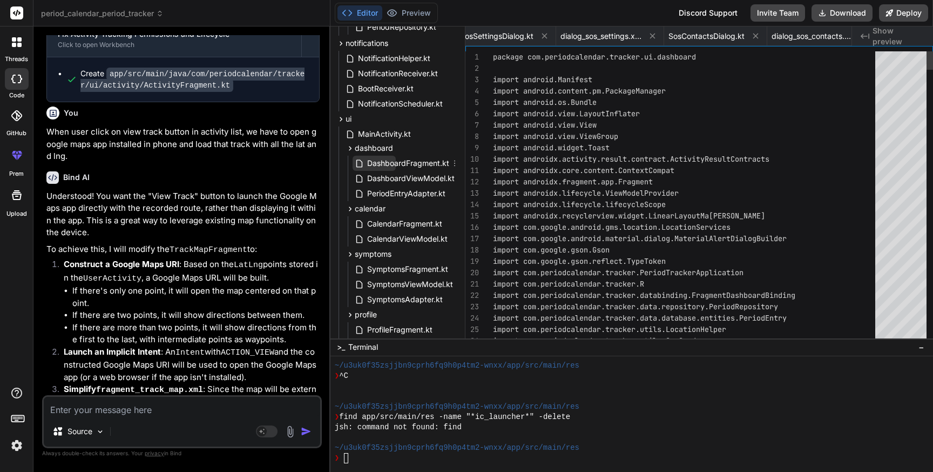
scroll to position [0, 1826]
click at [420, 163] on span "DashboardFragment.kt" at bounding box center [408, 163] width 84 height 13
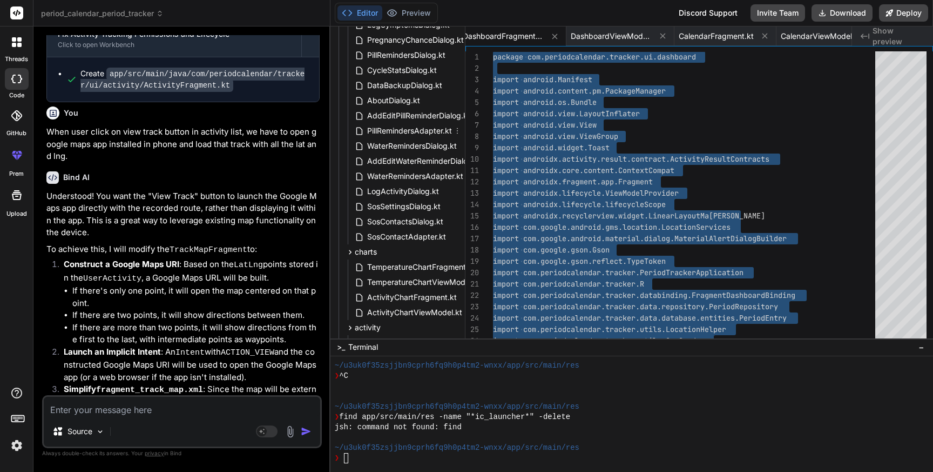
scroll to position [916, 65]
click at [412, 213] on span "SosContactsDialog.kt" at bounding box center [405, 218] width 78 height 13
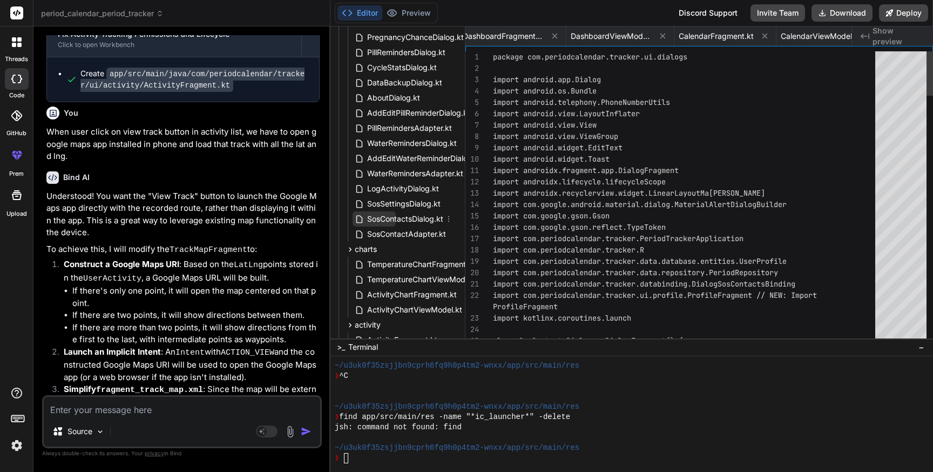
scroll to position [0, 14561]
click at [412, 213] on span "SosContactsDialog.kt" at bounding box center [405, 218] width 78 height 13
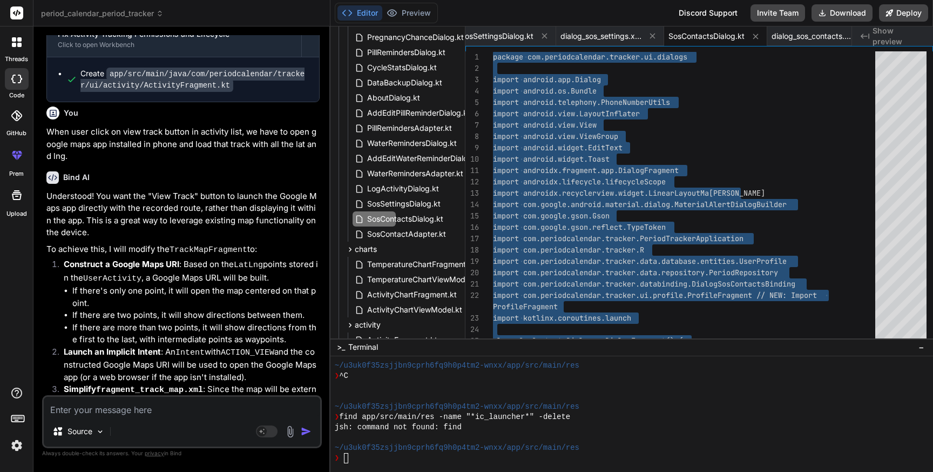
click at [121, 412] on textarea at bounding box center [182, 405] width 277 height 19
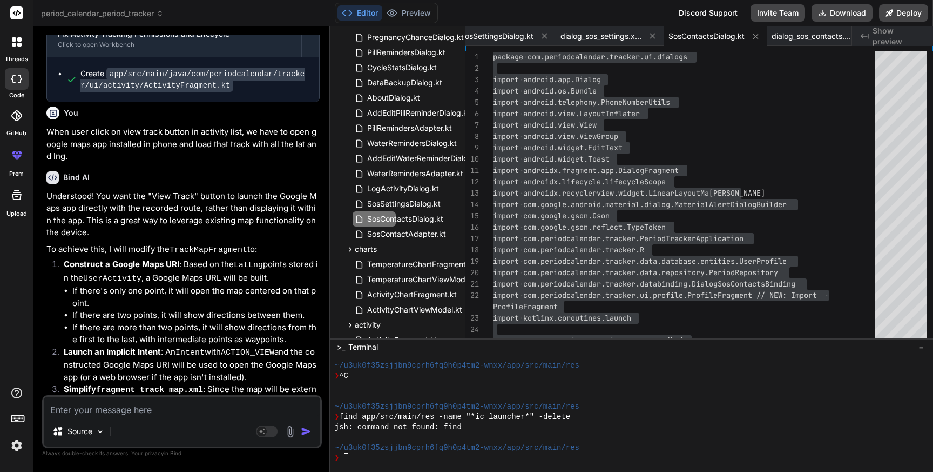
paste textarea "> Task :app:compileDebugKotlin FAILED e: file:///Users/personal/Downloads/perio…"
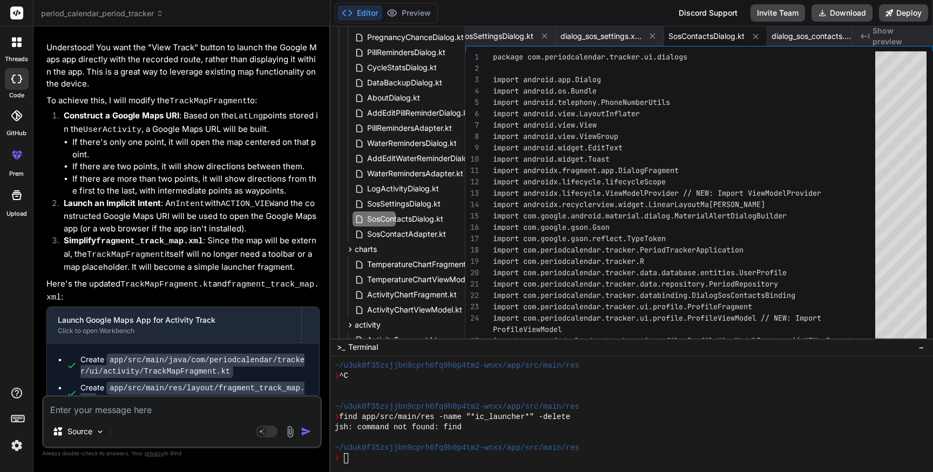
scroll to position [98869, 0]
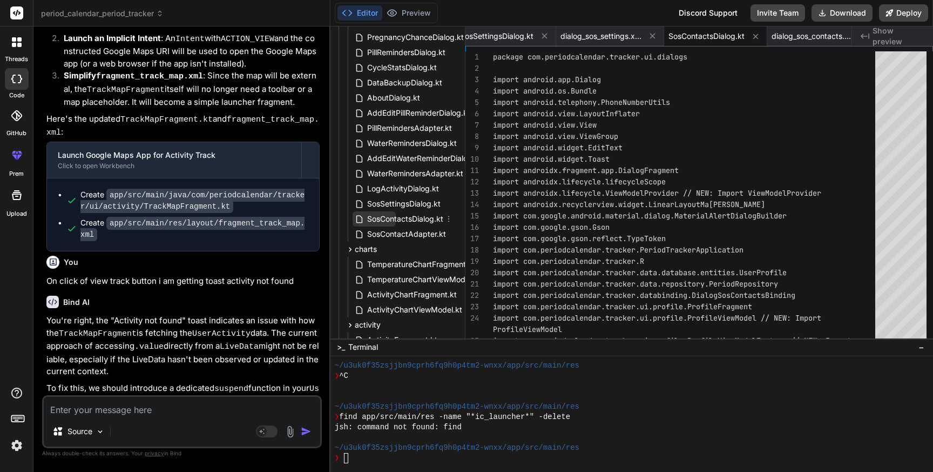
click at [415, 218] on span "SosContactsDialog.kt" at bounding box center [405, 218] width 78 height 13
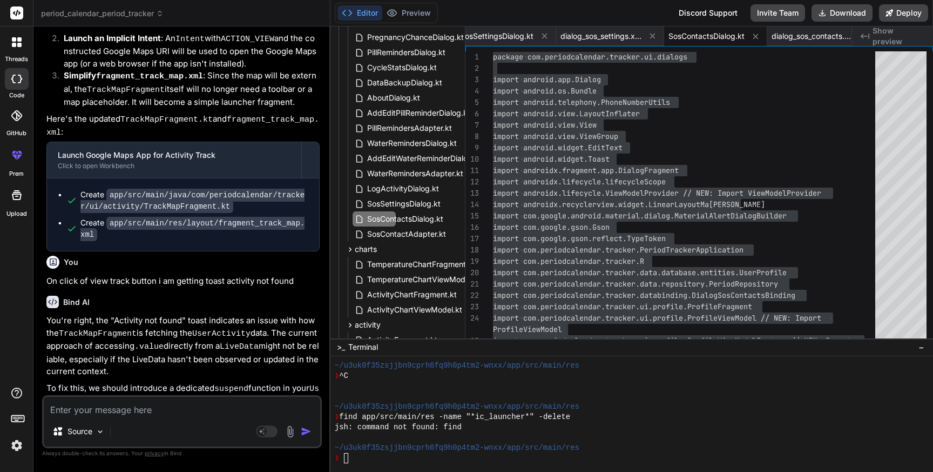
click at [97, 413] on textarea at bounding box center [182, 405] width 277 height 19
click at [106, 408] on textarea at bounding box center [182, 405] width 277 height 19
click at [144, 407] on textarea at bounding box center [182, 405] width 277 height 19
click at [137, 413] on textarea at bounding box center [182, 405] width 277 height 19
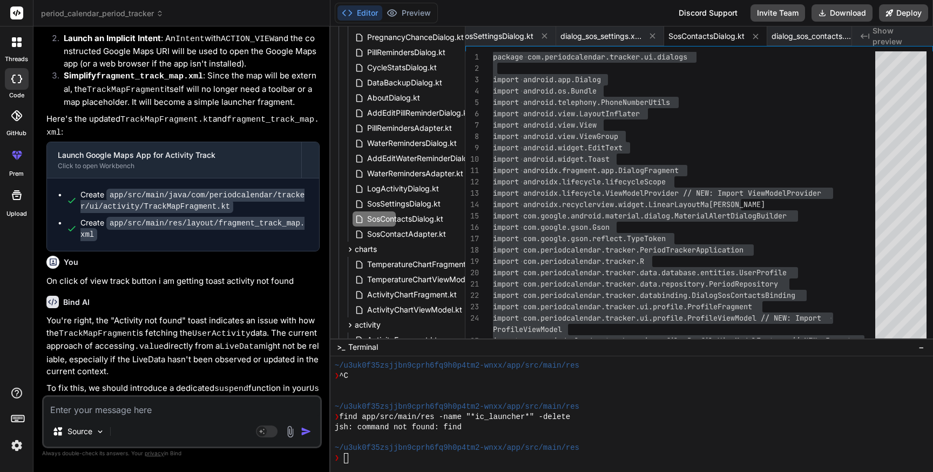
click at [137, 413] on textarea at bounding box center [182, 405] width 277 height 19
click at [89, 409] on textarea at bounding box center [182, 405] width 277 height 19
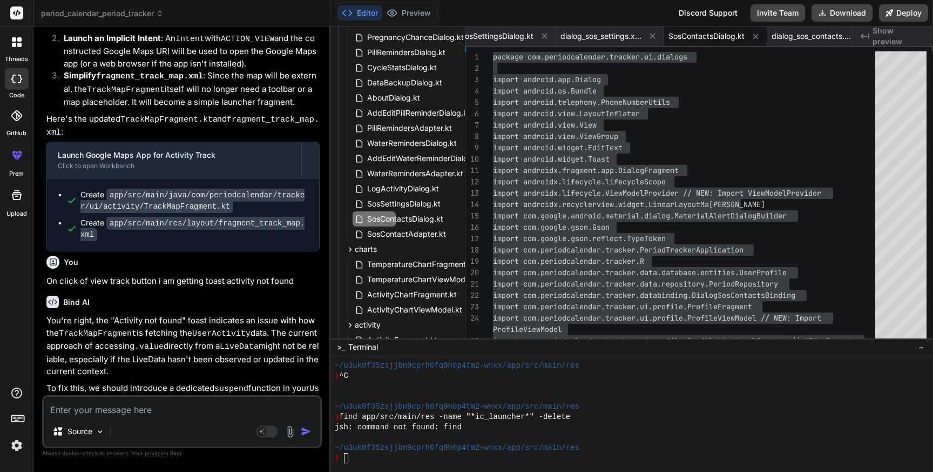
click at [89, 409] on textarea at bounding box center [182, 405] width 277 height 19
click at [68, 412] on textarea at bounding box center [182, 405] width 277 height 19
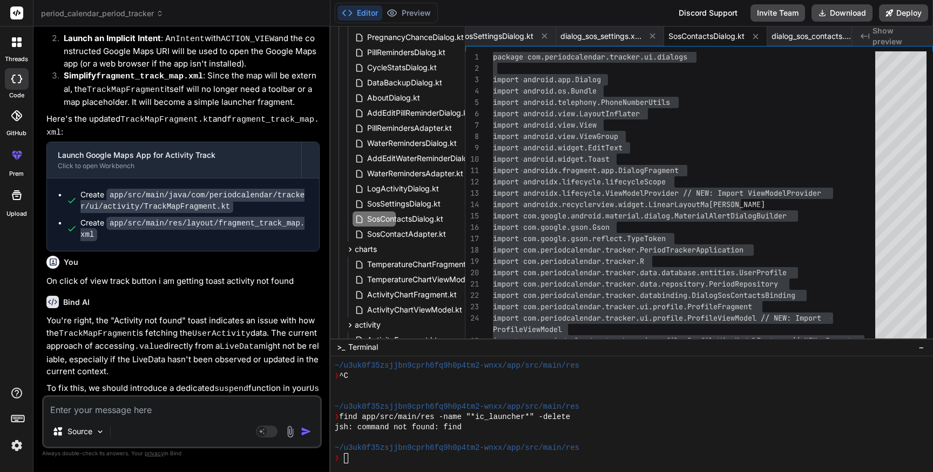
click at [226, 404] on textarea at bounding box center [182, 405] width 277 height 19
click at [194, 423] on div "Source" at bounding box center [182, 433] width 277 height 26
click at [110, 410] on textarea at bounding box center [182, 405] width 277 height 19
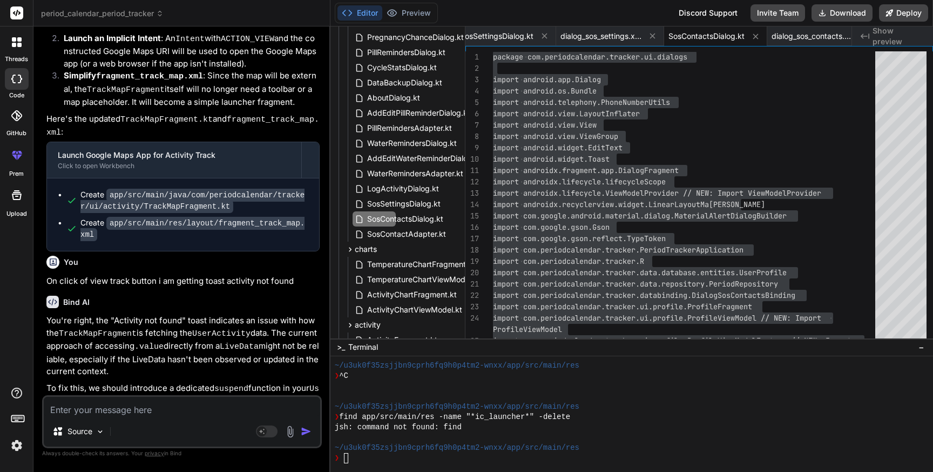
paste textarea "FATAL EXCEPTION: main Process: com.periodcalendar.tracker, PID: 28546 java.lang…"
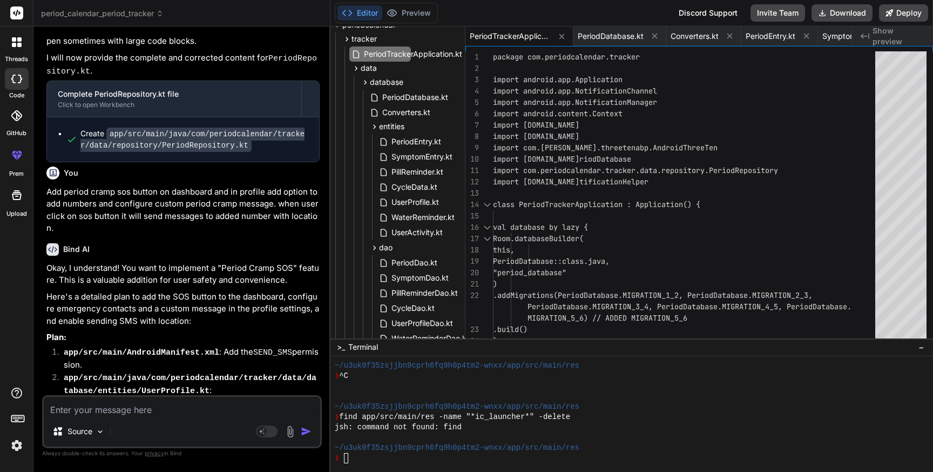
scroll to position [131, 50]
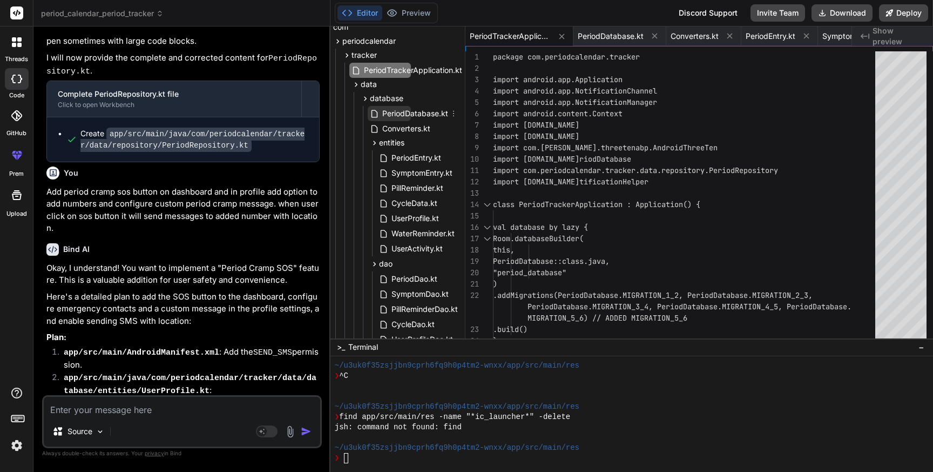
click at [409, 114] on span "PeriodDatabase.kt" at bounding box center [415, 113] width 68 height 13
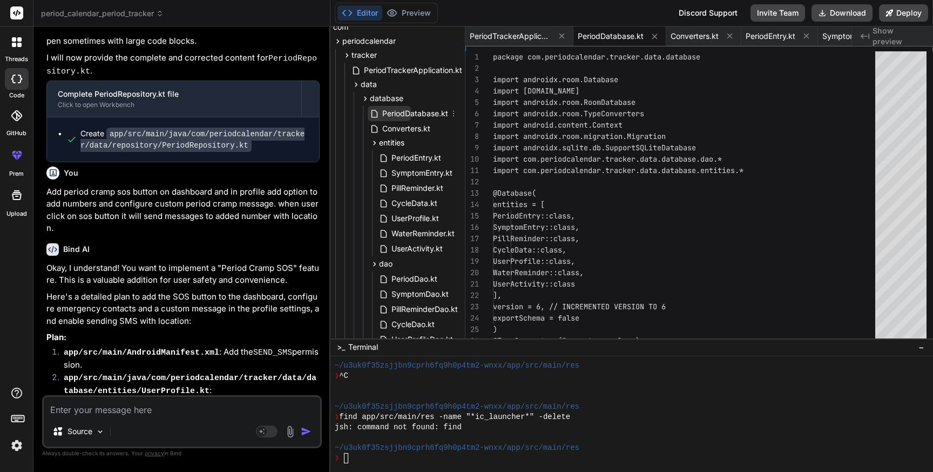
click at [409, 114] on span "PeriodDatabase.kt" at bounding box center [415, 113] width 68 height 13
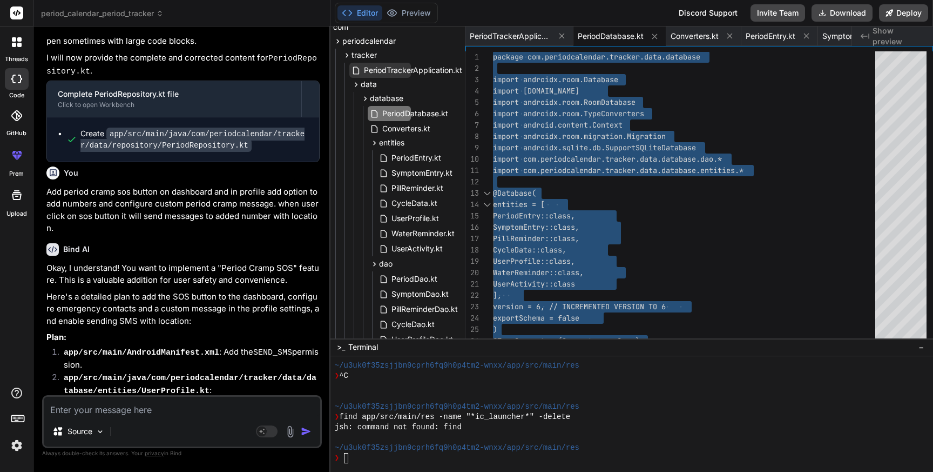
click at [409, 68] on span "PeriodTrackerApplication.kt" at bounding box center [413, 70] width 100 height 13
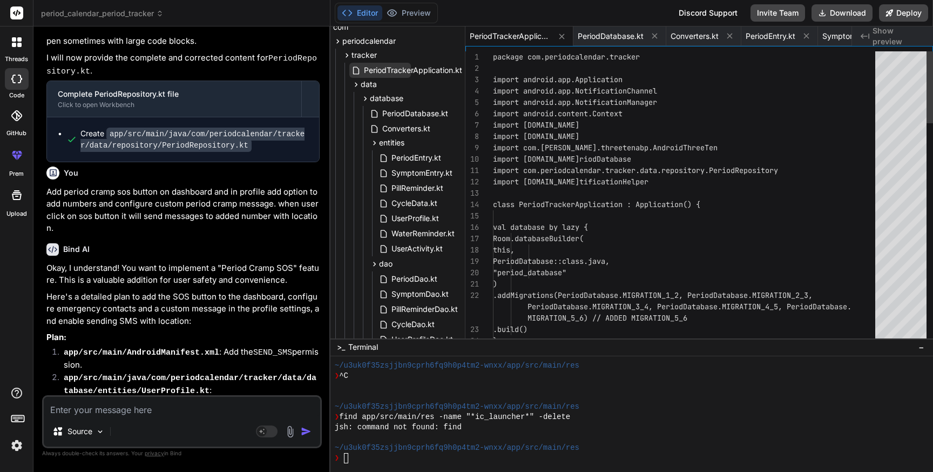
click at [409, 68] on span "PeriodTrackerApplication.kt" at bounding box center [413, 70] width 100 height 13
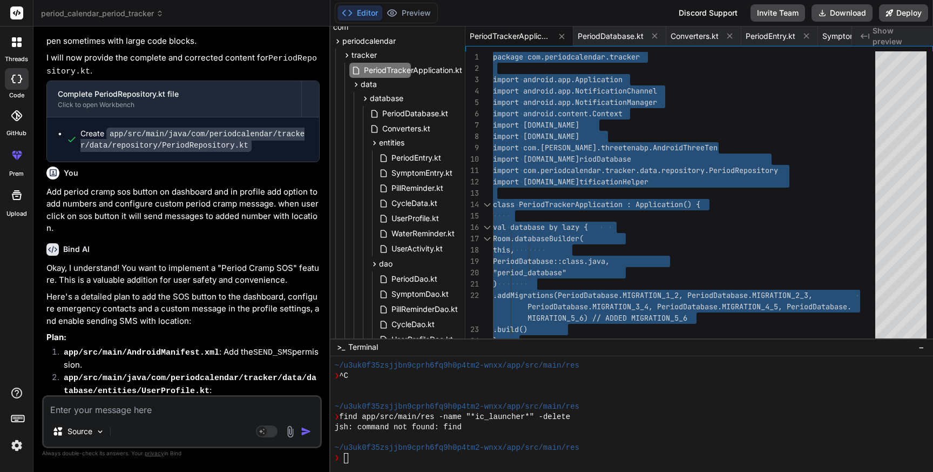
click at [79, 414] on textarea at bounding box center [182, 405] width 277 height 19
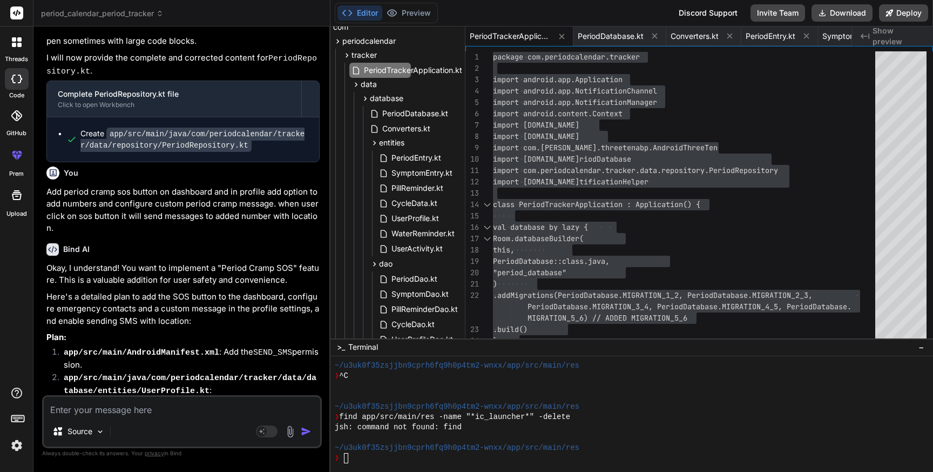
paste textarea "FATAL EXCEPTION: main Process: com.periodcalendar.tracker, PID: 28710 java.lang…"
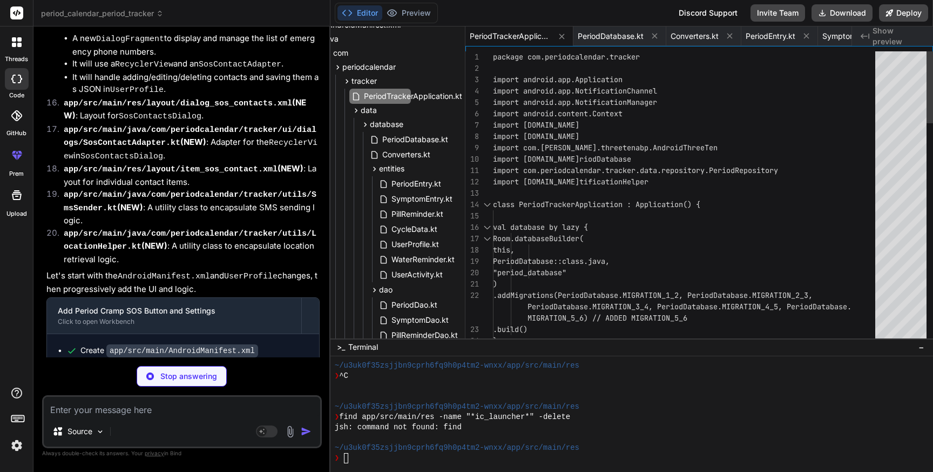
scroll to position [100795, 0]
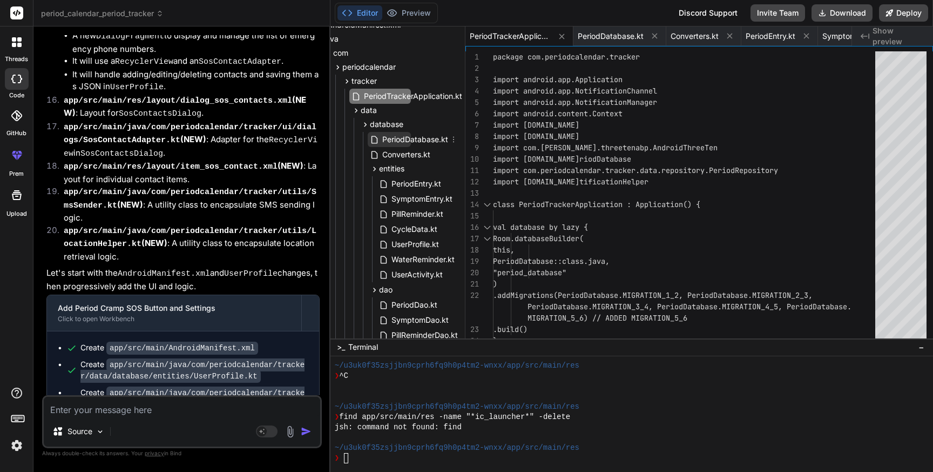
click at [414, 142] on span "PeriodDatabase.kt" at bounding box center [415, 139] width 68 height 13
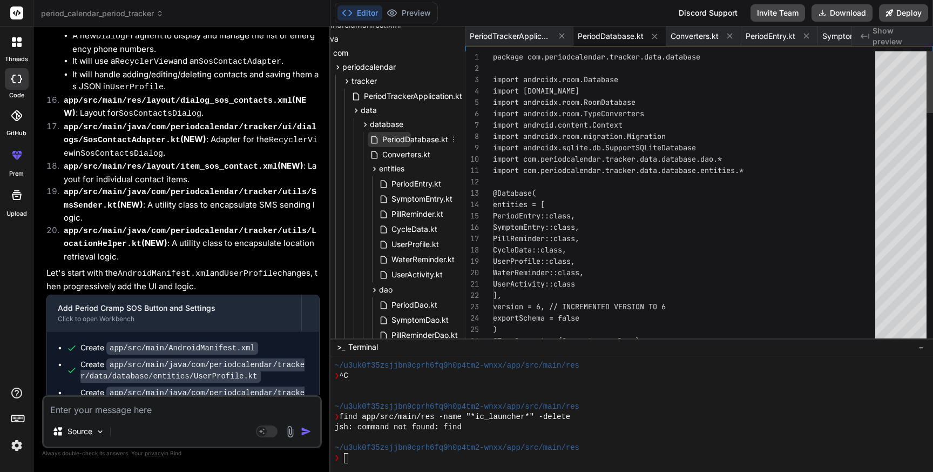
scroll to position [11, 0]
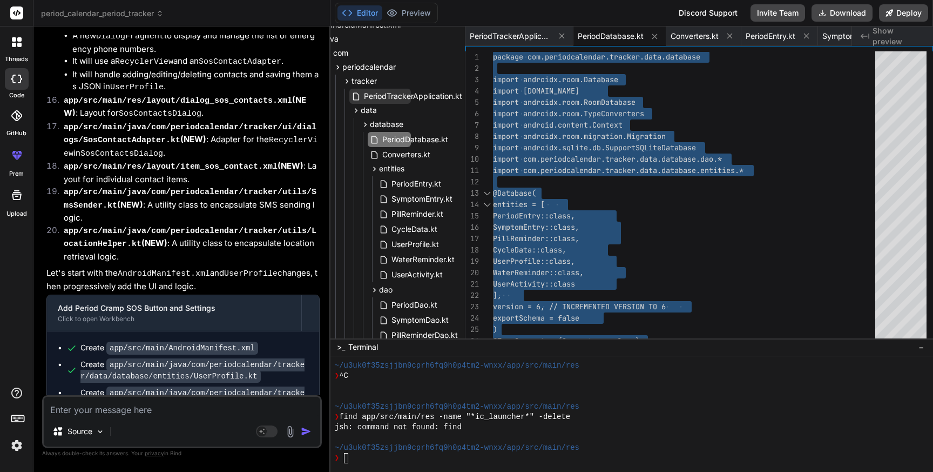
click at [405, 96] on span "PeriodTrackerApplication.kt" at bounding box center [413, 96] width 100 height 13
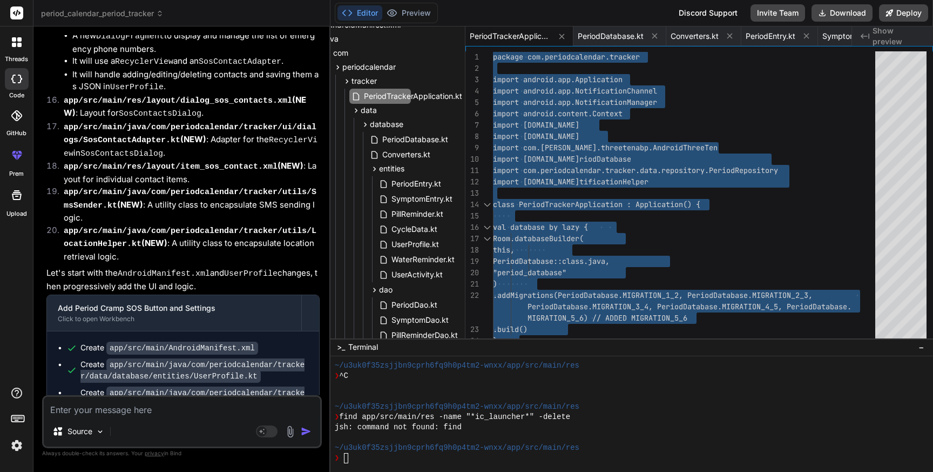
scroll to position [100880, 0]
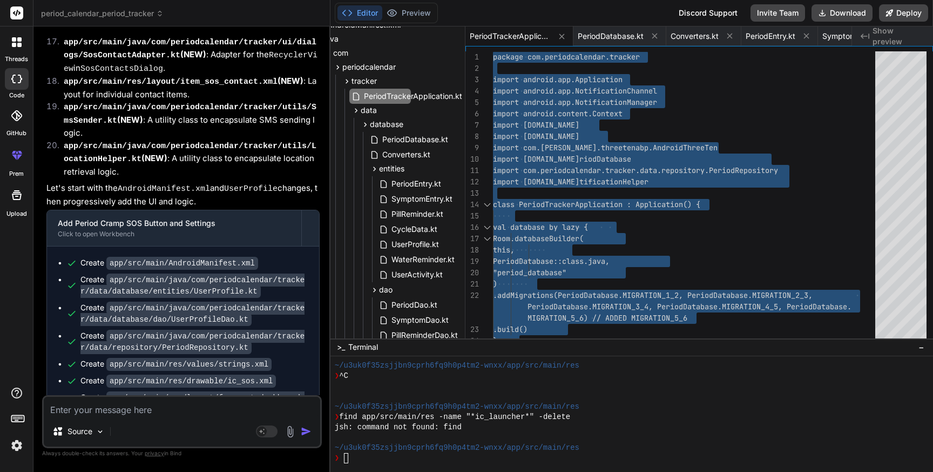
click at [173, 411] on textarea at bounding box center [182, 405] width 277 height 19
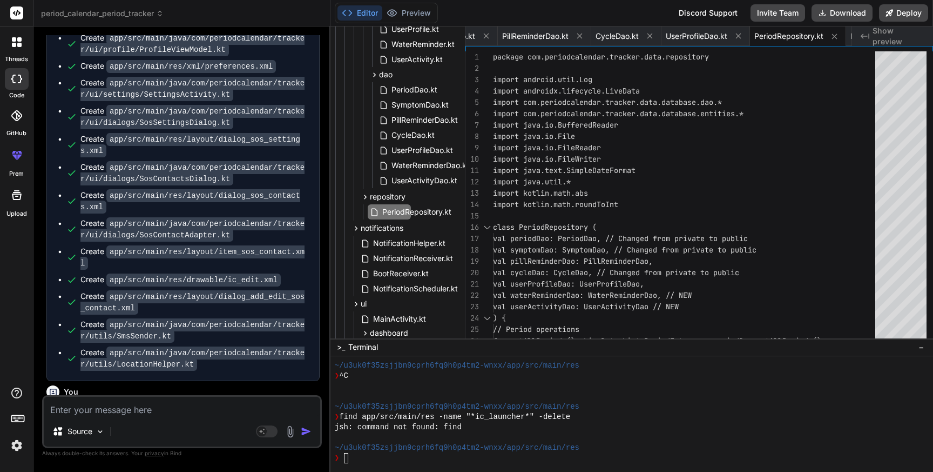
scroll to position [321, 50]
click at [416, 210] on span "PeriodRepository.kt" at bounding box center [416, 211] width 71 height 13
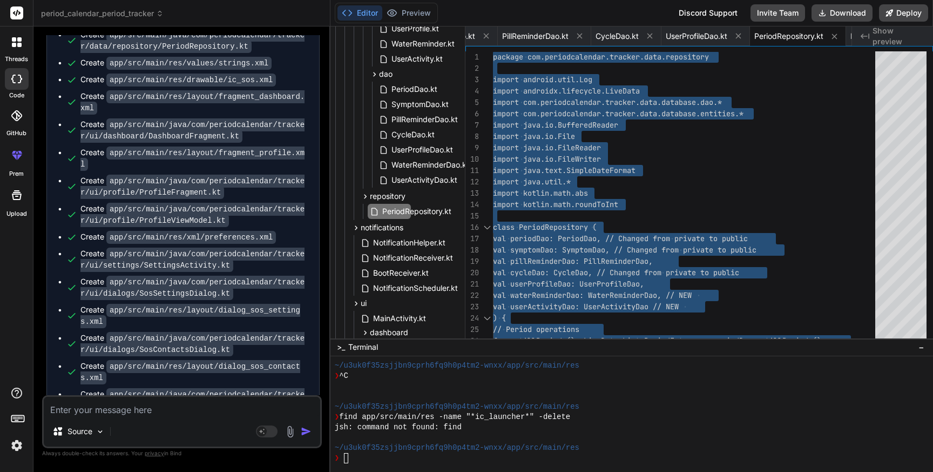
scroll to position [101174, 0]
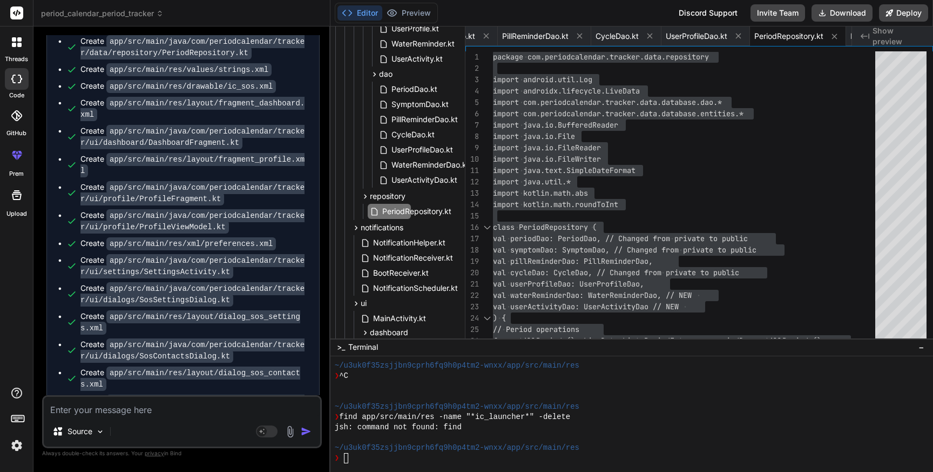
drag, startPoint x: 46, startPoint y: 130, endPoint x: 226, endPoint y: 130, distance: 179.3
click at [163, 408] on textarea at bounding box center [182, 405] width 277 height 19
paste textarea "Conception chance % not showing properly"
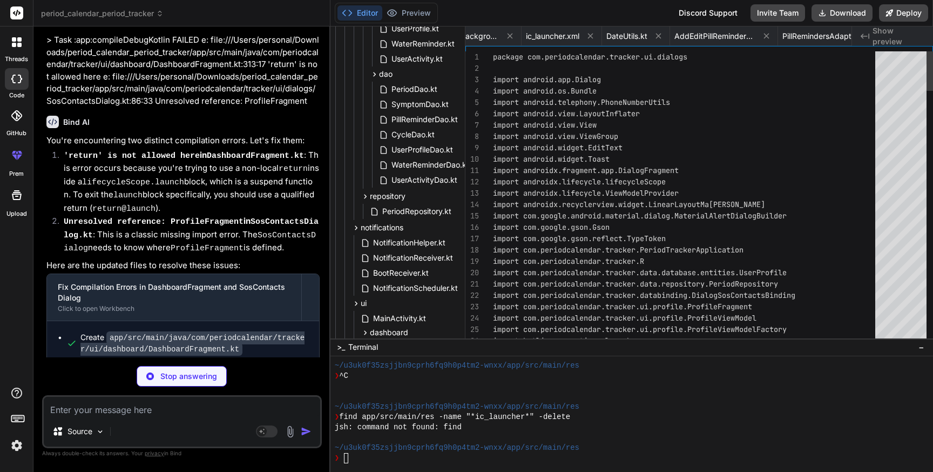
scroll to position [0, 14561]
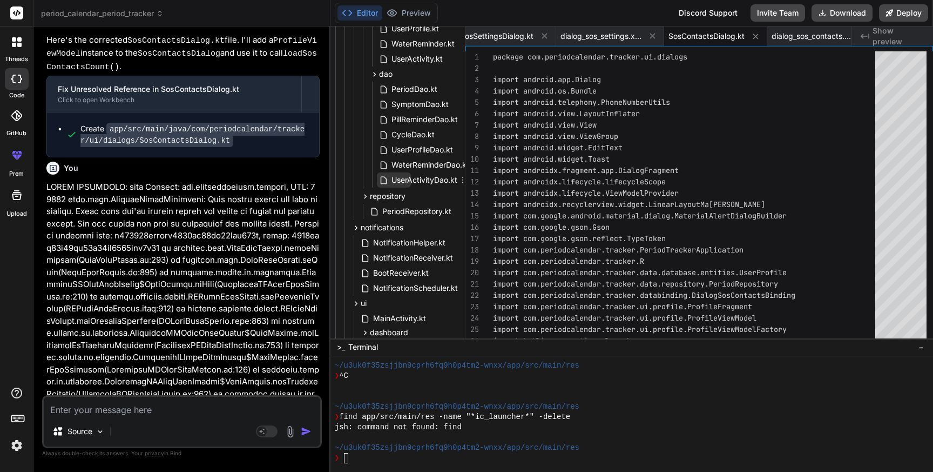
scroll to position [311, 50]
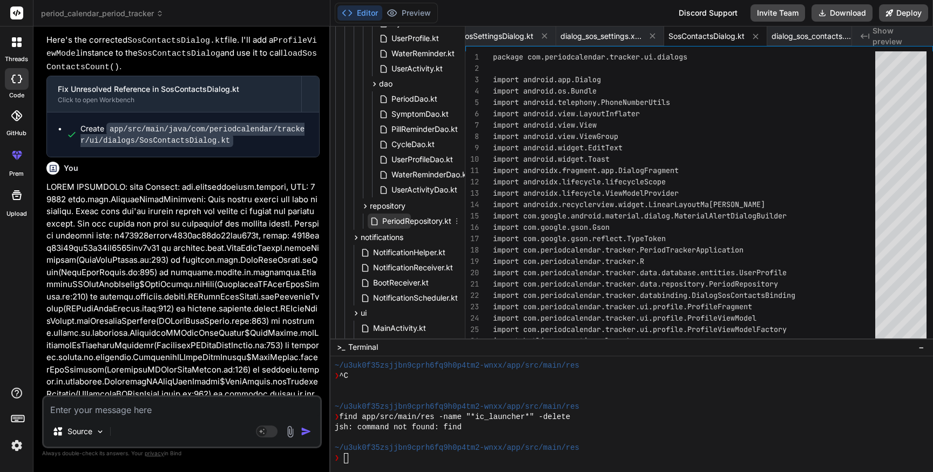
click at [415, 218] on span "PeriodRepository.kt" at bounding box center [416, 220] width 71 height 13
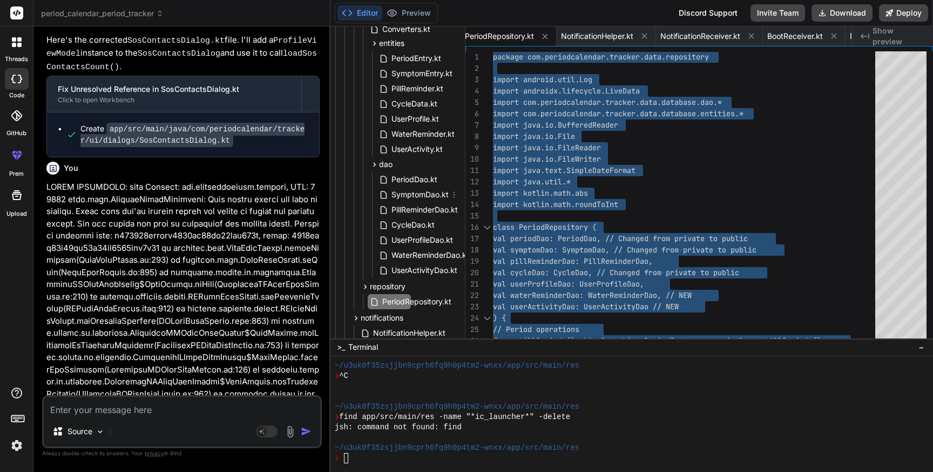
scroll to position [240, 50]
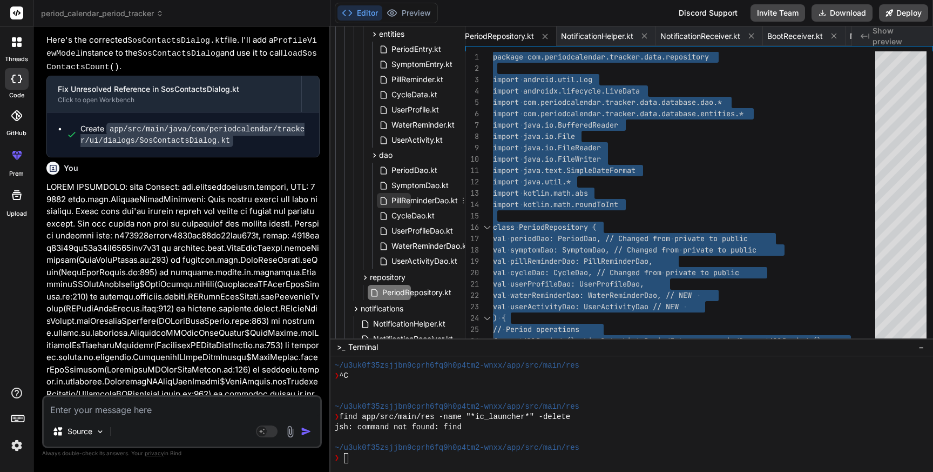
click at [412, 202] on span "PillReminderDao.kt" at bounding box center [425, 200] width 69 height 13
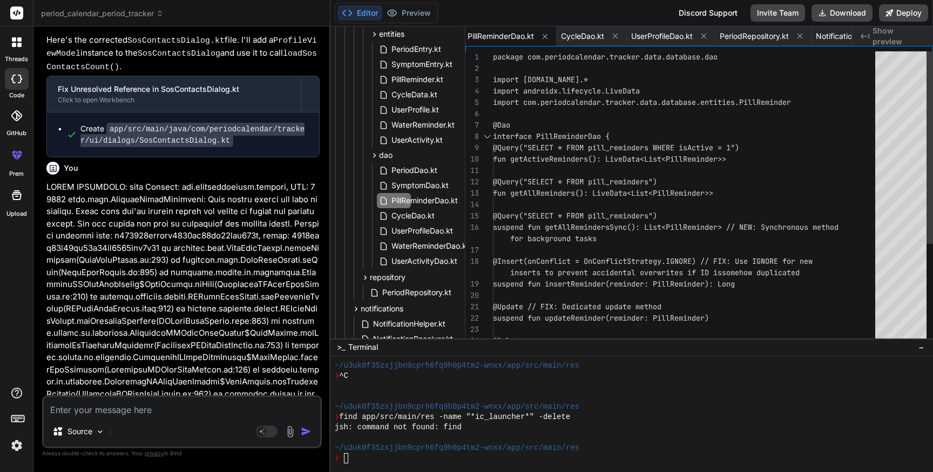
click at [663, 230] on div "package com.periodcalendar.tracker.data.database.d ao import [DOMAIN_NAME].* im…" at bounding box center [687, 272] width 389 height 442
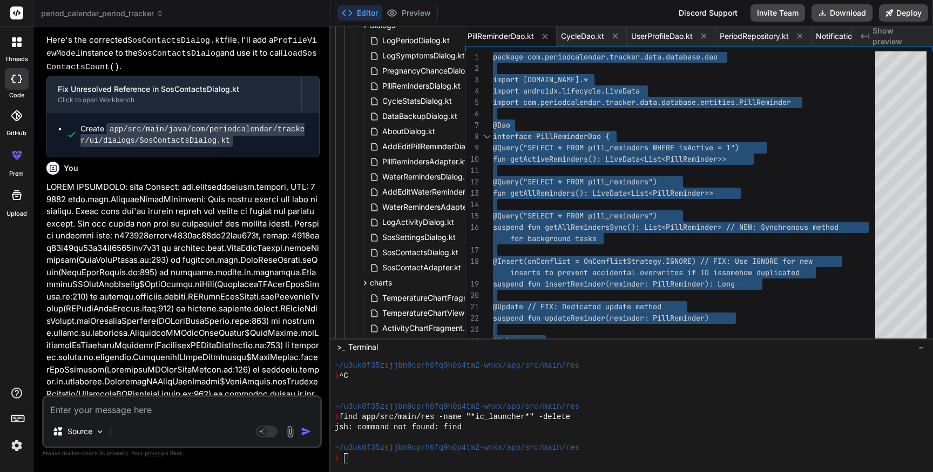
scroll to position [870, 50]
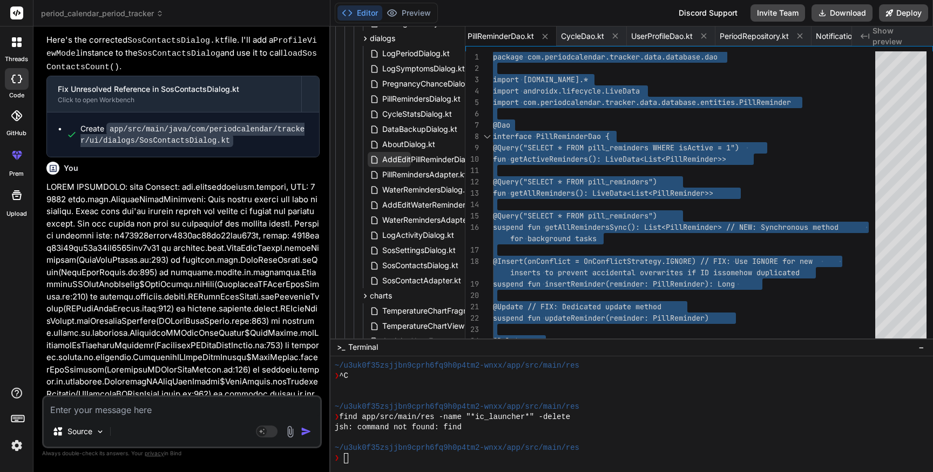
click at [409, 159] on span "AddEditPillReminderDialog.kt" at bounding box center [433, 159] width 105 height 13
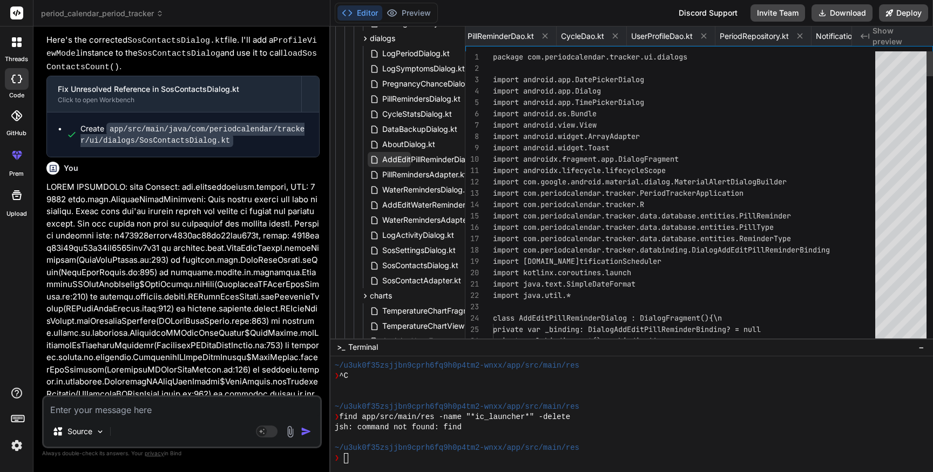
scroll to position [0, 10499]
click at [409, 159] on span "AddEditPillReminderDialog.kt" at bounding box center [433, 159] width 105 height 13
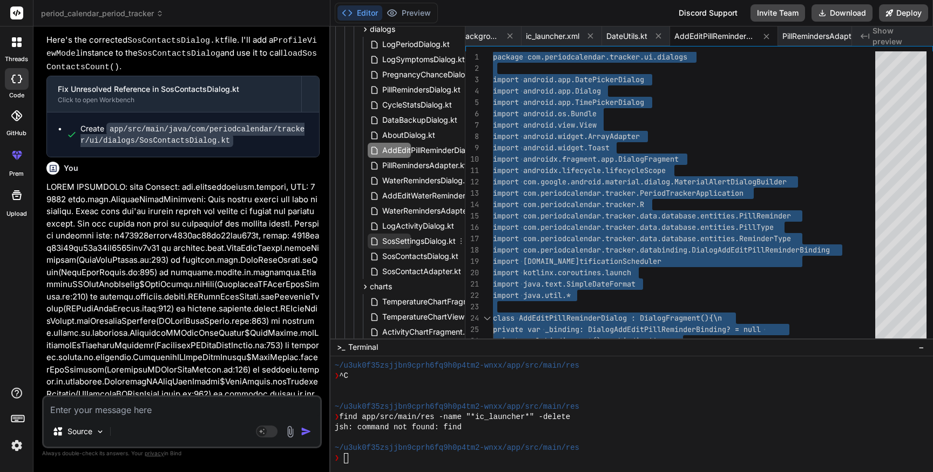
scroll to position [885, 50]
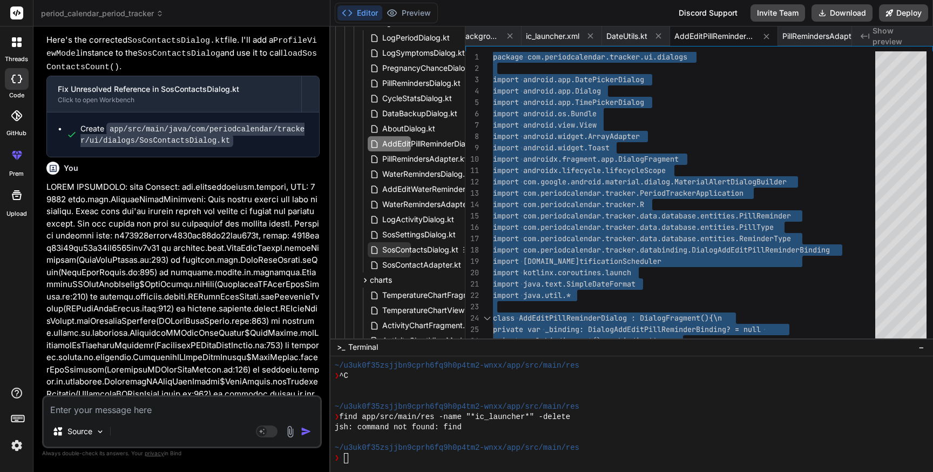
click at [406, 246] on span "SosContactsDialog.kt" at bounding box center [420, 249] width 78 height 13
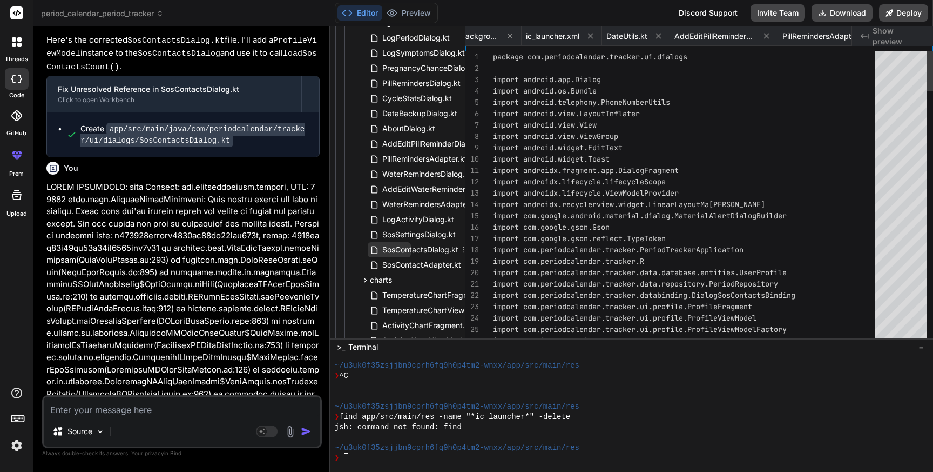
scroll to position [0, 14561]
click at [406, 246] on span "SosContactsDialog.kt" at bounding box center [420, 249] width 78 height 13
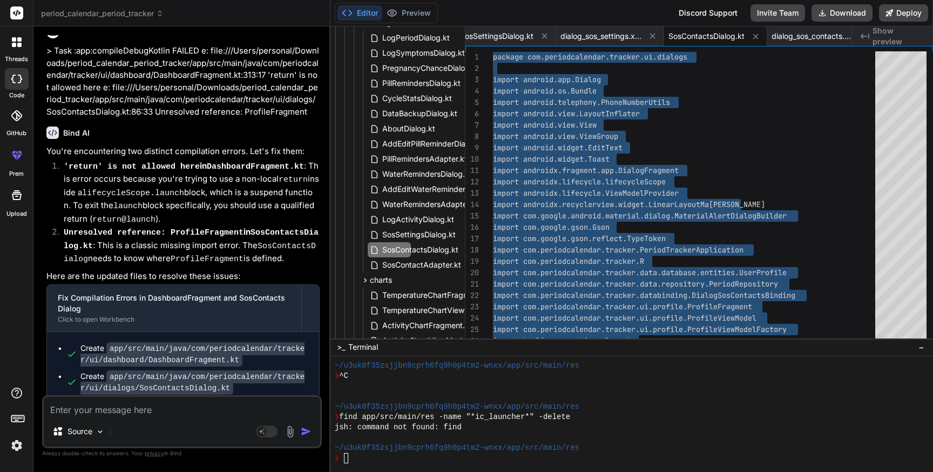
scroll to position [101706, 0]
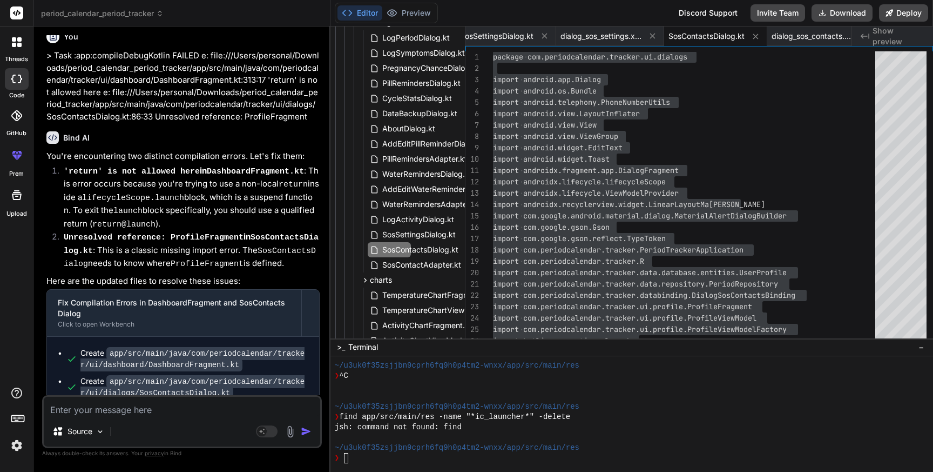
drag, startPoint x: 294, startPoint y: 70, endPoint x: 302, endPoint y: 98, distance: 29.2
click at [149, 410] on textarea at bounding box center [182, 405] width 277 height 19
paste textarea "Unable to add multiple contacts in sos emergency settings. Unable to add multip…"
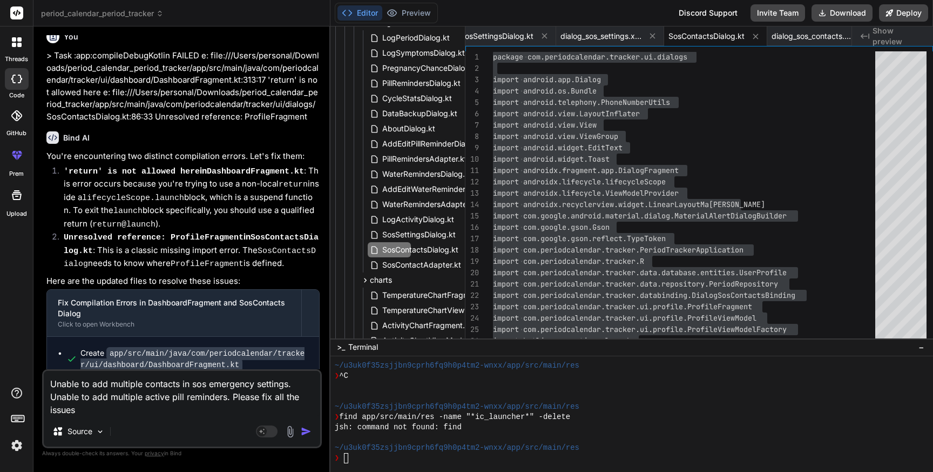
click at [287, 385] on textarea "Unable to add multiple contacts in sos emergency settings. Unable to add multip…" at bounding box center [182, 393] width 277 height 45
click at [92, 409] on textarea "Unable to add multiple contacts in sos emergency settings, add button is not wo…" at bounding box center [182, 393] width 277 height 45
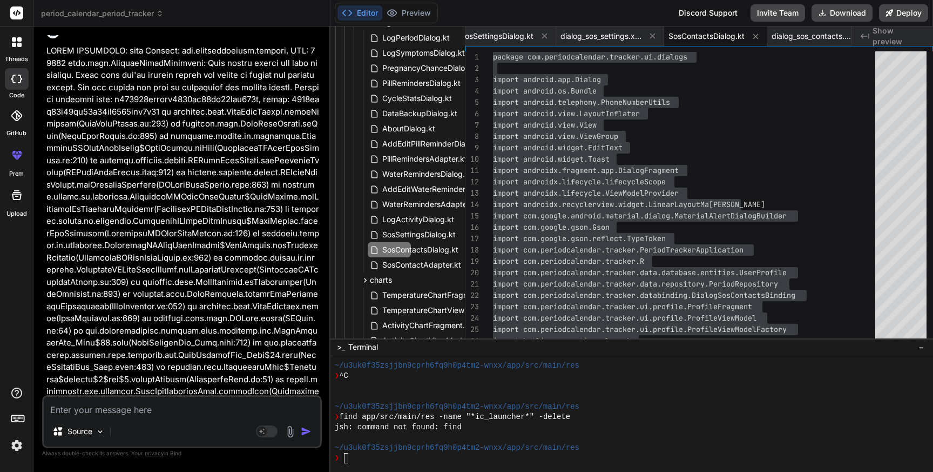
scroll to position [102417, 0]
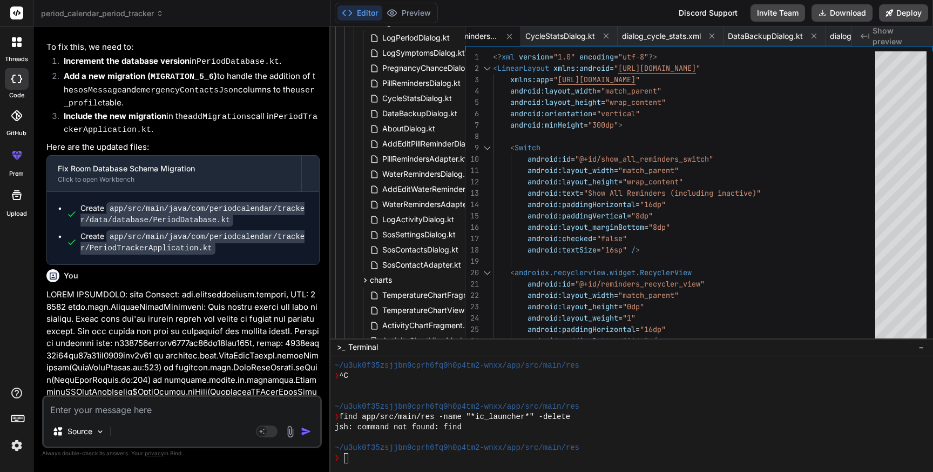
scroll to position [103271, 0]
